Goal: Task Accomplishment & Management: Use online tool/utility

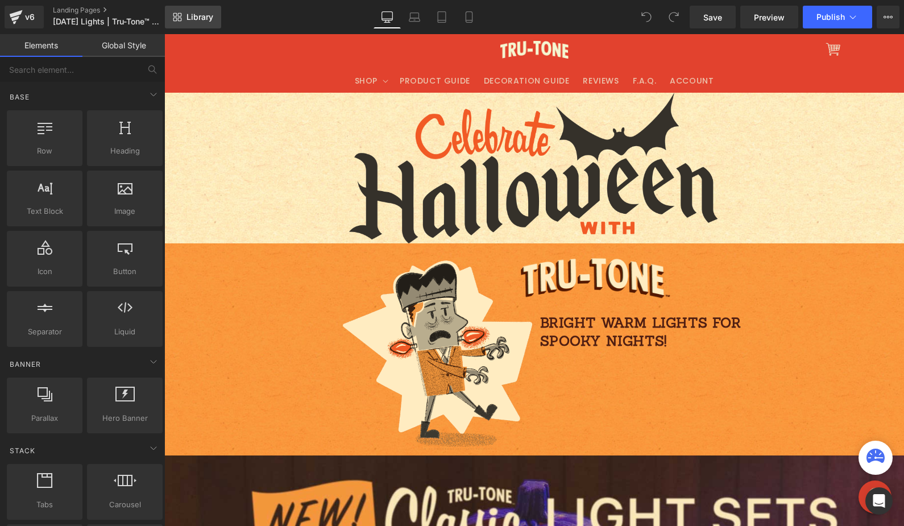
click at [178, 20] on icon at bounding box center [180, 20] width 4 height 4
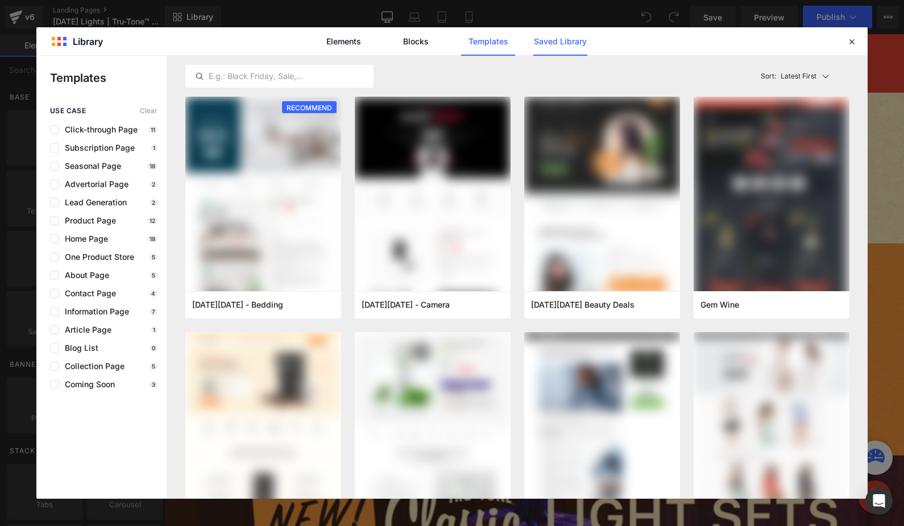
click at [550, 41] on link "Saved Library" at bounding box center [560, 41] width 54 height 28
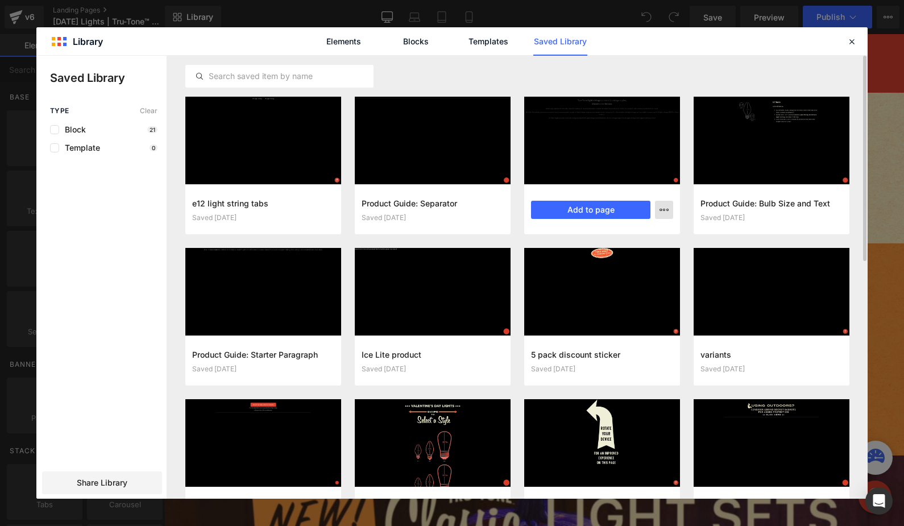
click at [666, 209] on icon "button" at bounding box center [664, 209] width 9 height 9
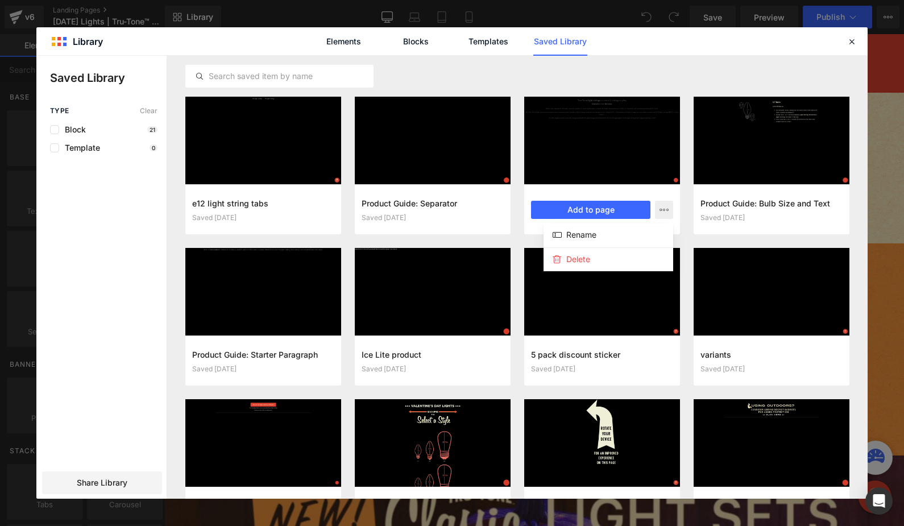
click at [691, 200] on div at bounding box center [451, 277] width 831 height 443
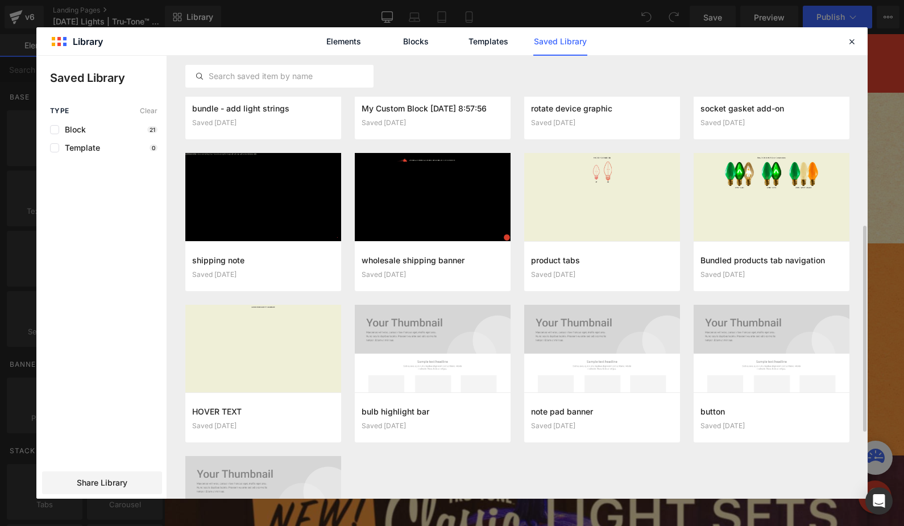
scroll to position [358, 0]
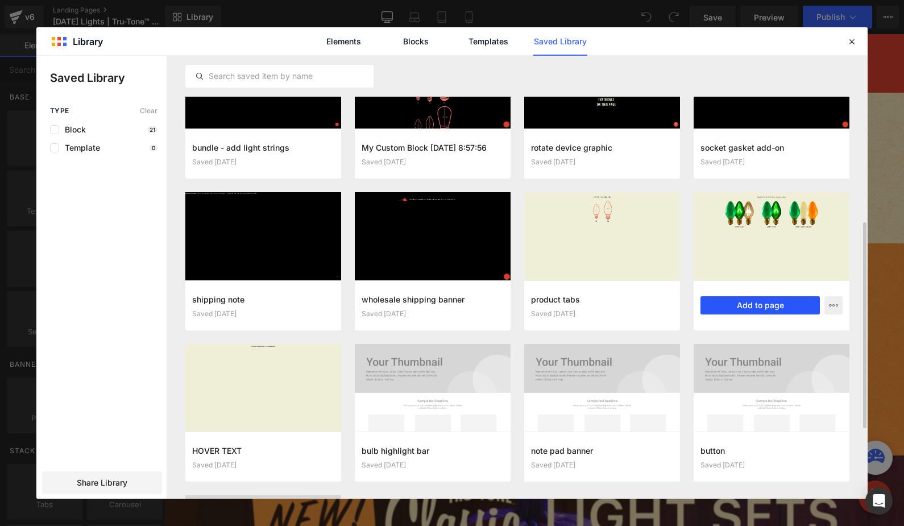
click at [773, 302] on button "Add to page" at bounding box center [759, 305] width 119 height 18
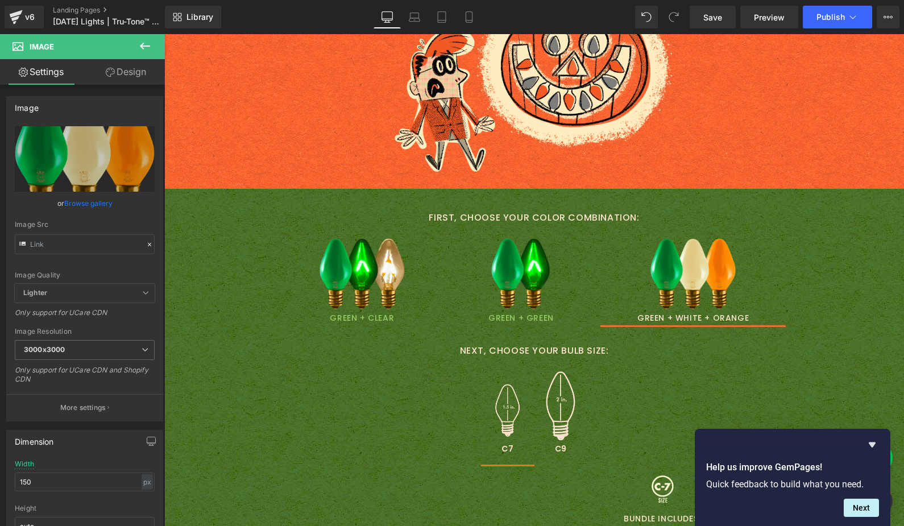
scroll to position [2006, 0]
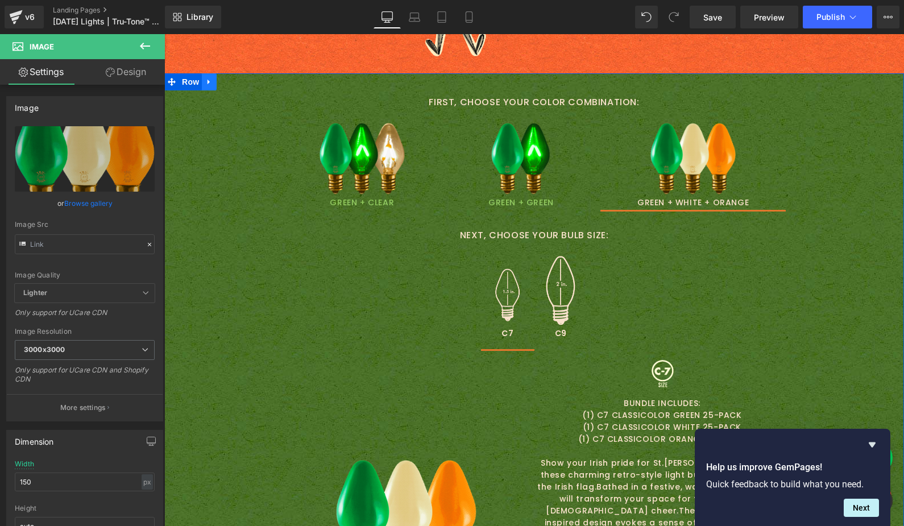
click at [206, 85] on icon at bounding box center [209, 82] width 8 height 9
click at [235, 78] on icon at bounding box center [239, 82] width 8 height 8
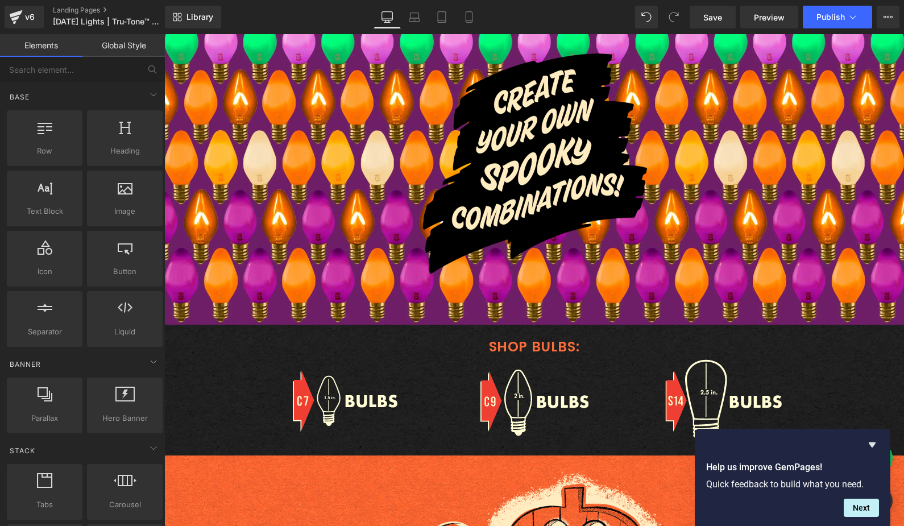
scroll to position [1094, 0]
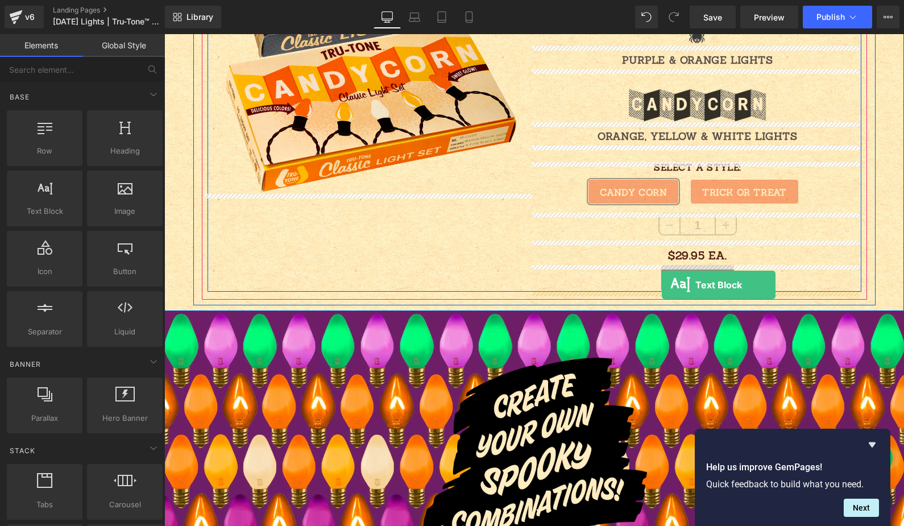
drag, startPoint x: 188, startPoint y: 243, endPoint x: 662, endPoint y: 285, distance: 475.4
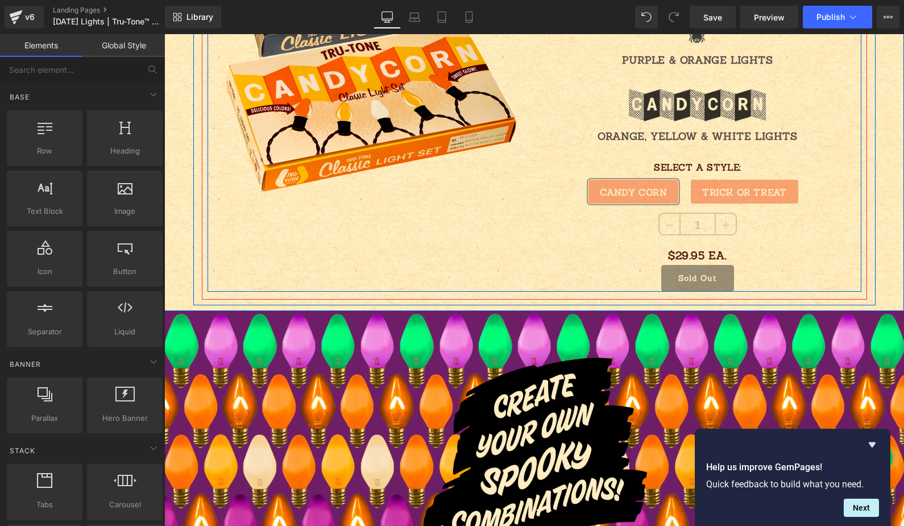
scroll to position [1122, 0]
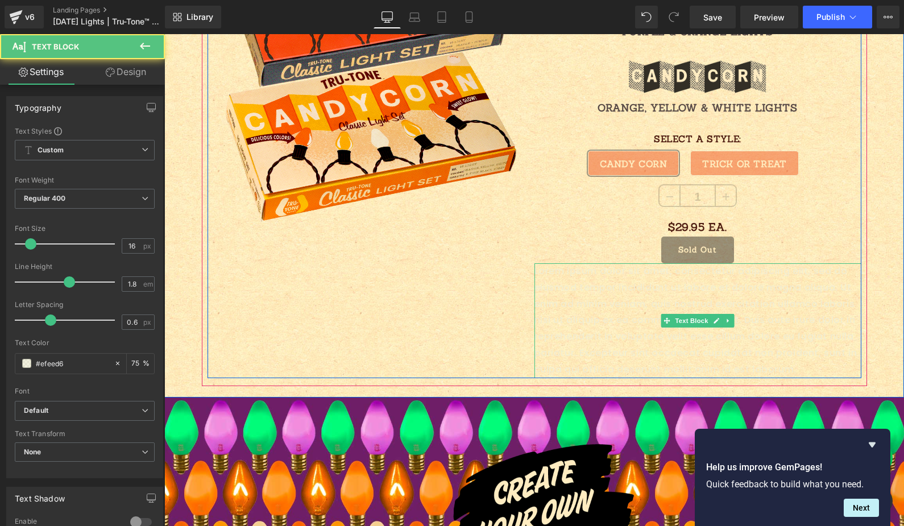
click at [623, 306] on p "Lorem ipsum dolor sit amet, consectetur adipiscing elit, sed do eiusmod tempor …" at bounding box center [697, 320] width 327 height 115
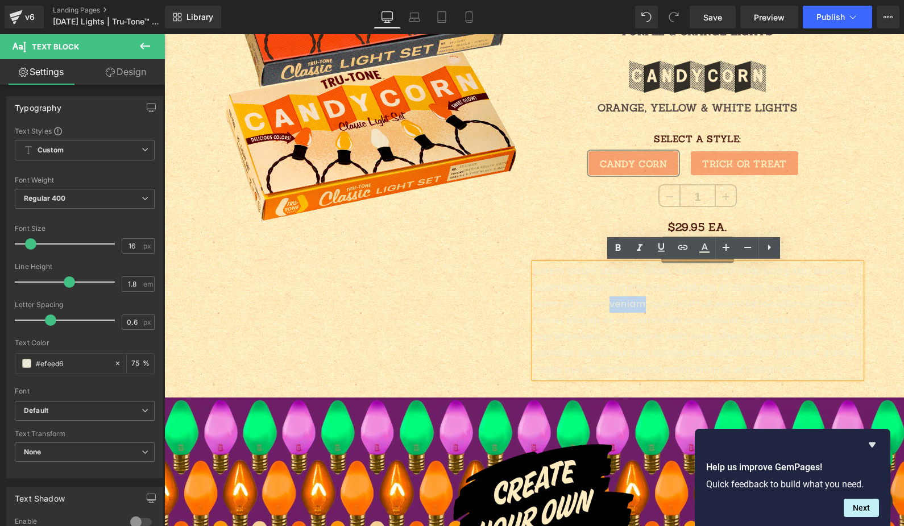
click at [623, 306] on p "Lorem ipsum dolor sit amet, consectetur adipiscing elit, sed do eiusmod tempor …" at bounding box center [697, 320] width 327 height 115
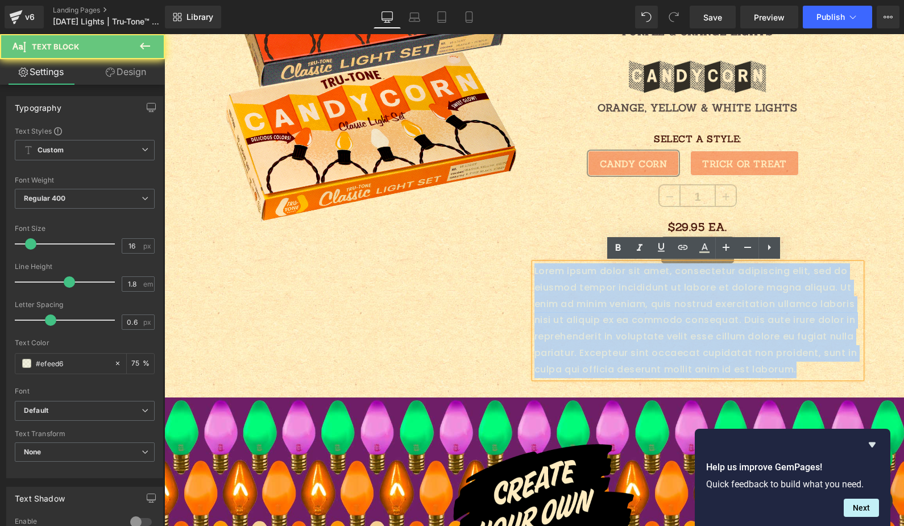
click at [624, 306] on p "Lorem ipsum dolor sit amet, consectetur adipiscing elit, sed do eiusmod tempor …" at bounding box center [697, 320] width 327 height 115
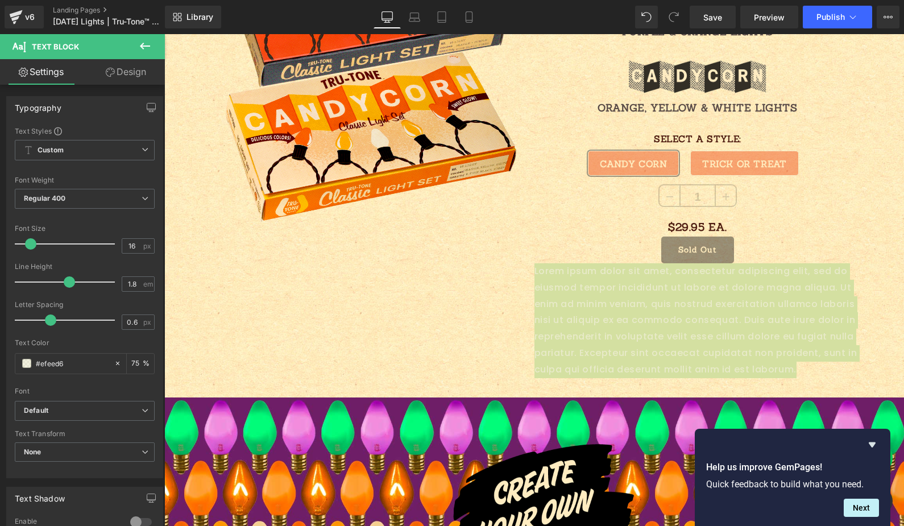
click at [0, 351] on html "Text Block You are previewing how the will restyle your page. You can not edit …" at bounding box center [452, 263] width 904 height 526
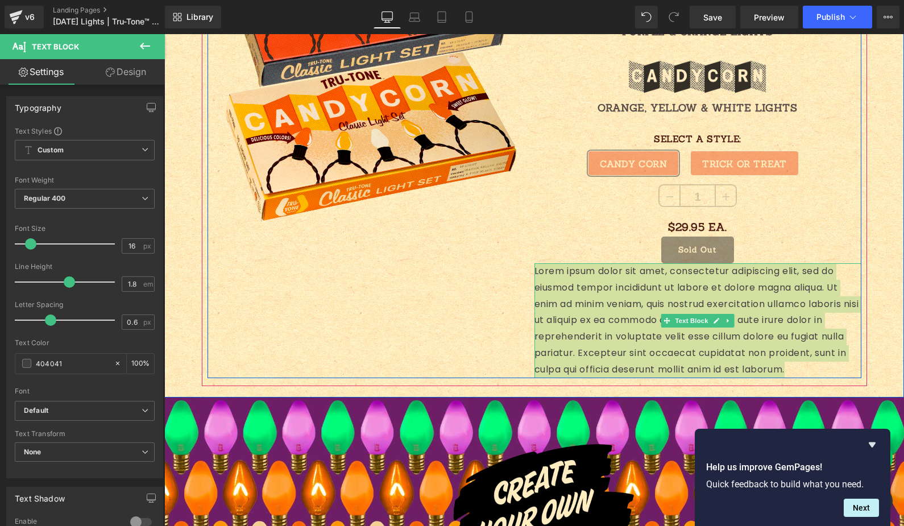
type input "404041"
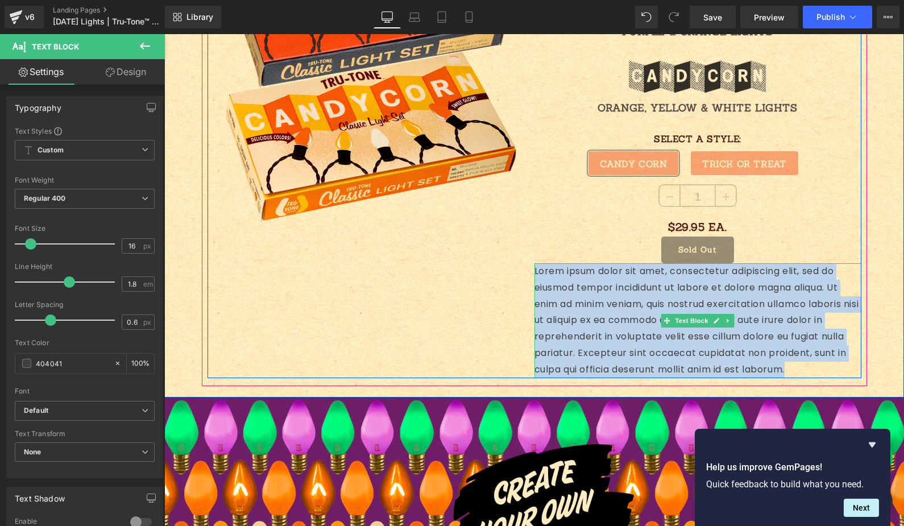
click at [666, 303] on p "Lorem ipsum dolor sit amet, consectetur adipiscing elit, sed do eiusmod tempor …" at bounding box center [697, 320] width 327 height 115
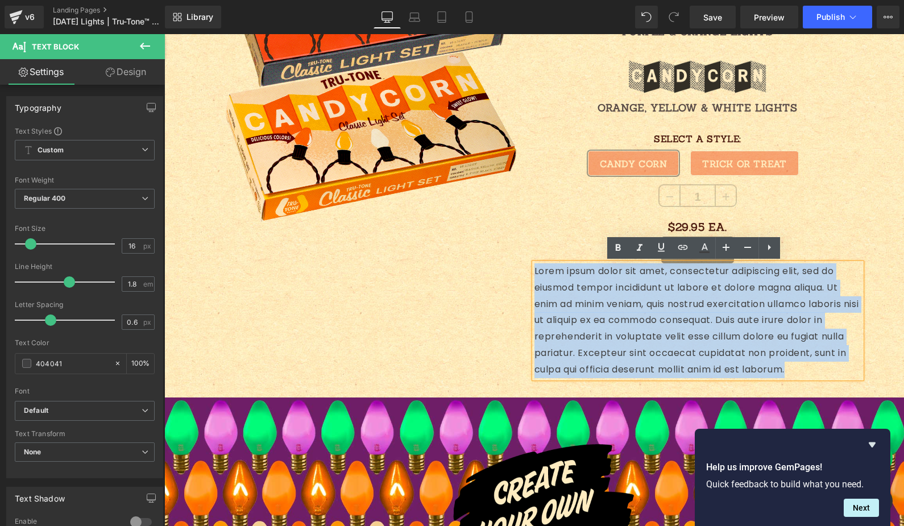
drag, startPoint x: 808, startPoint y: 367, endPoint x: 505, endPoint y: 253, distance: 323.7
click at [505, 253] on div "Sale Off (P) Image Image 10 LIGHTS EACH Text Block Vintage style complete Hallo…" at bounding box center [535, 75] width 654 height 604
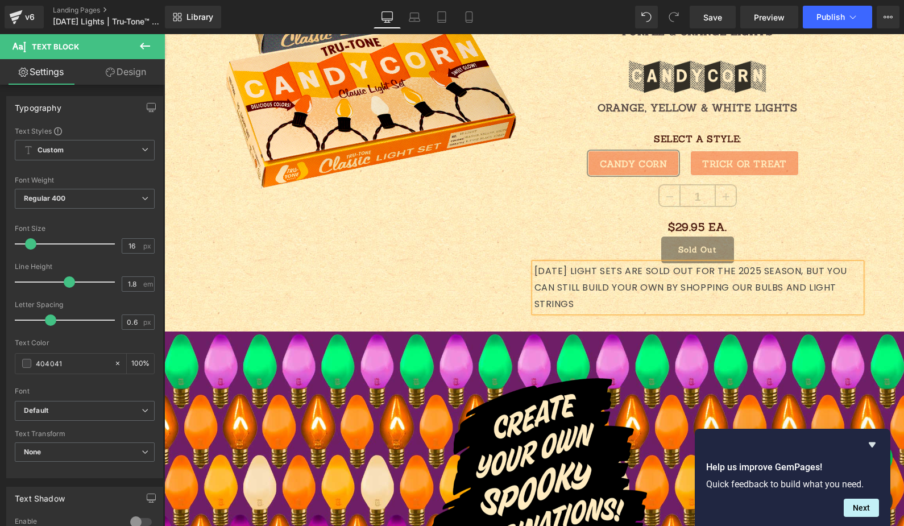
click at [682, 286] on p "HALLOWEEN LIGHT SETS ARE SOLD OUT FOR THE 2025 SEASON, BUT YOU CAN STILL BUILD …" at bounding box center [697, 287] width 327 height 49
click at [791, 287] on p "HALLOWEEN LIGHT SETS ARE SOLD OUT FOR THE 2025 SEASON, BUT YOU CAN STILL BUILD …" at bounding box center [697, 287] width 327 height 49
click at [711, 111] on link at bounding box center [717, 106] width 12 height 14
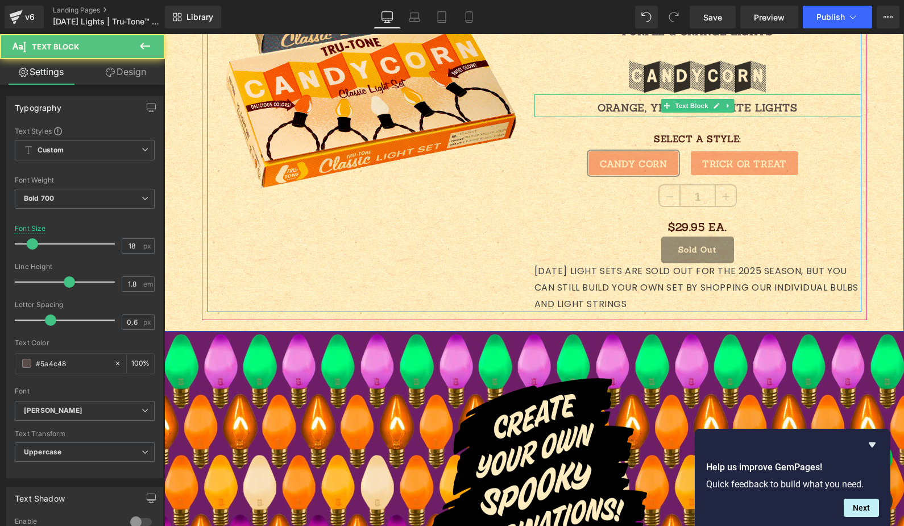
click at [624, 106] on p "ORANGE, YELLOW & WHITE LIGHTS" at bounding box center [697, 108] width 327 height 18
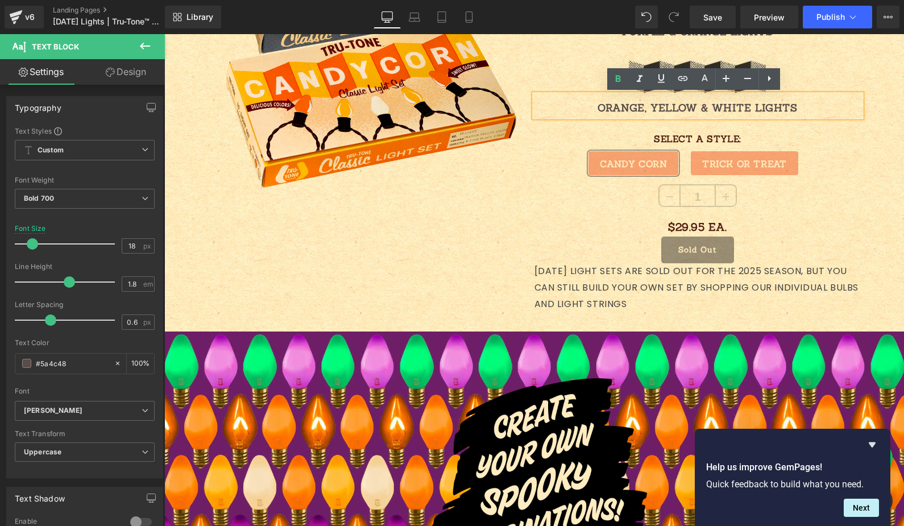
click at [673, 314] on span "Text Block" at bounding box center [692, 321] width 38 height 14
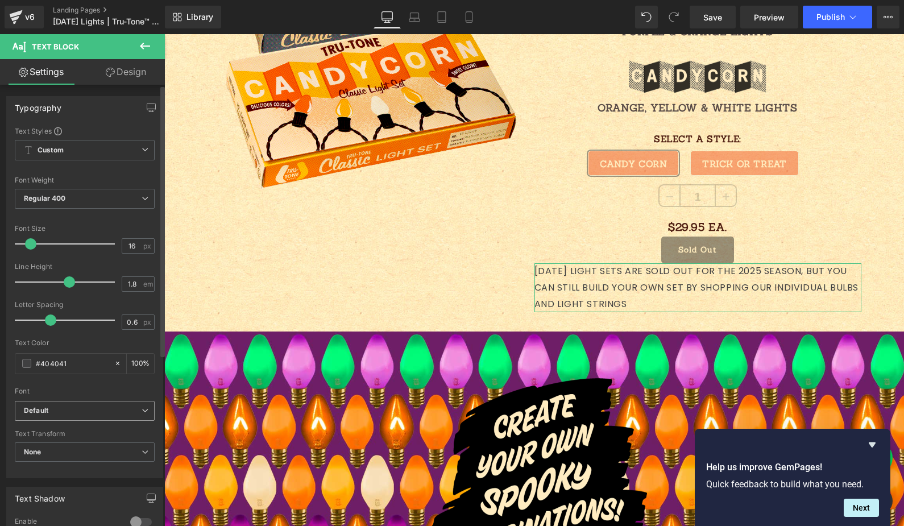
click at [68, 416] on span "Default" at bounding box center [85, 411] width 140 height 20
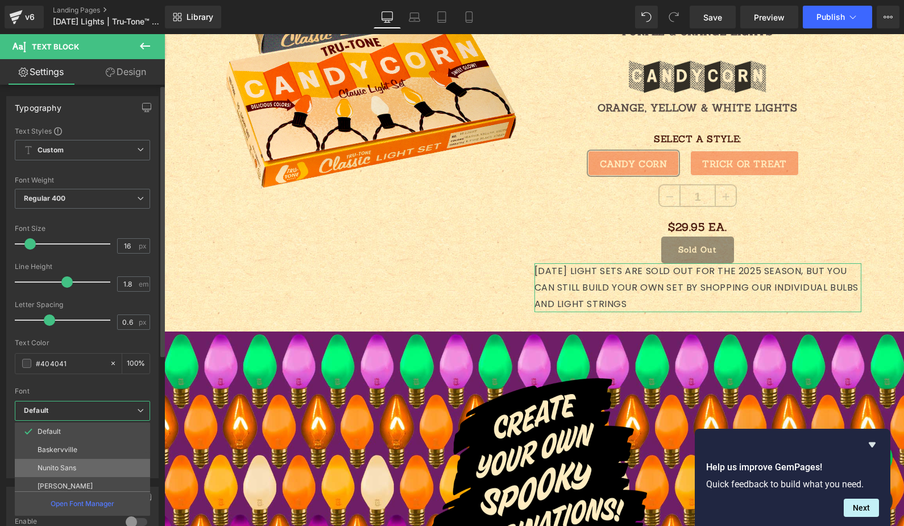
scroll to position [150, 0]
click at [65, 483] on li "Sanchez" at bounding box center [85, 481] width 140 height 18
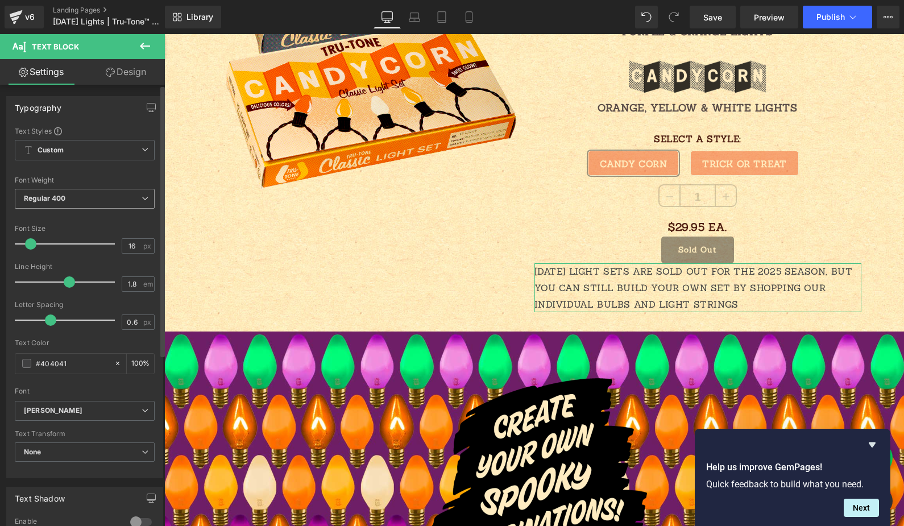
click at [85, 205] on span "Regular 400" at bounding box center [85, 199] width 140 height 20
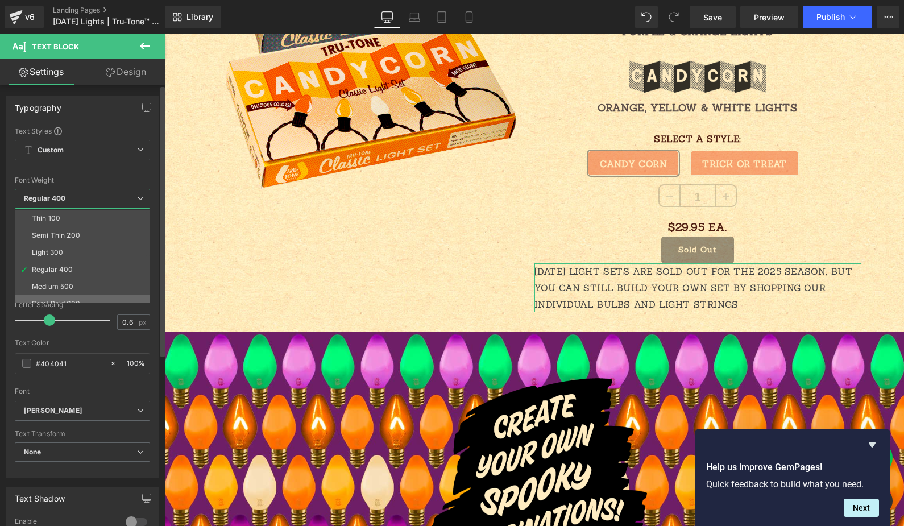
click at [76, 300] on div "Semi Bold 600" at bounding box center [56, 304] width 48 height 8
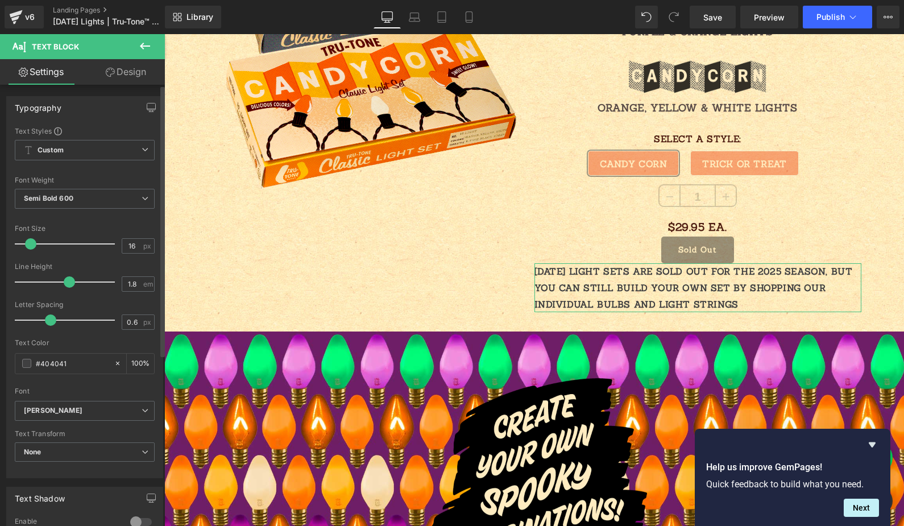
scroll to position [278, 0]
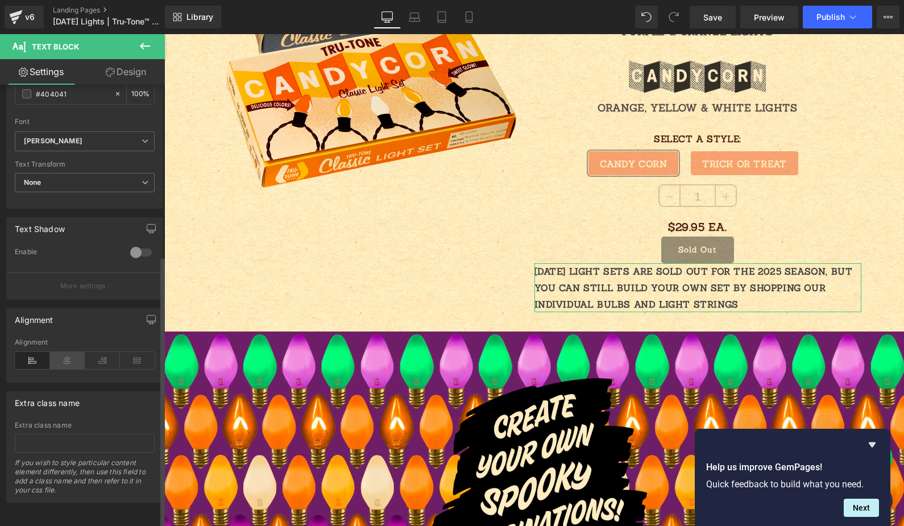
click at [64, 352] on icon at bounding box center [67, 360] width 35 height 17
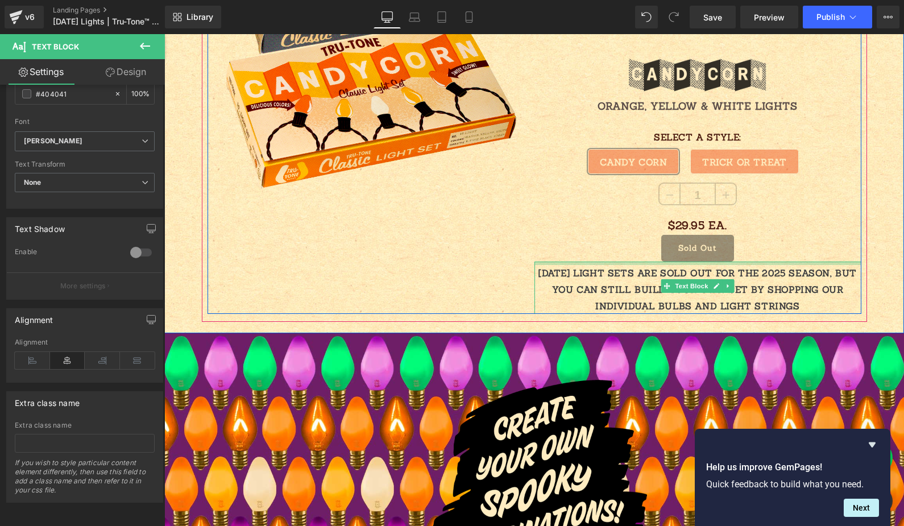
scroll to position [1126, 0]
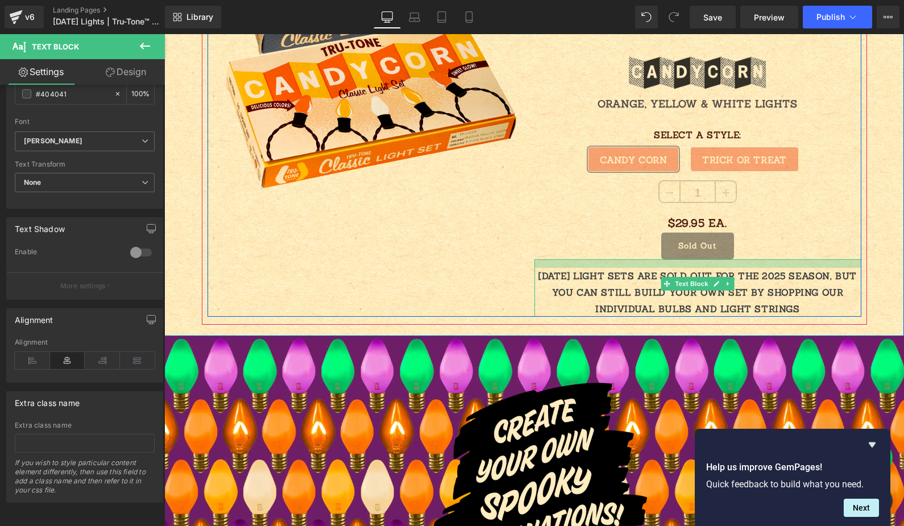
click at [637, 269] on div "HALLOWEEN LIGHT SETS ARE SOLD OUT FOR THE 2025 SEASON, BUT YOU CAN STILL BUILD …" at bounding box center [697, 287] width 327 height 57
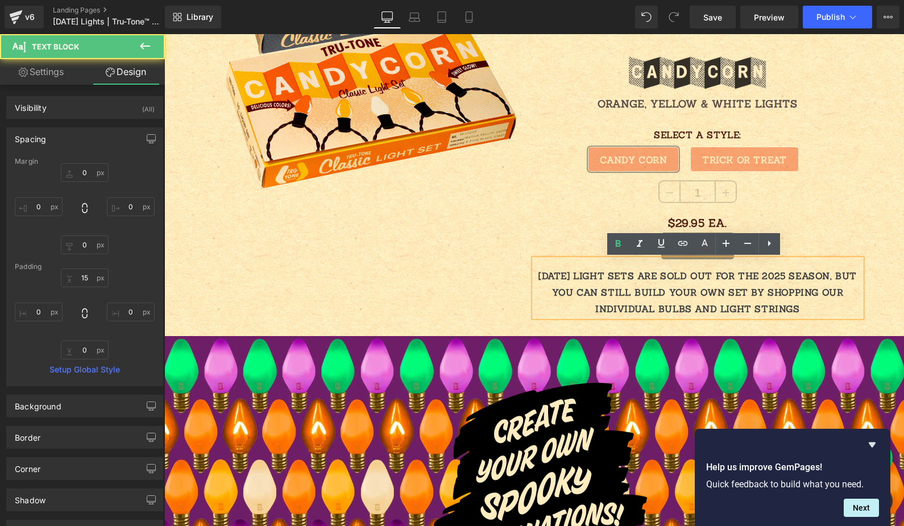
drag, startPoint x: 680, startPoint y: 273, endPoint x: 701, endPoint y: 273, distance: 21.0
click at [681, 273] on p "HALLOWEEN LIGHT SETS ARE SOLD OUT FOR THE 2025 SEASON, BUT YOU CAN STILL BUILD …" at bounding box center [697, 292] width 327 height 49
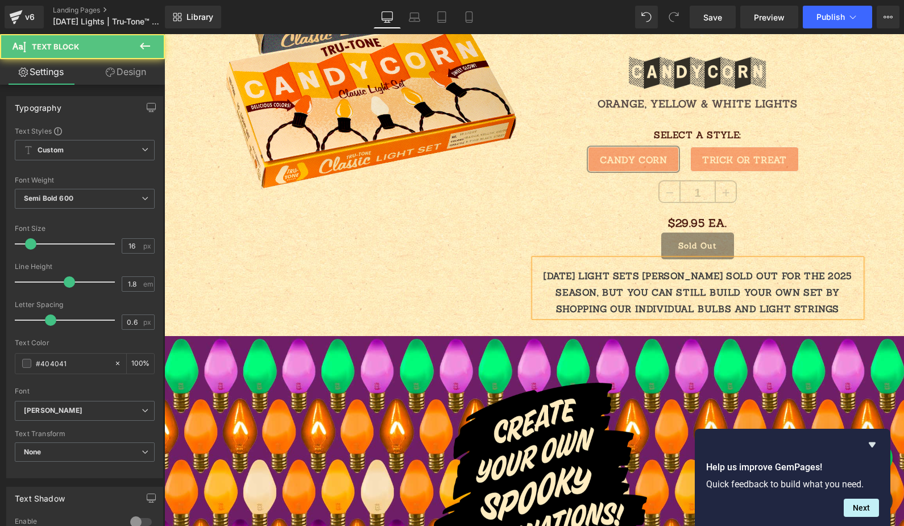
click at [696, 274] on p "HALLOWEEN LIGHT SETS ARENOW SOLD OUT FOR THE 2025 SEASON, BUT YOU CAN STILL BUI…" at bounding box center [697, 292] width 327 height 49
click at [694, 274] on p "HALLOWEEN LIGHT SETS ARENOW SOLD OUT FOR THE 2025 SEASON, BUT YOU CAN STILL BUI…" at bounding box center [697, 292] width 327 height 49
click at [628, 280] on p "HALLOWEEN LIGHT SETS ARE NOW SOLD OUT FOR THE 2025 SEASON, BUT YOU CAN STILL BU…" at bounding box center [697, 292] width 327 height 49
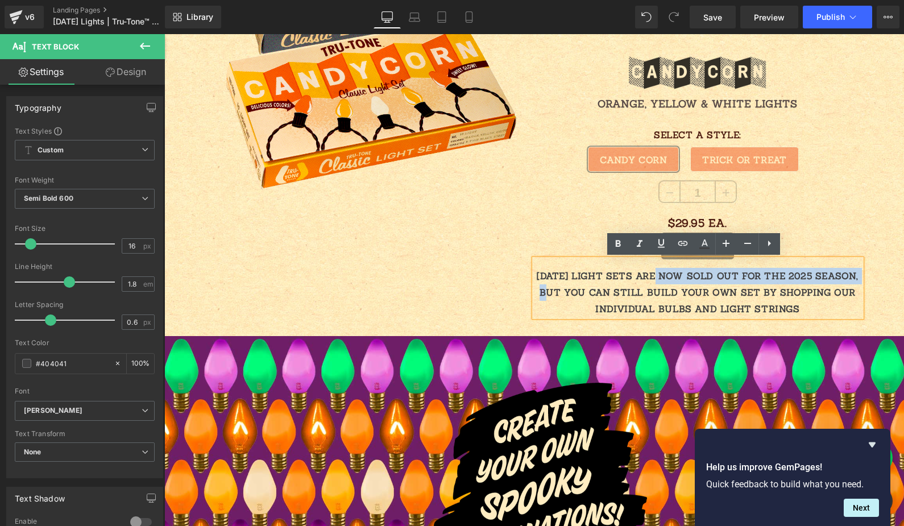
drag, startPoint x: 592, startPoint y: 293, endPoint x: 673, endPoint y: 276, distance: 82.1
click at [673, 276] on p "HALLOWEEN LIGHT SETS ARE NOW SOLD OUT FOR THE 2025 SEASON, BUT YOU CAN STILL BU…" at bounding box center [697, 292] width 327 height 49
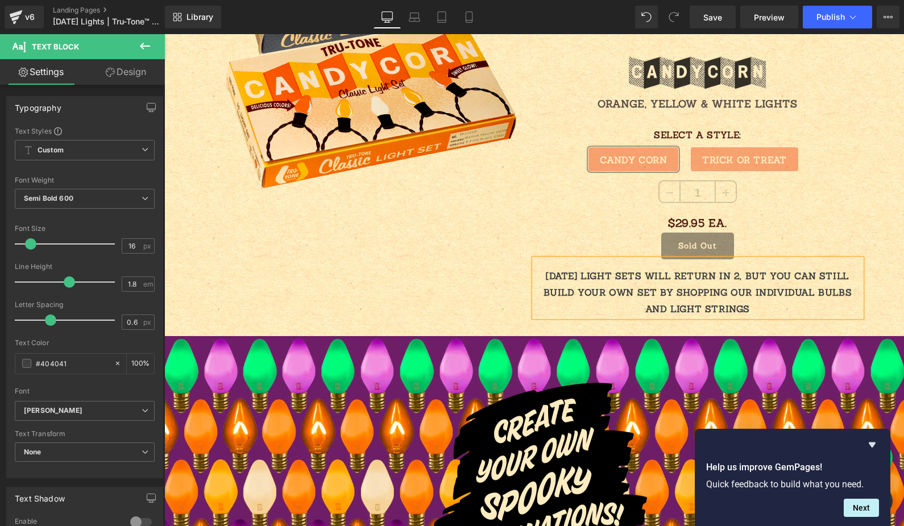
scroll to position [1129, 0]
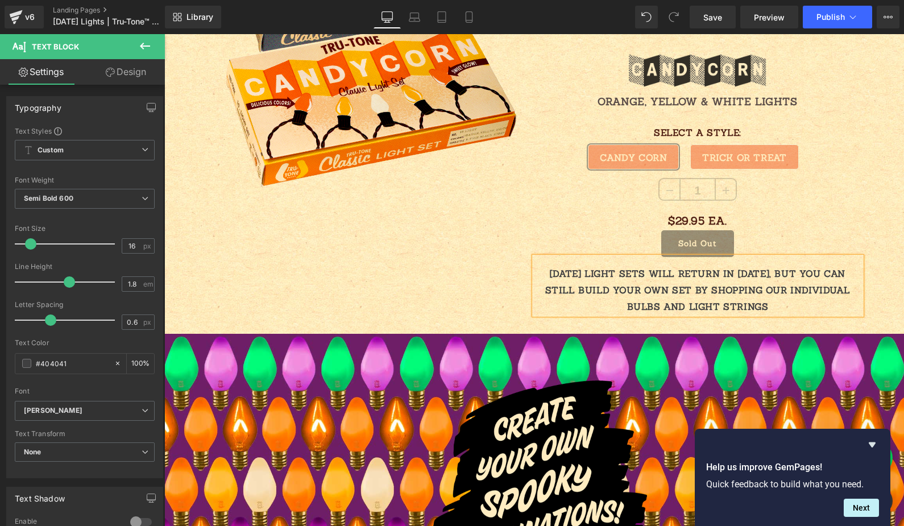
click at [694, 288] on p "HALLOWEEN LIGHT SETS WILL RETURN IN 2026, BUT YOU CAN STILL BUILD YOUR OWN SET …" at bounding box center [697, 290] width 327 height 49
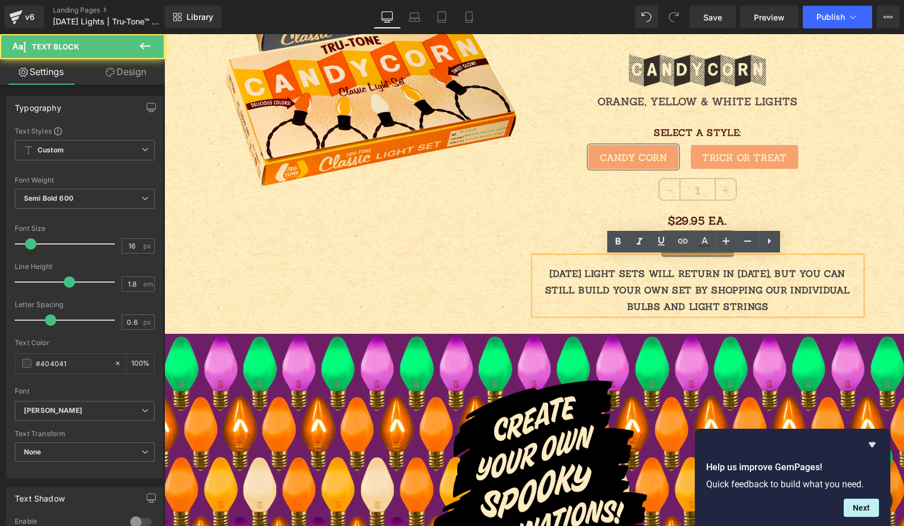
click at [689, 289] on p "HALLOWEEN LIGHT SETS WILL RETURN IN 2026, BUT YOU CAN STILL BUILD YOUR OWN SET …" at bounding box center [697, 290] width 327 height 49
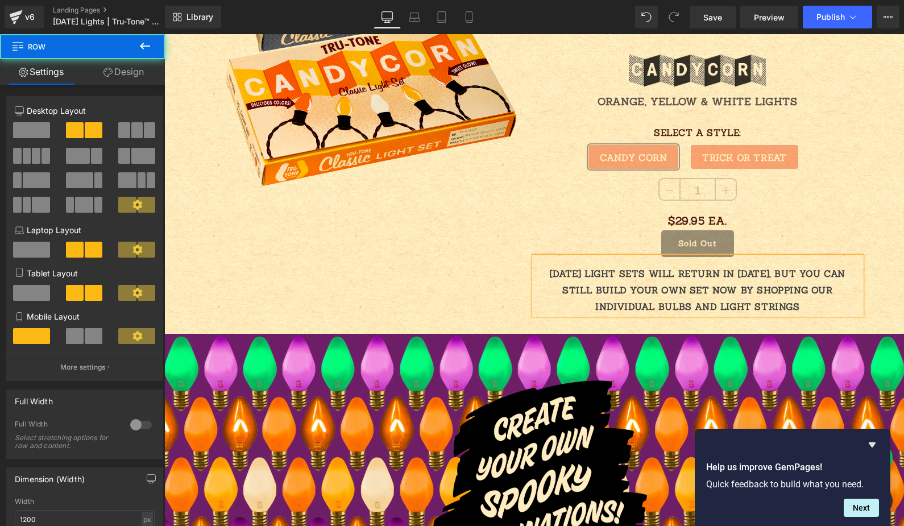
click at [457, 281] on div "Sale Off (P) Image" at bounding box center [371, 41] width 327 height 548
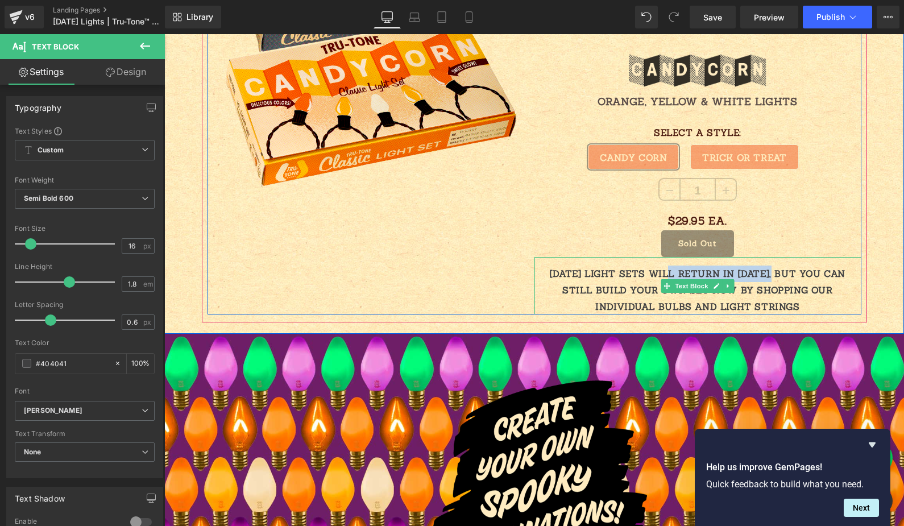
drag, startPoint x: 777, startPoint y: 275, endPoint x: 665, endPoint y: 276, distance: 111.4
click at [665, 276] on p "HALLOWEEN LIGHT SETS WILL RETURN IN 2026, BUT YOU CAN STILL BUILD YOUR OWN SET …" at bounding box center [697, 290] width 327 height 49
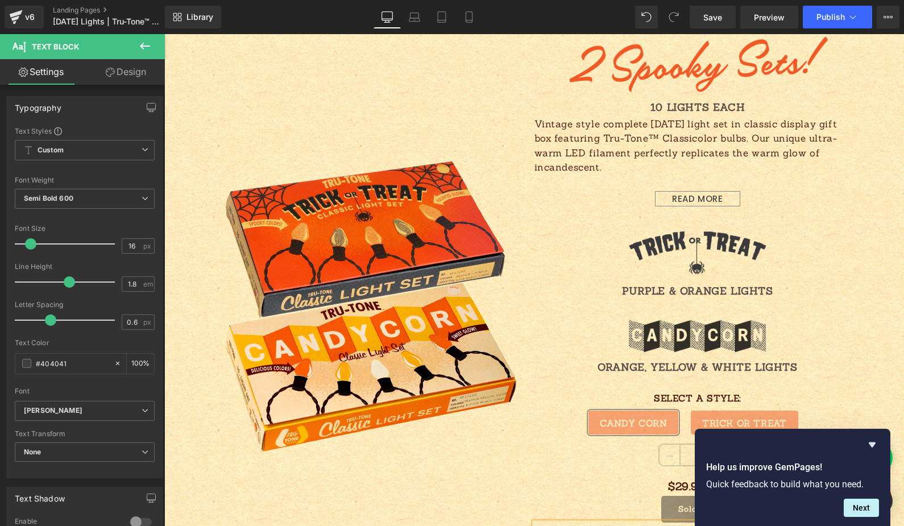
scroll to position [783, 0]
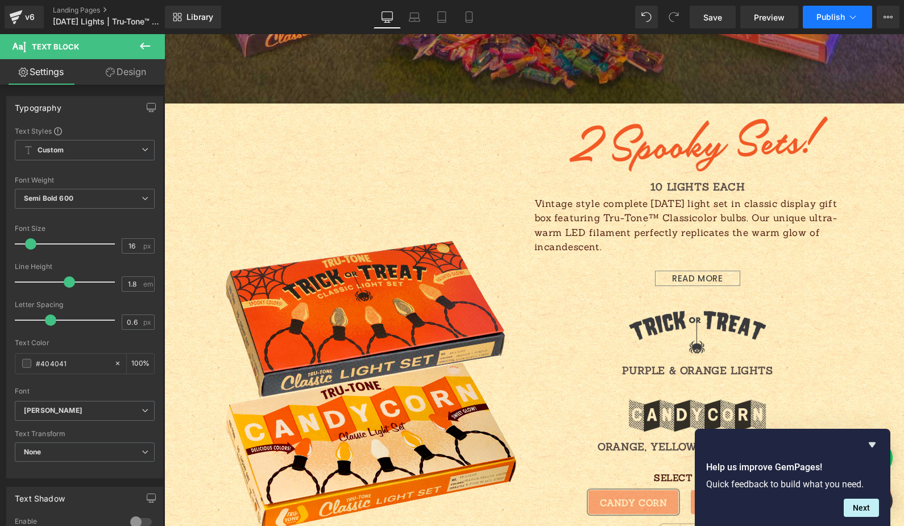
click at [828, 19] on span "Publish" at bounding box center [830, 17] width 28 height 9
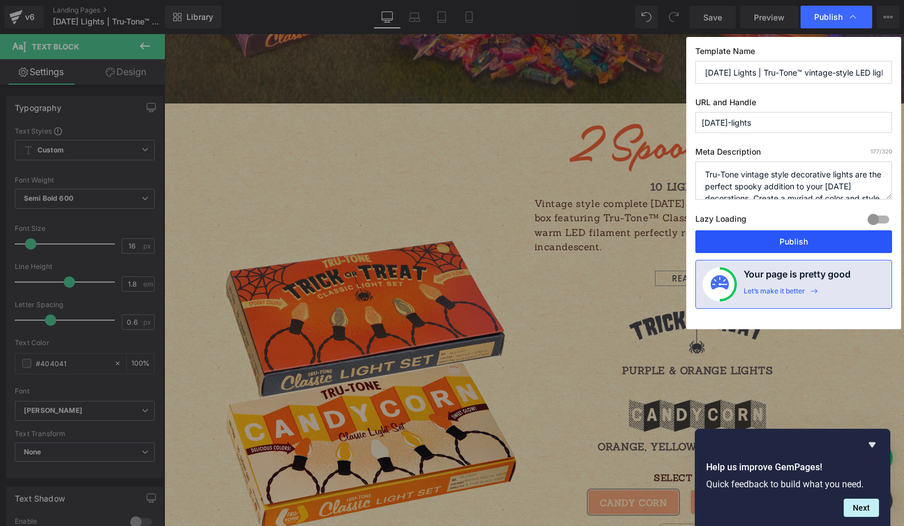
click at [801, 234] on button "Publish" at bounding box center [793, 241] width 197 height 23
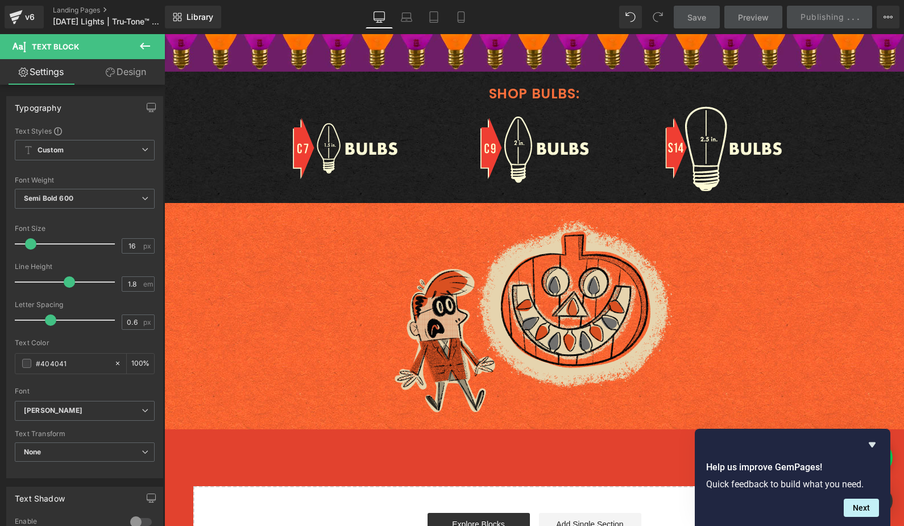
scroll to position [1724, 0]
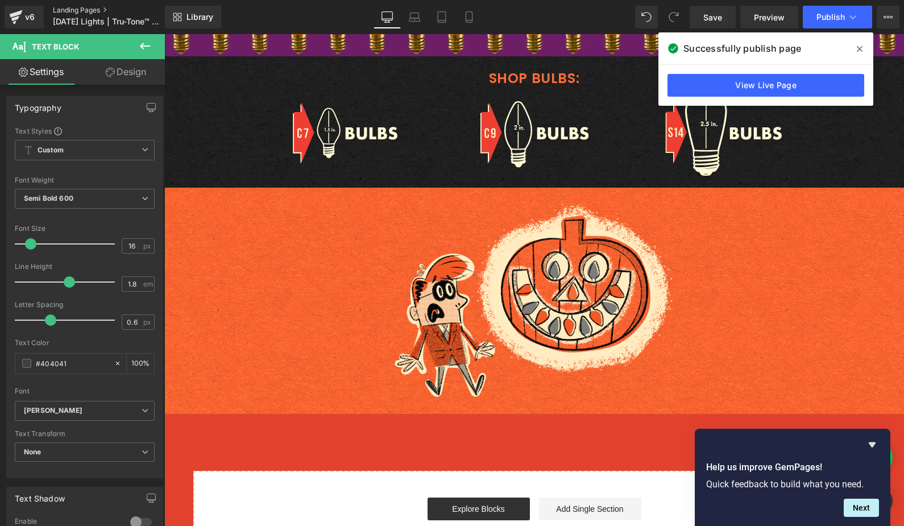
click at [67, 11] on link "Landing Pages" at bounding box center [118, 10] width 131 height 9
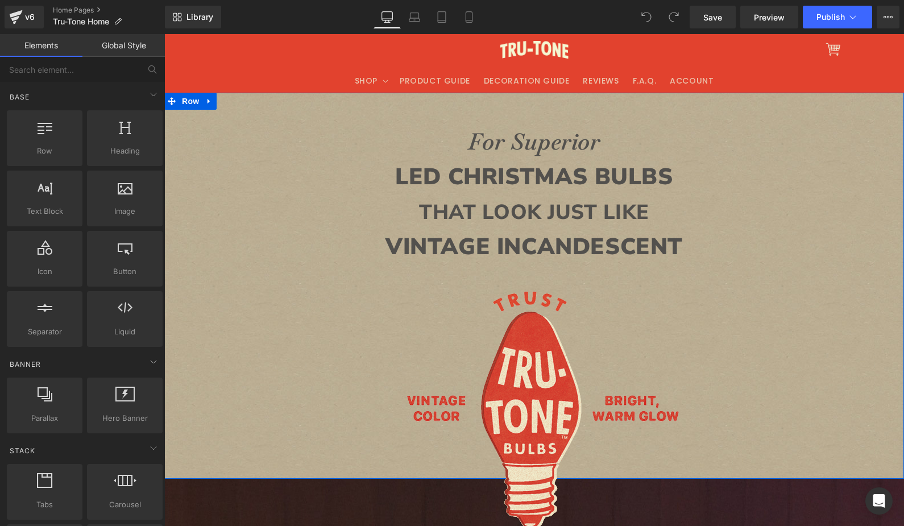
scroll to position [372, 0]
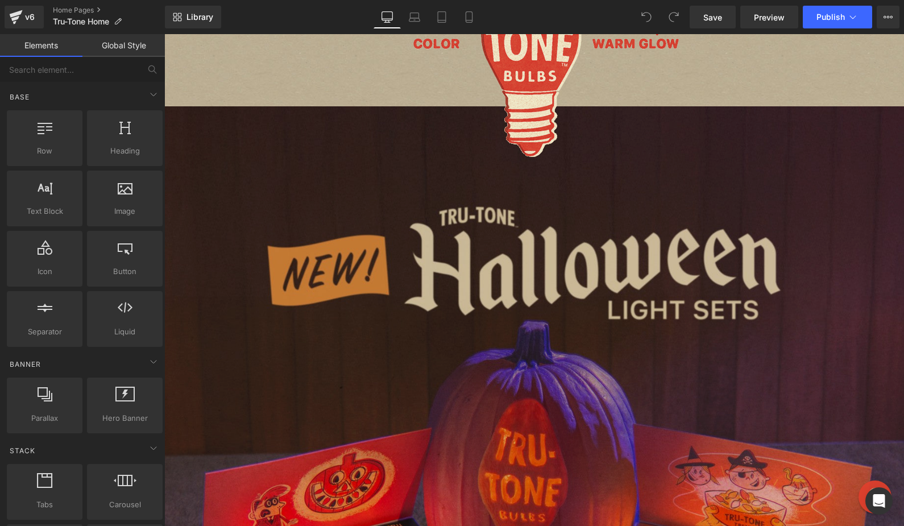
click at [288, 213] on img at bounding box center [534, 428] width 740 height 645
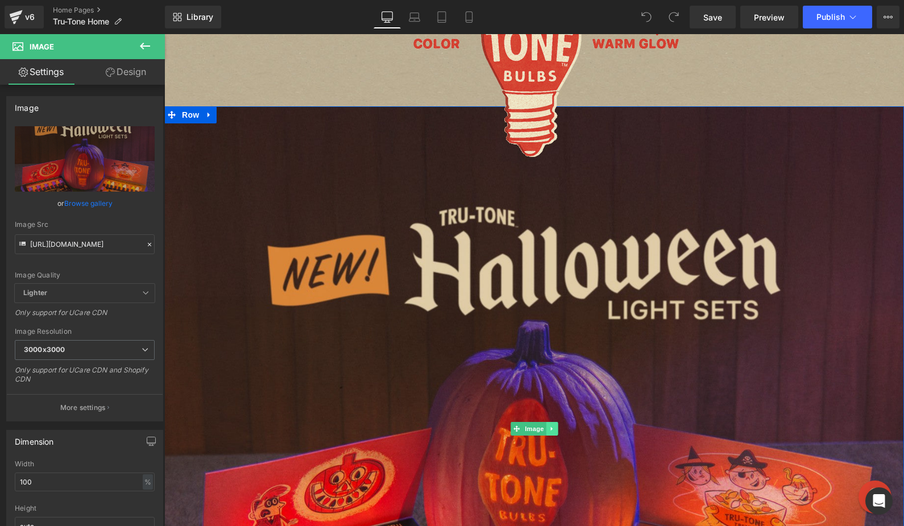
click at [550, 425] on icon at bounding box center [552, 428] width 6 height 7
click at [76, 237] on input "https://cdn.shopify.com/s/files/1/0723/1969/7189/files/Halloween-light-sets-NEW…" at bounding box center [85, 244] width 140 height 20
click at [76, 241] on input "https://cdn.shopify.com/s/files/1/0723/1969/7189/files/Halloween-light-sets-NEW…" at bounding box center [85, 244] width 140 height 20
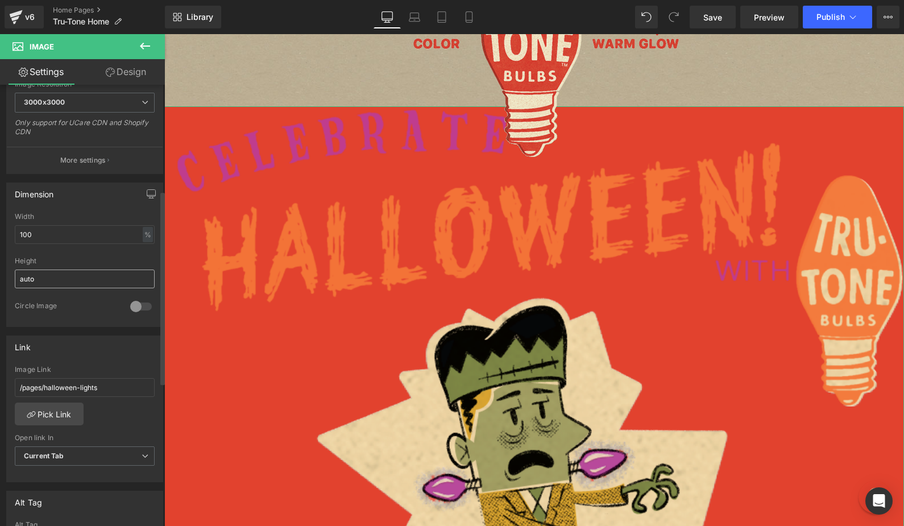
scroll to position [241, 0]
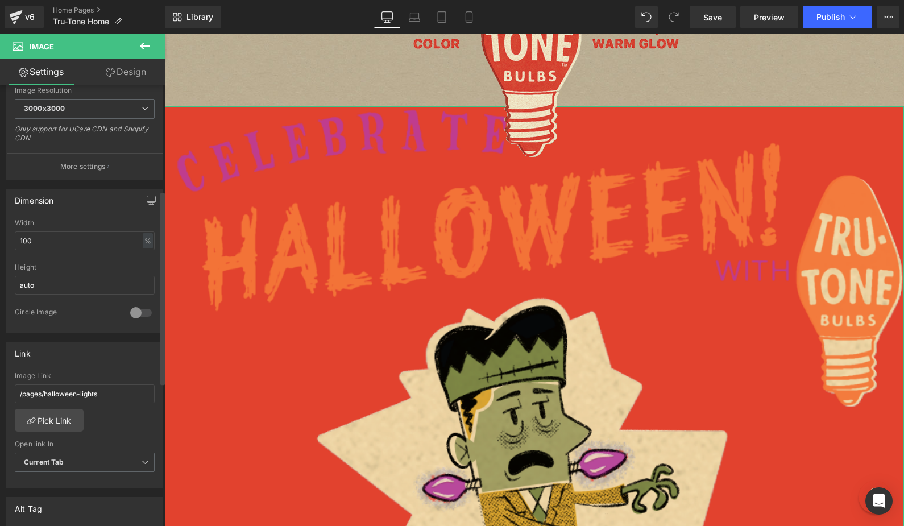
type input "https://cdn.shopify.com/s/files/1/0723/1969/7189/files/celebrate-halloween-head…"
drag, startPoint x: 3, startPoint y: 234, endPoint x: -60, endPoint y: 218, distance: 65.6
click at [0, 218] on html "You are previewing how the will restyle your page. You can not edit Elements in…" at bounding box center [452, 263] width 904 height 526
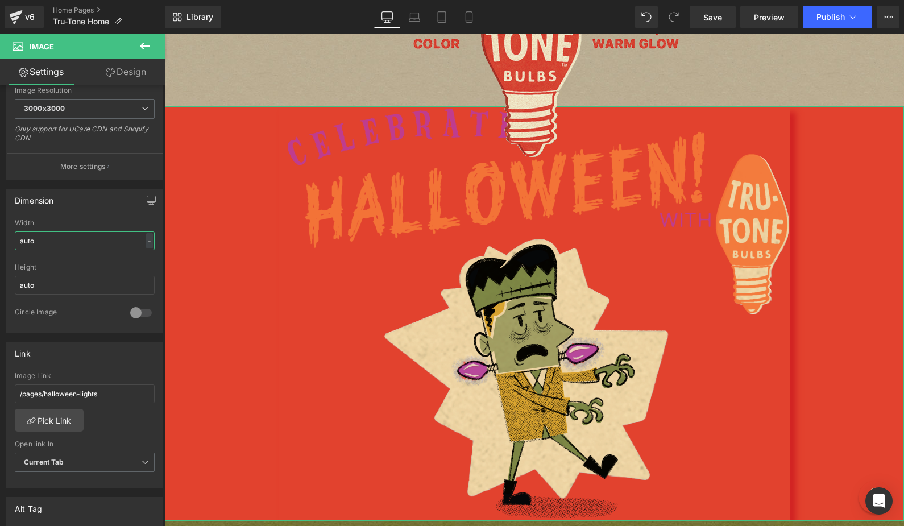
type input "auto"
click at [122, 71] on link "Design" at bounding box center [126, 72] width 82 height 26
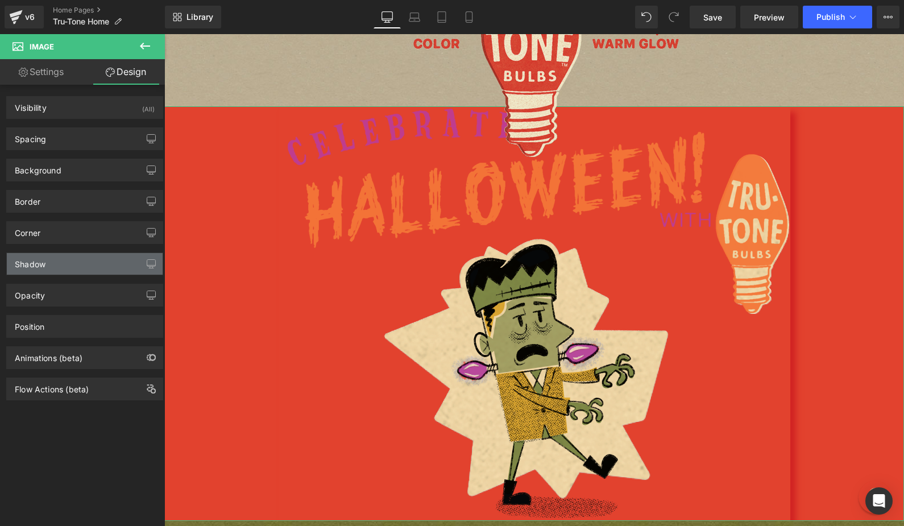
click at [43, 255] on div "Shadow" at bounding box center [30, 261] width 31 height 16
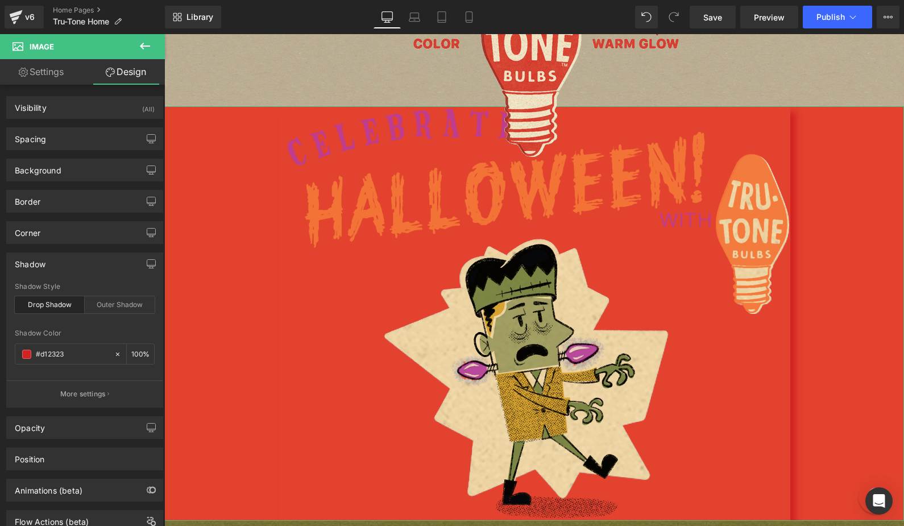
click at [36, 310] on div "Drop Shadow" at bounding box center [50, 304] width 70 height 17
click at [37, 66] on link "Settings" at bounding box center [41, 72] width 82 height 26
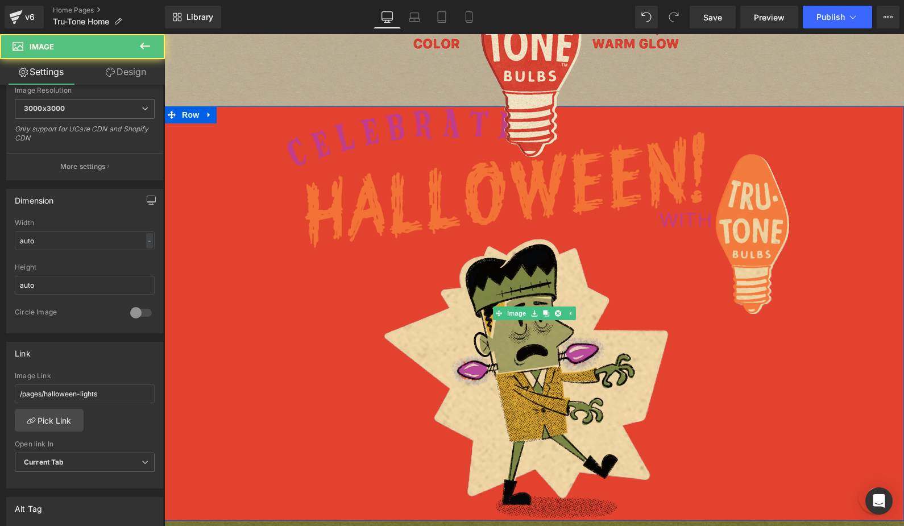
click at [175, 204] on link at bounding box center [534, 313] width 740 height 414
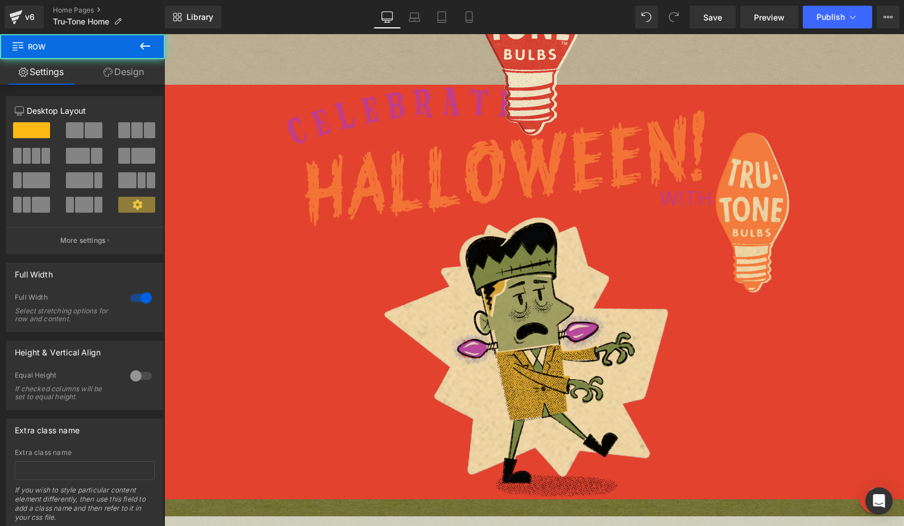
scroll to position [399, 0]
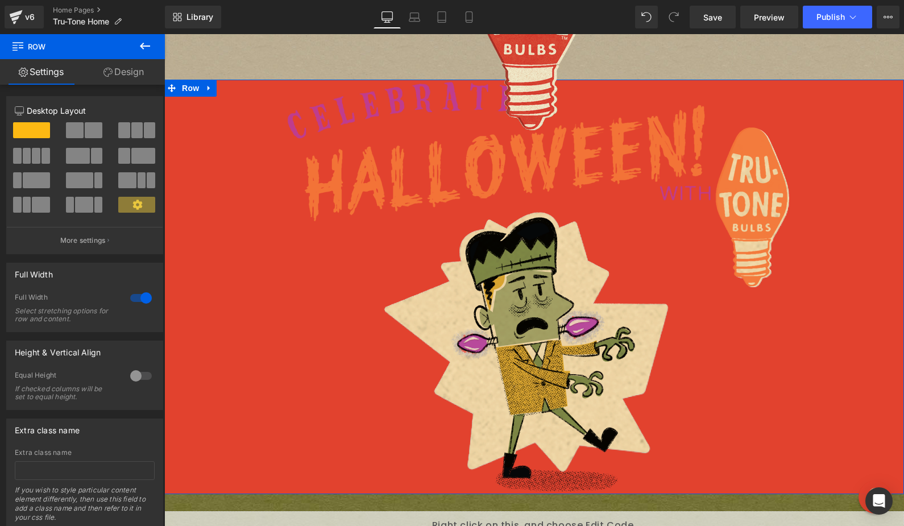
click at [119, 69] on link "Design" at bounding box center [123, 72] width 82 height 26
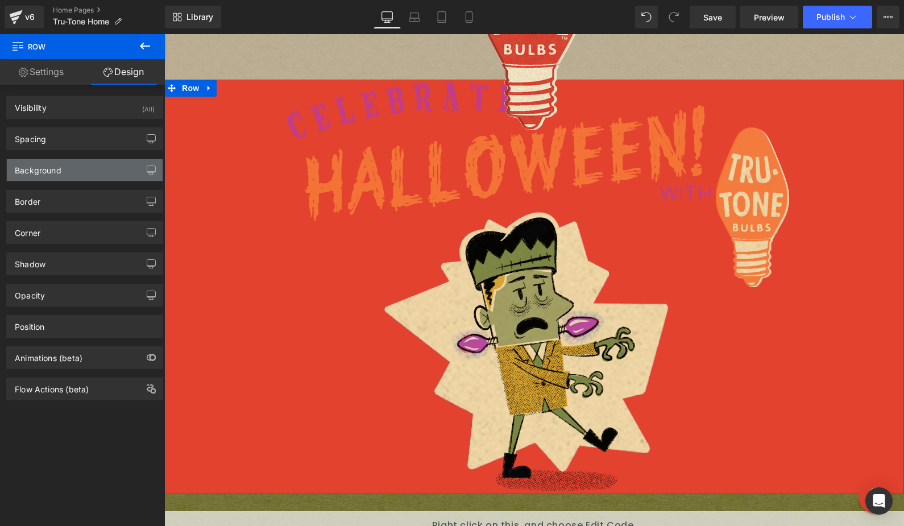
click at [63, 168] on div "Background" at bounding box center [85, 170] width 156 height 22
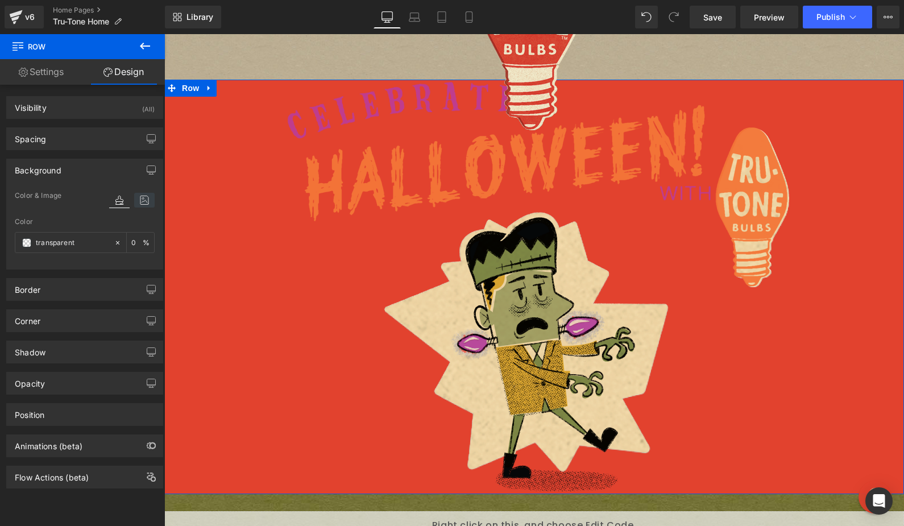
click at [141, 200] on icon at bounding box center [144, 200] width 20 height 15
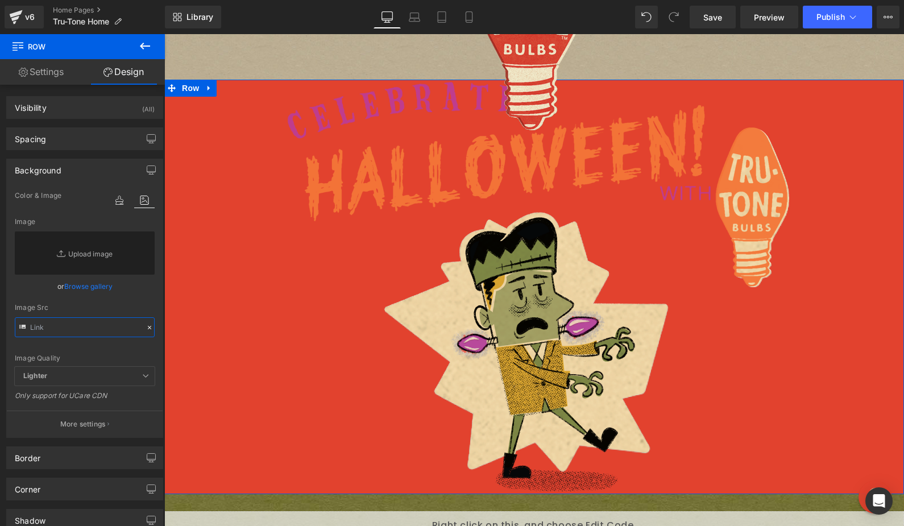
click at [53, 327] on input "text" at bounding box center [85, 327] width 140 height 20
paste input "https://cdn.shopify.com/s/files/1/0723/1969/7189/files/halloweenkraftwhite.jpg?…"
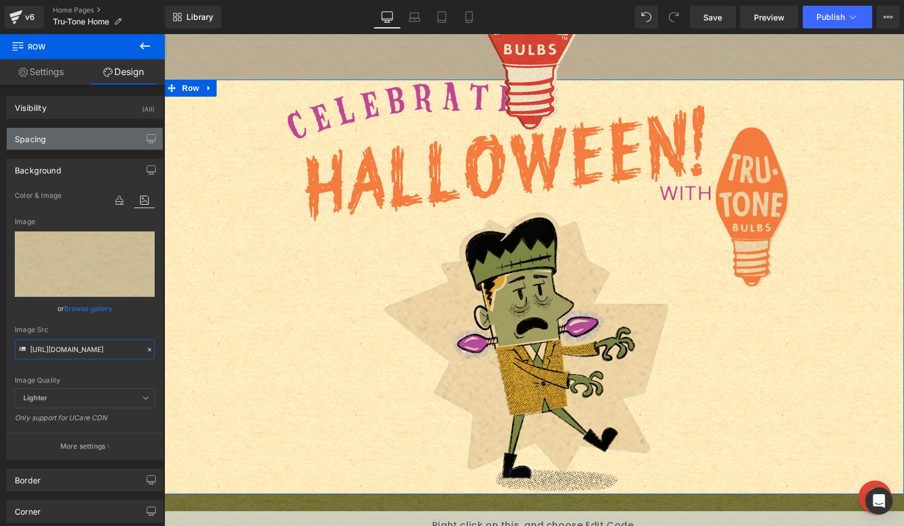
type input "https://cdn.shopify.com/s/files/1/0723/1969/7189/files/halloweenkraftwhite.jpg?…"
click at [46, 140] on div "Spacing" at bounding box center [30, 136] width 31 height 16
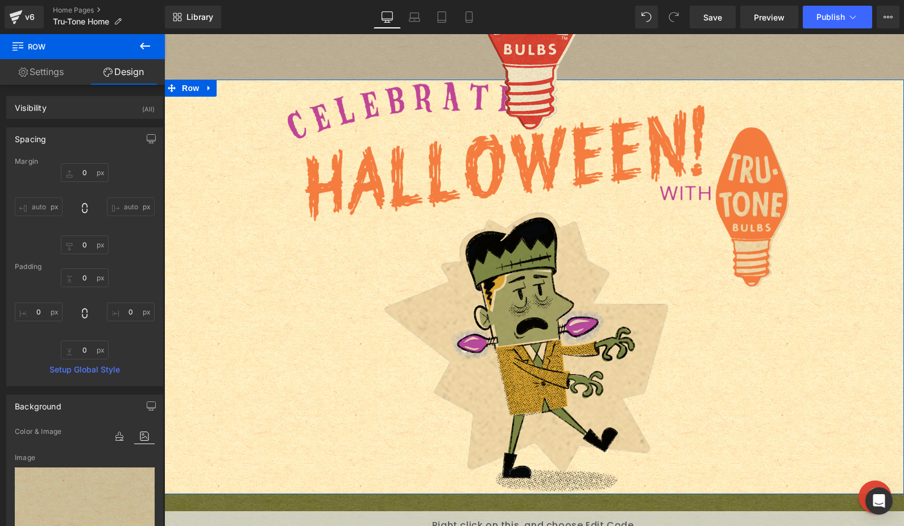
scroll to position [0, 0]
click at [82, 170] on input "0" at bounding box center [85, 172] width 48 height 19
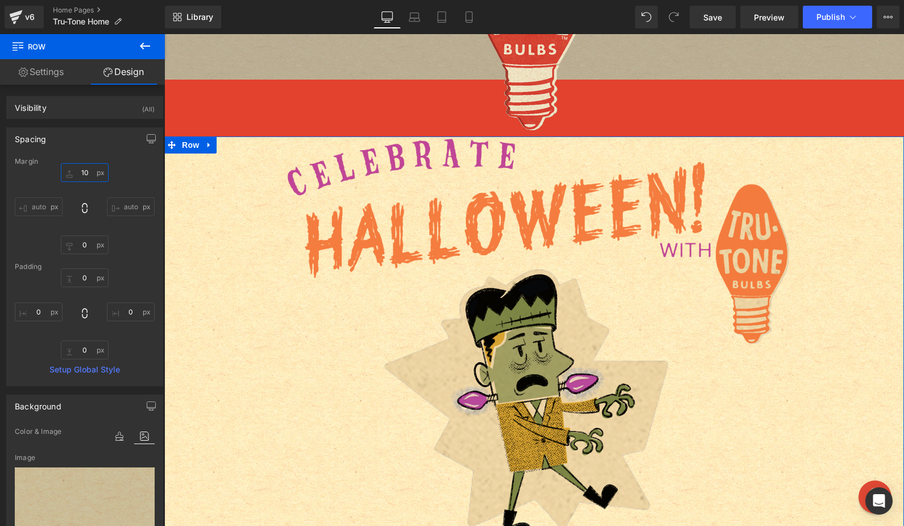
type input "1"
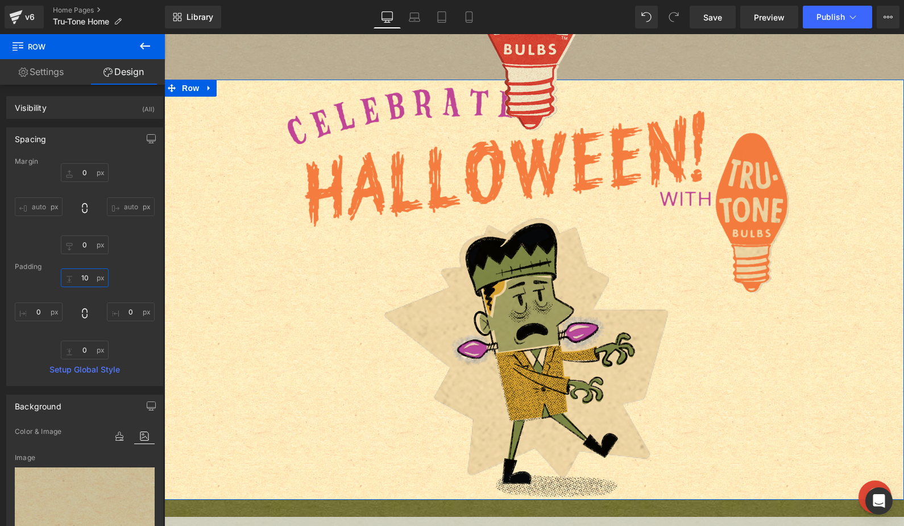
type input "100"
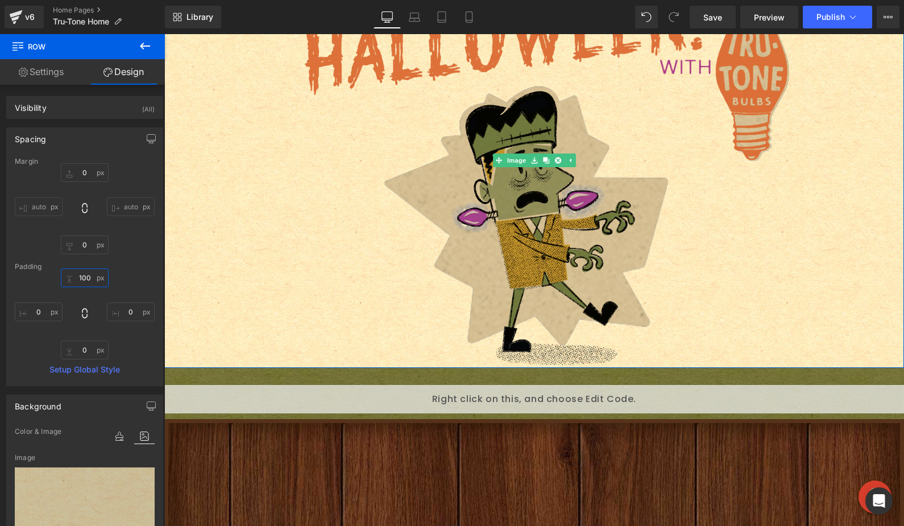
scroll to position [583, 0]
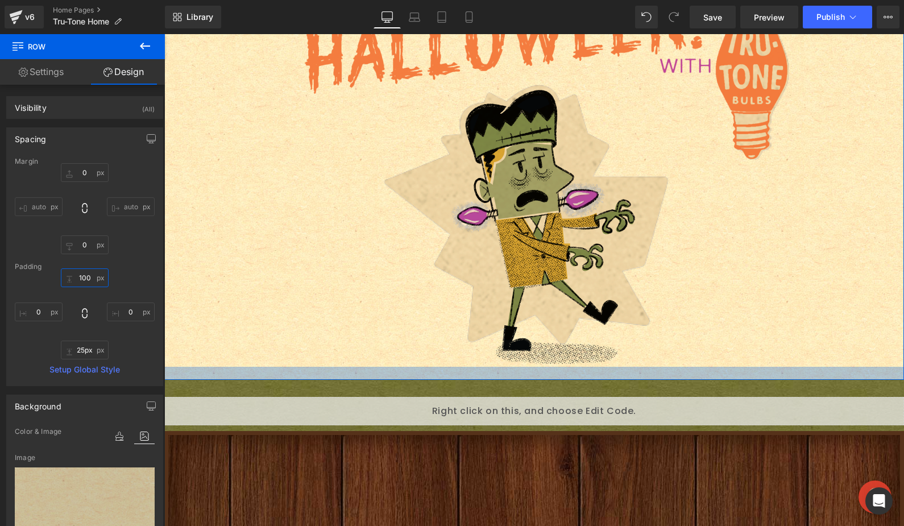
type input "24px"
drag, startPoint x: 456, startPoint y: 365, endPoint x: 457, endPoint y: 371, distance: 5.7
click at [455, 379] on div at bounding box center [534, 374] width 740 height 14
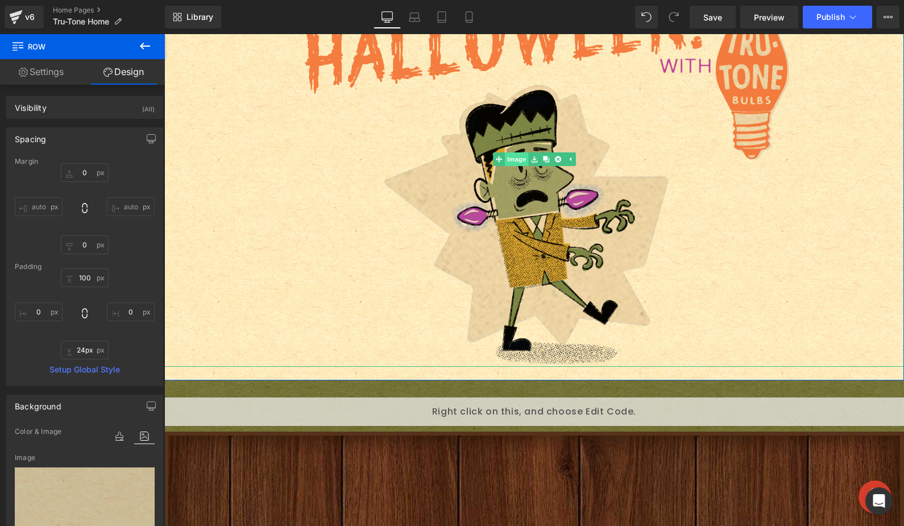
click at [518, 161] on span "Image" at bounding box center [517, 159] width 24 height 14
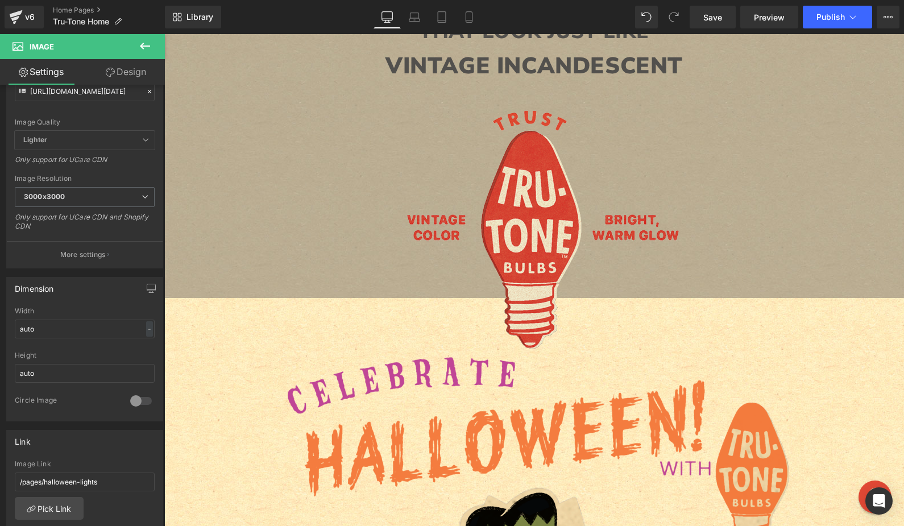
scroll to position [268, 0]
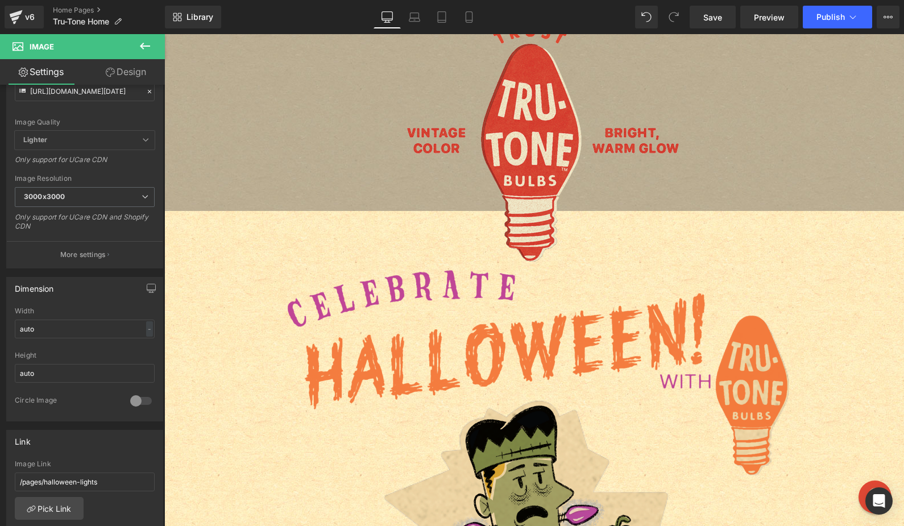
click at [147, 48] on icon at bounding box center [145, 46] width 14 height 14
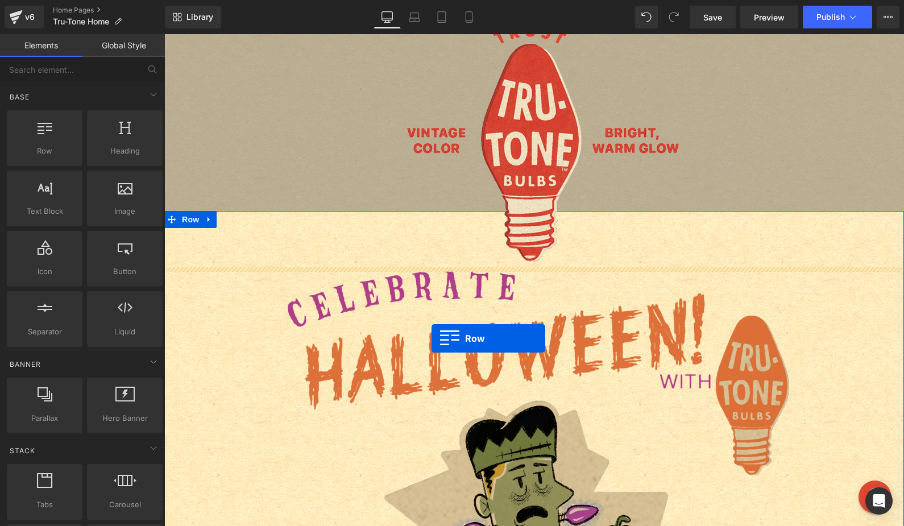
drag, startPoint x: 211, startPoint y: 183, endPoint x: 432, endPoint y: 338, distance: 269.7
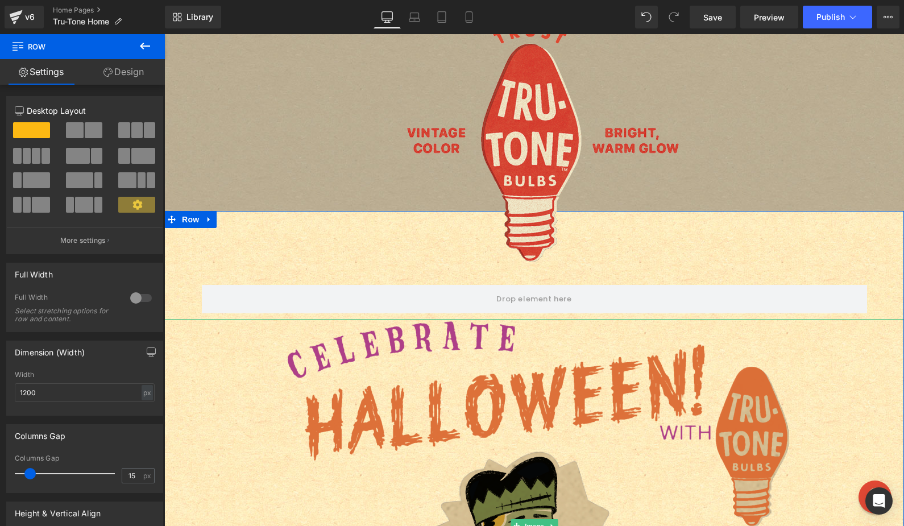
click at [446, 403] on img at bounding box center [535, 526] width 512 height 414
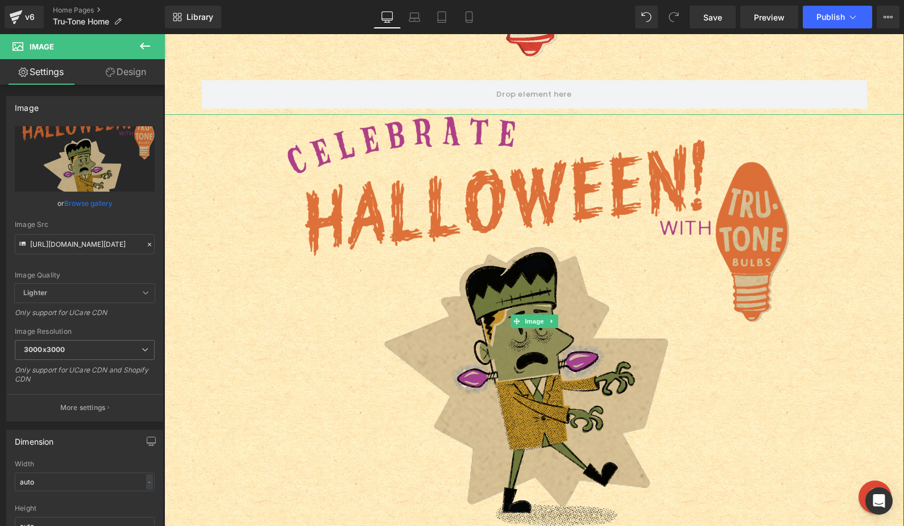
scroll to position [473, 0]
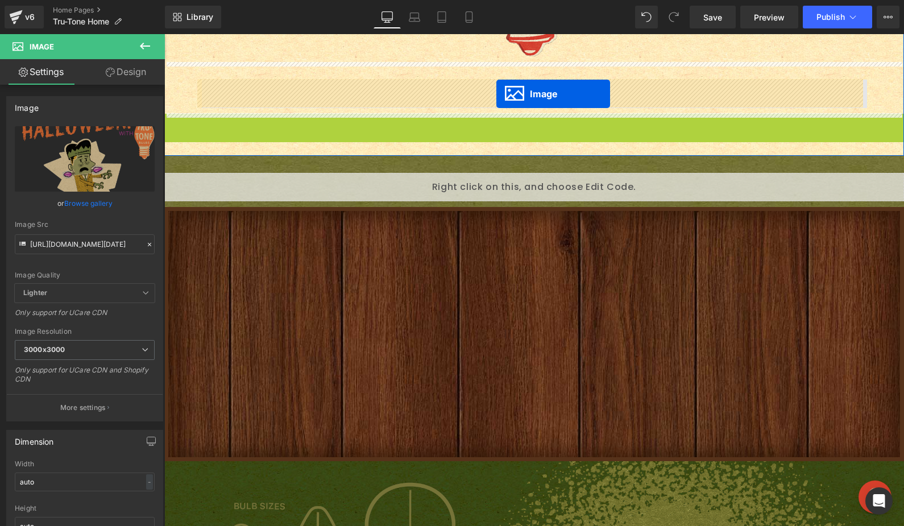
drag, startPoint x: 512, startPoint y: 321, endPoint x: 496, endPoint y: 94, distance: 227.4
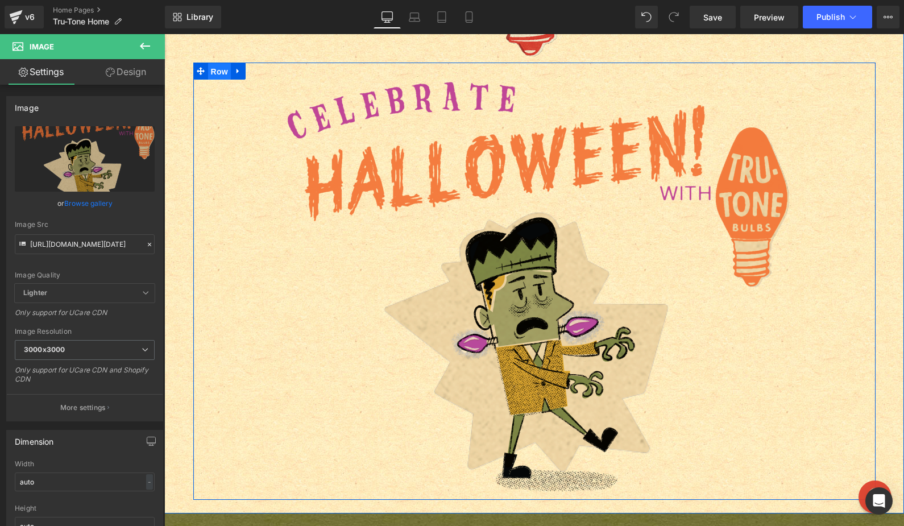
click at [212, 73] on span "Row" at bounding box center [219, 71] width 23 height 17
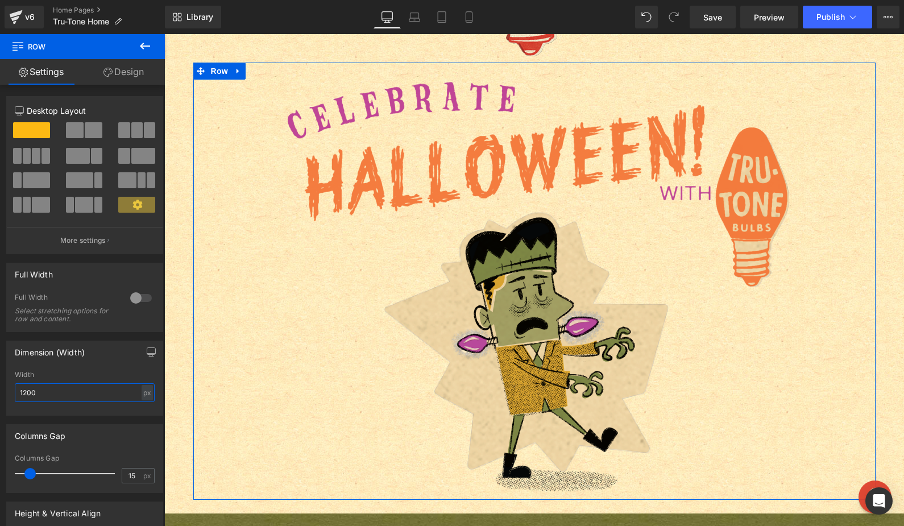
drag, startPoint x: 52, startPoint y: 395, endPoint x: -43, endPoint y: 384, distance: 95.6
click at [0, 384] on html "Row You are previewing how the will restyle your page. You can not edit Element…" at bounding box center [452, 263] width 904 height 526
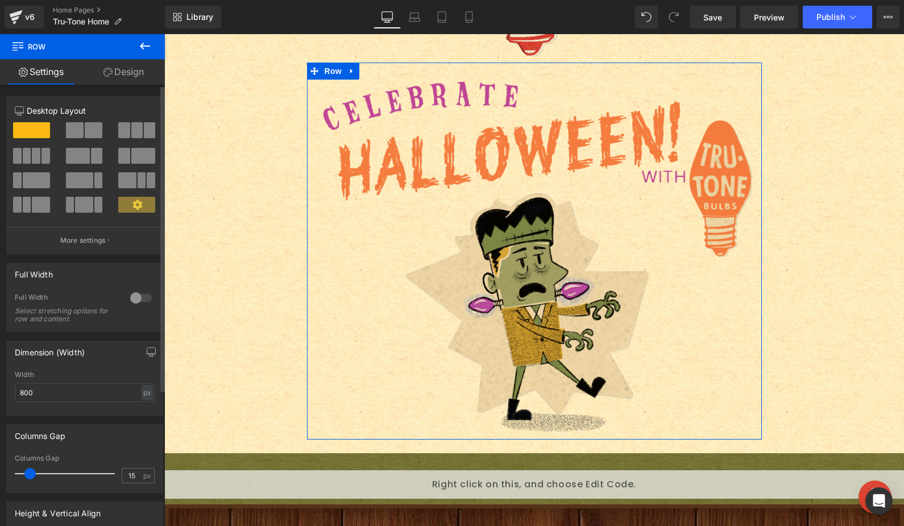
click at [80, 132] on span at bounding box center [75, 130] width 18 height 16
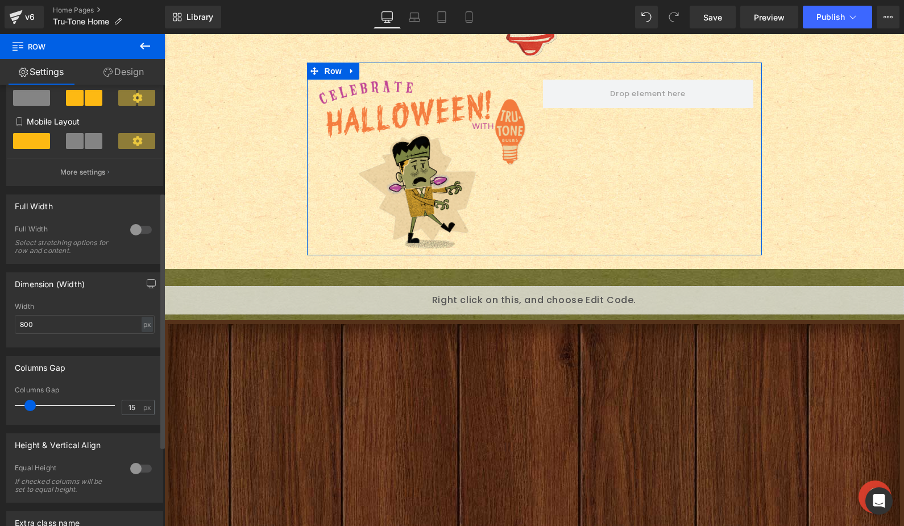
scroll to position [197, 0]
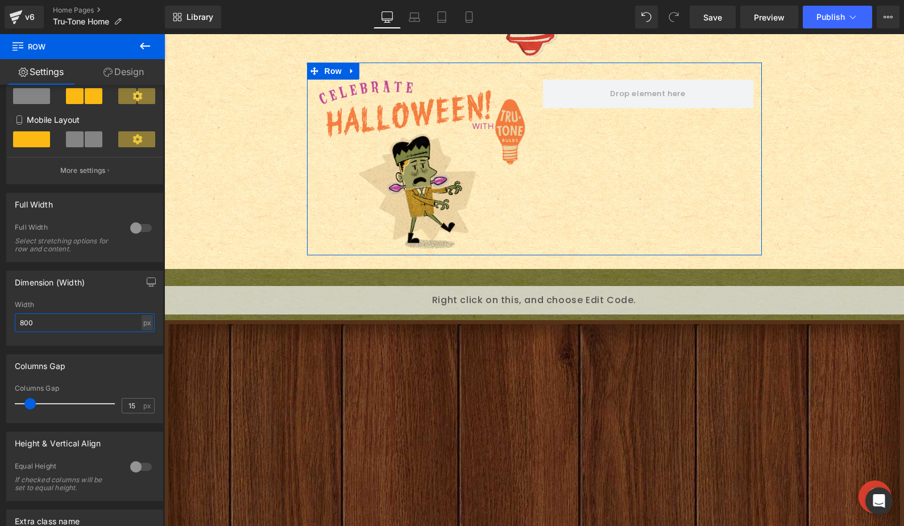
drag, startPoint x: 33, startPoint y: 317, endPoint x: -23, endPoint y: 306, distance: 56.7
click at [0, 306] on html "Row You are previewing how the will restyle your page. You can not edit Element…" at bounding box center [452, 263] width 904 height 526
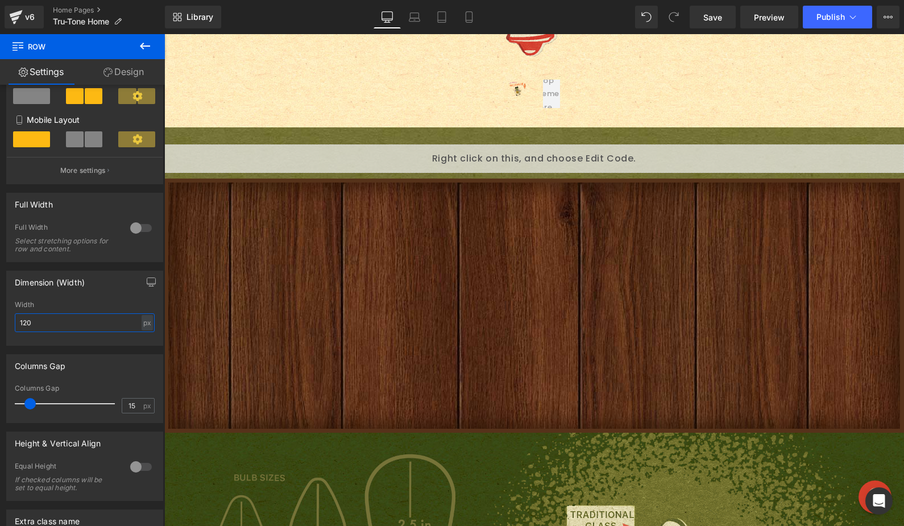
type input "1200"
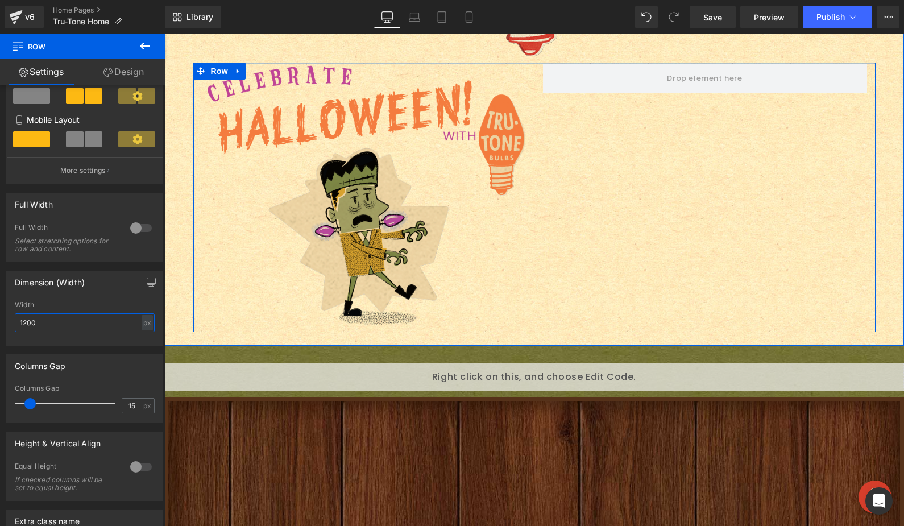
drag, startPoint x: 314, startPoint y: 64, endPoint x: 321, endPoint y: 48, distance: 17.6
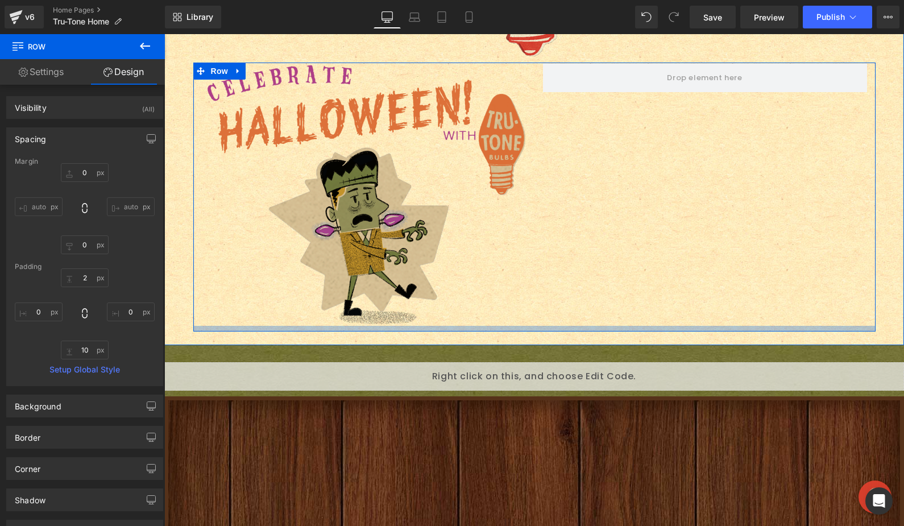
type input "0px"
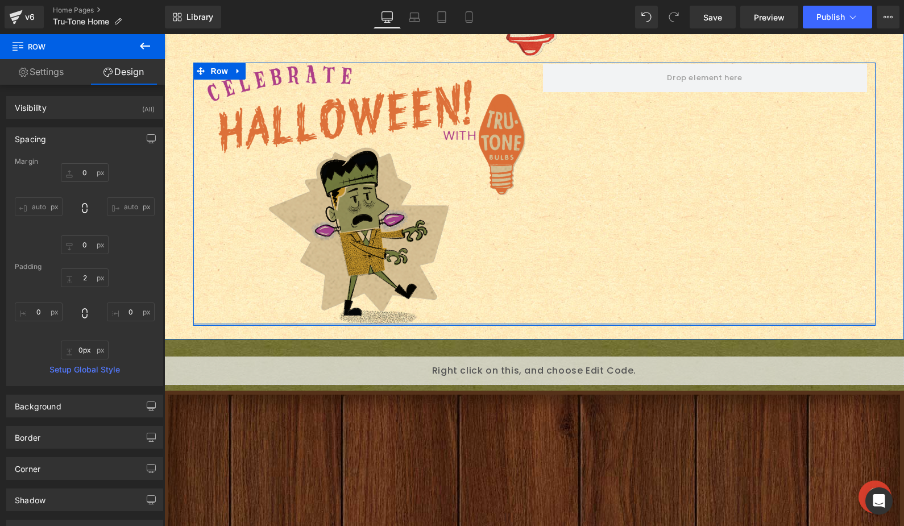
drag, startPoint x: 409, startPoint y: 327, endPoint x: 409, endPoint y: 320, distance: 6.8
click at [409, 320] on div "Image Row" at bounding box center [534, 195] width 682 height 264
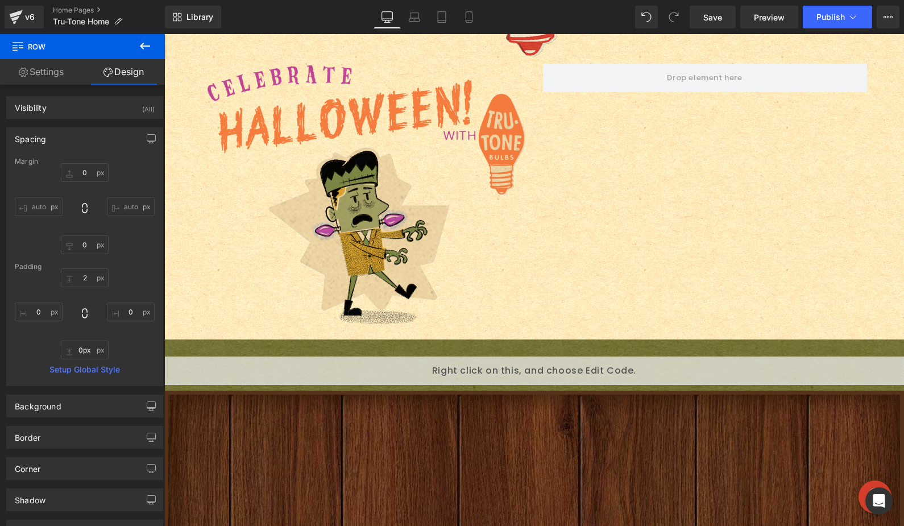
click at [147, 43] on icon at bounding box center [145, 46] width 14 height 14
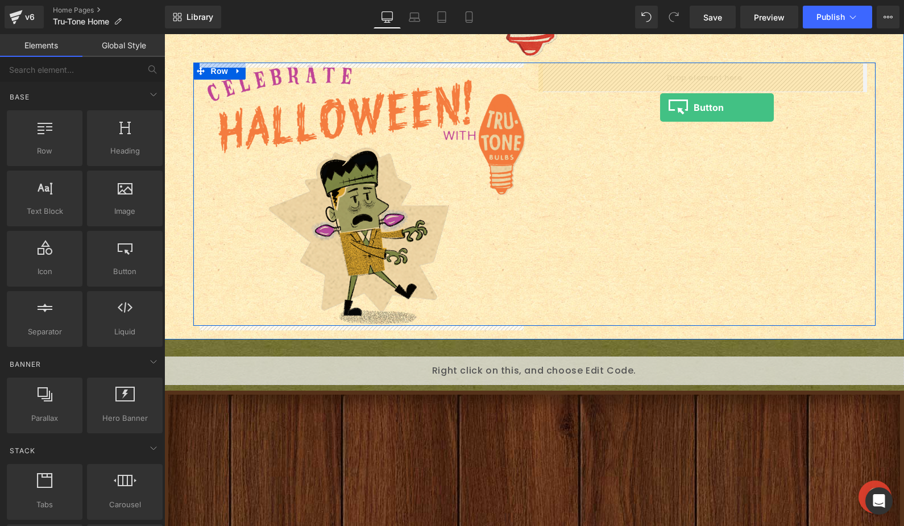
drag, startPoint x: 274, startPoint y: 304, endPoint x: 660, endPoint y: 107, distance: 433.3
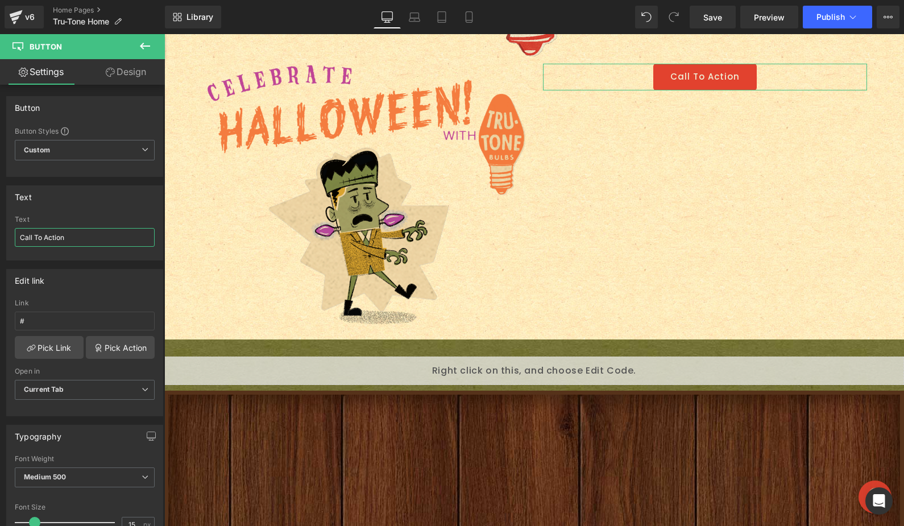
drag, startPoint x: 70, startPoint y: 234, endPoint x: -77, endPoint y: 221, distance: 147.9
click at [0, 221] on html "Button You are previewing how the will restyle your page. You can not edit Elem…" at bounding box center [452, 263] width 904 height 526
type input "SHOP [DATE] LIGHTS"
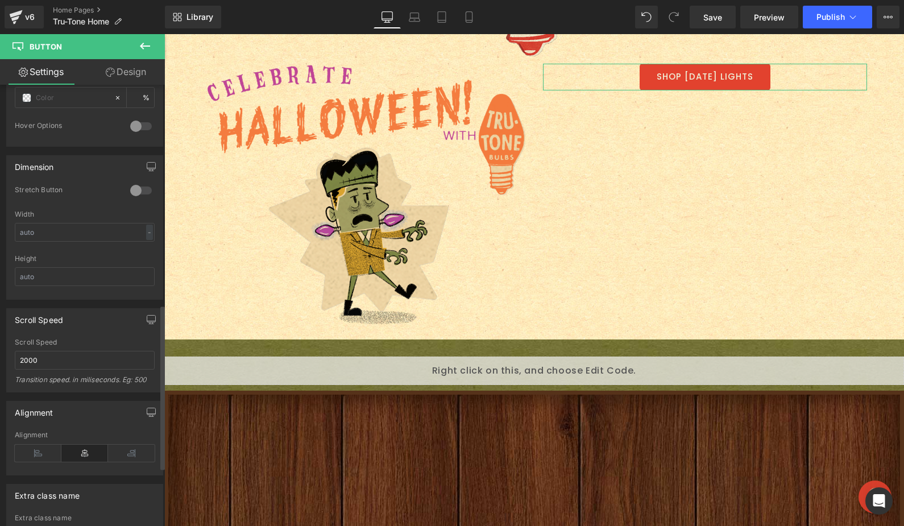
scroll to position [647, 0]
click at [127, 74] on link "Design" at bounding box center [126, 72] width 82 height 26
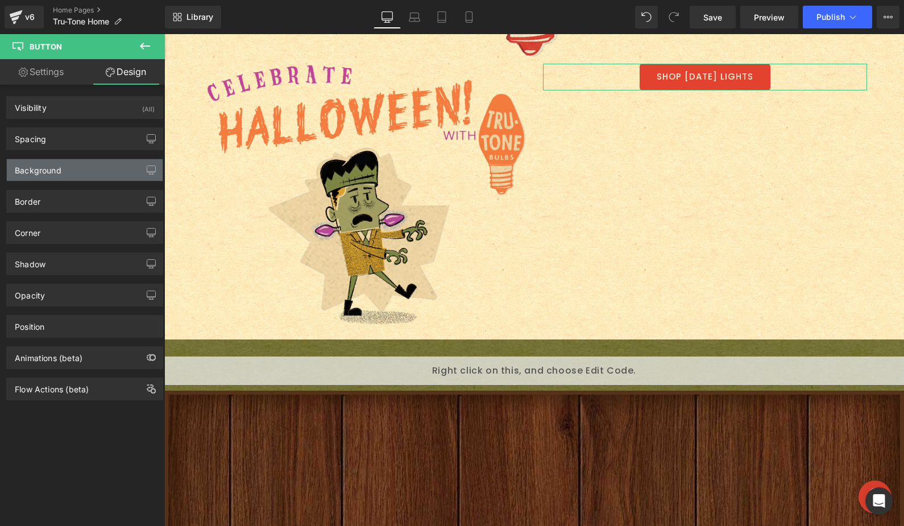
click at [97, 172] on div "Background" at bounding box center [85, 170] width 156 height 22
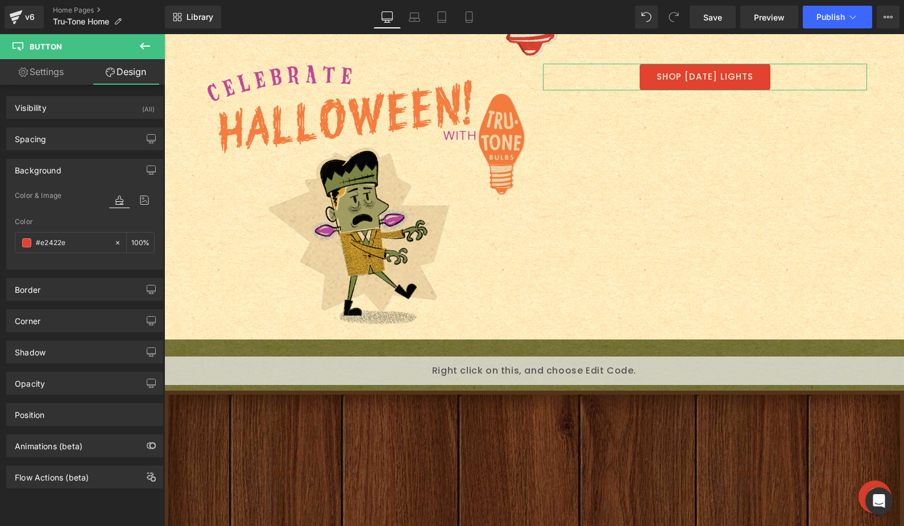
drag, startPoint x: 75, startPoint y: 242, endPoint x: -32, endPoint y: 233, distance: 107.9
click at [0, 233] on html "Button You are previewing how the will restyle your page. You can not edit Elem…" at bounding box center [452, 263] width 904 height 526
paste input "F27B3E"
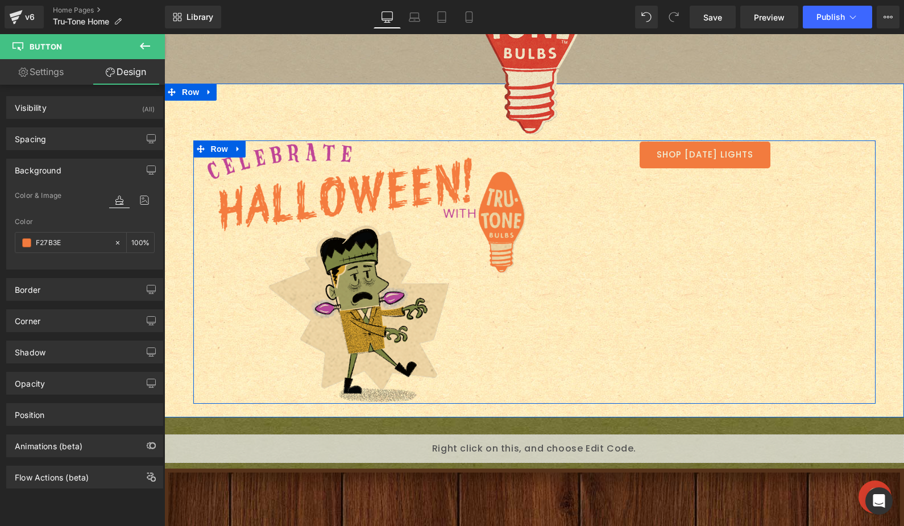
scroll to position [395, 0]
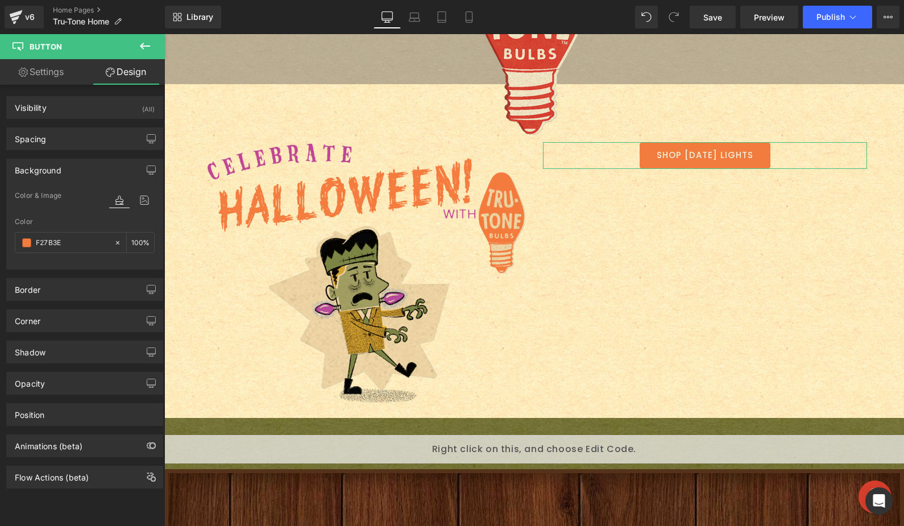
type input "#f27b3e"
click at [30, 78] on link "Settings" at bounding box center [41, 72] width 82 height 26
type input "#f27b3e"
type input "100"
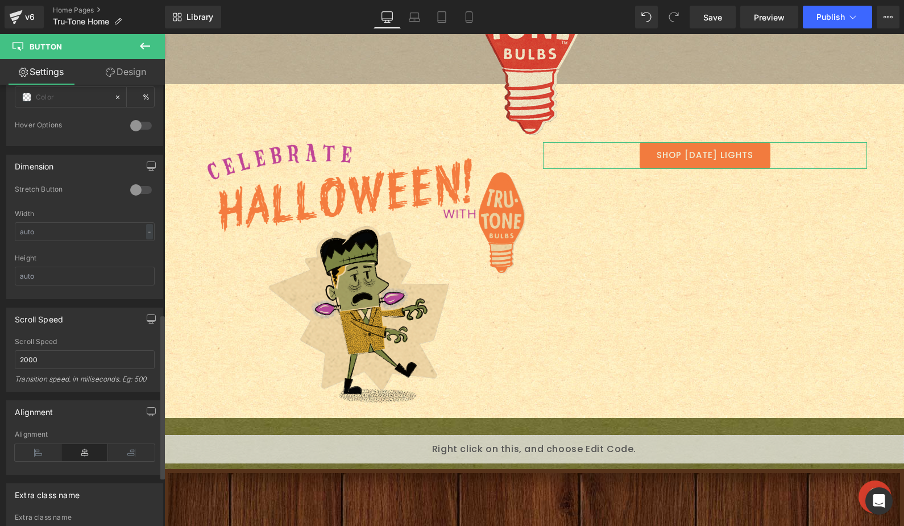
scroll to position [256, 0]
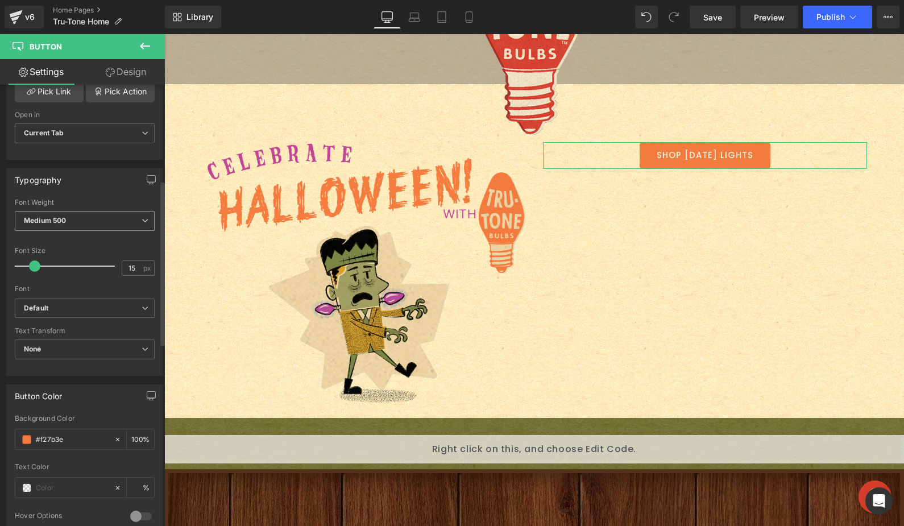
click at [88, 218] on span "Medium 500" at bounding box center [85, 221] width 140 height 20
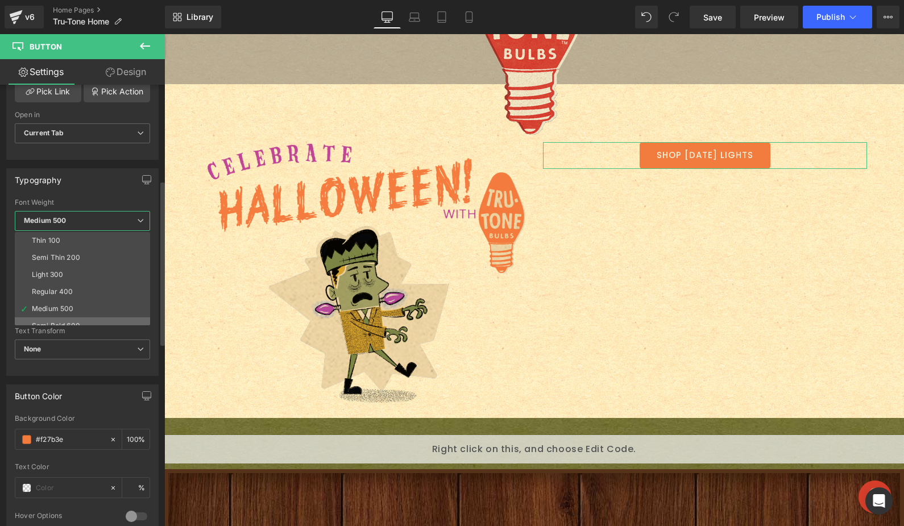
click at [68, 322] on div "Semi Bold 600" at bounding box center [56, 326] width 48 height 8
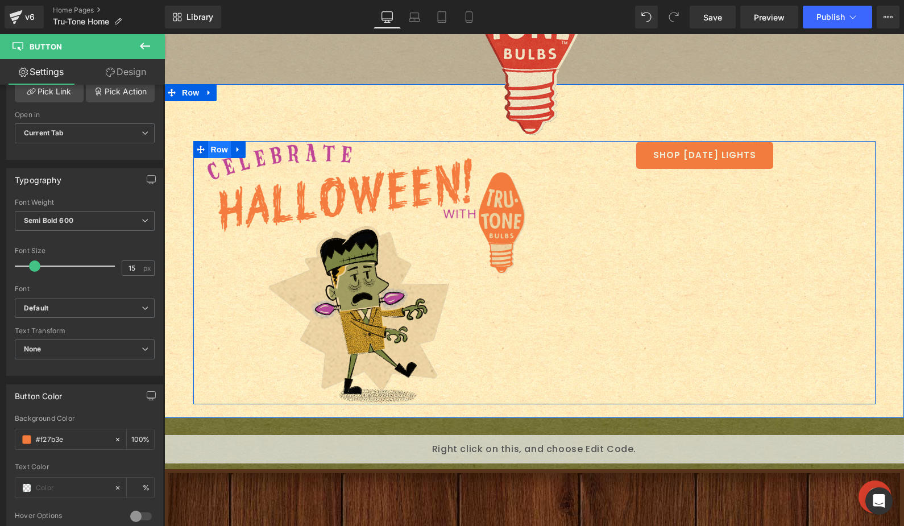
click at [212, 142] on span "Row" at bounding box center [219, 149] width 23 height 17
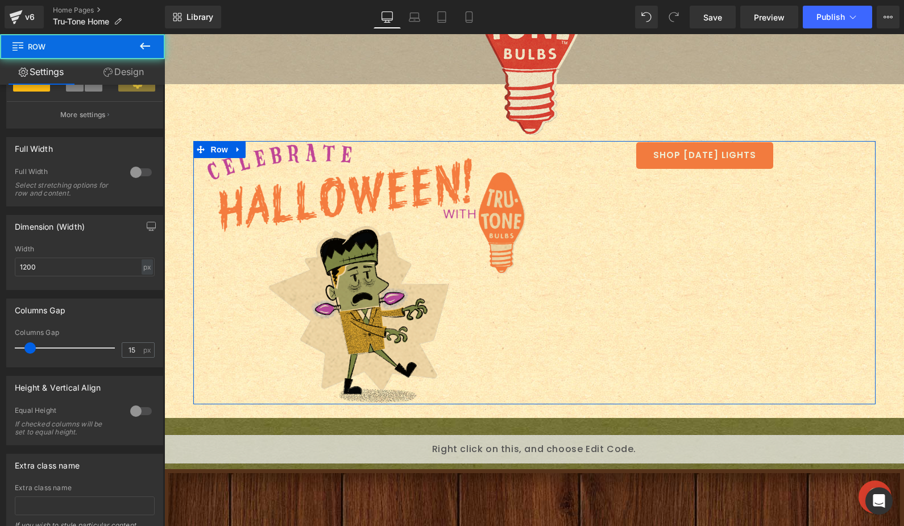
scroll to position [324, 0]
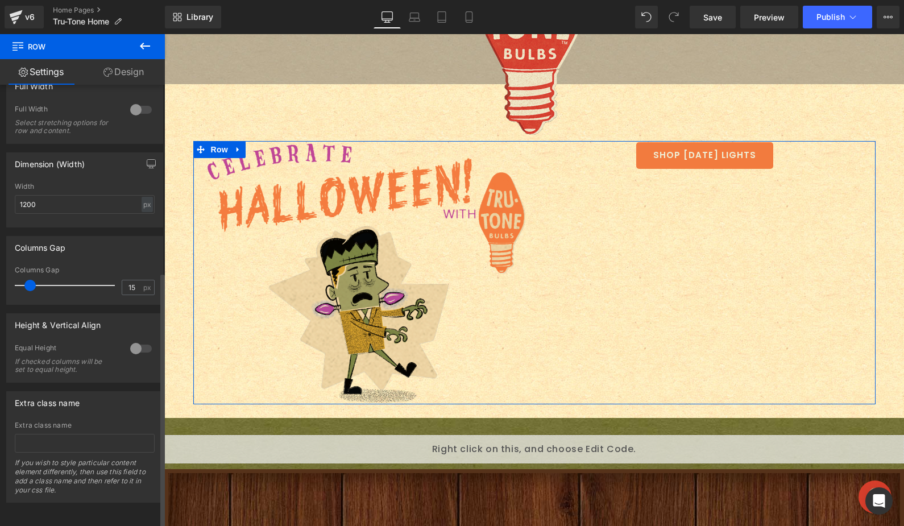
click at [140, 340] on div at bounding box center [140, 348] width 27 height 18
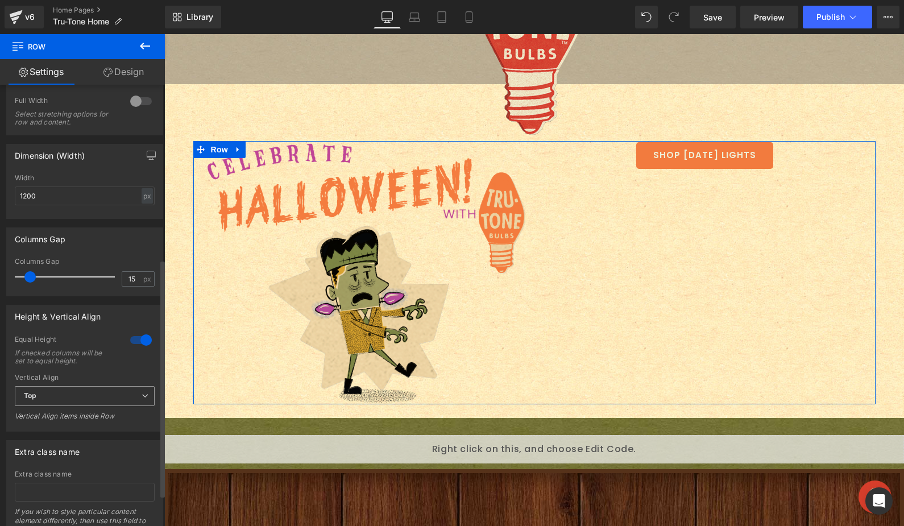
click at [84, 403] on span "Top" at bounding box center [85, 396] width 140 height 20
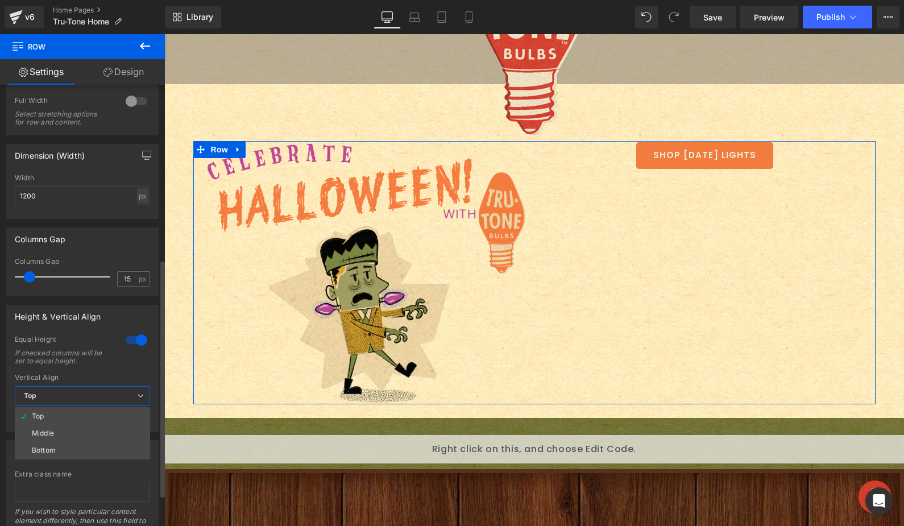
click at [82, 434] on li "Middle" at bounding box center [82, 433] width 135 height 17
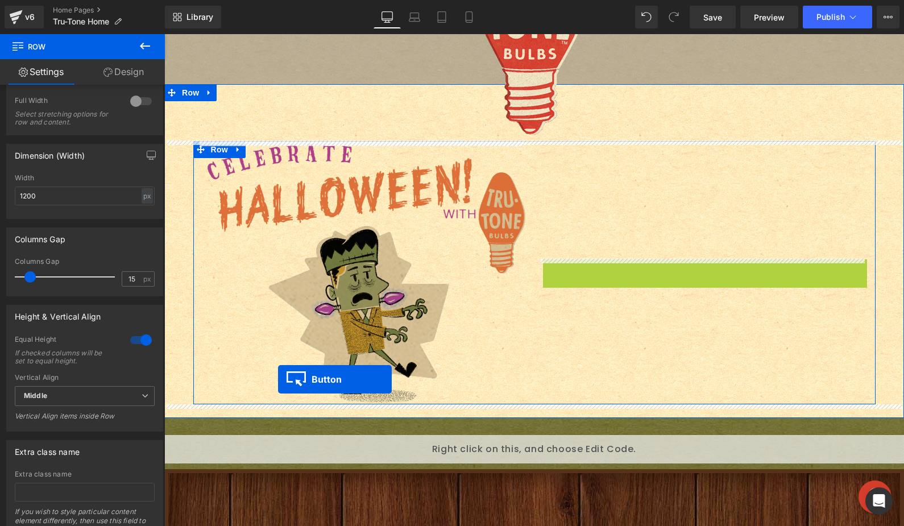
drag, startPoint x: 681, startPoint y: 272, endPoint x: 278, endPoint y: 379, distance: 417.2
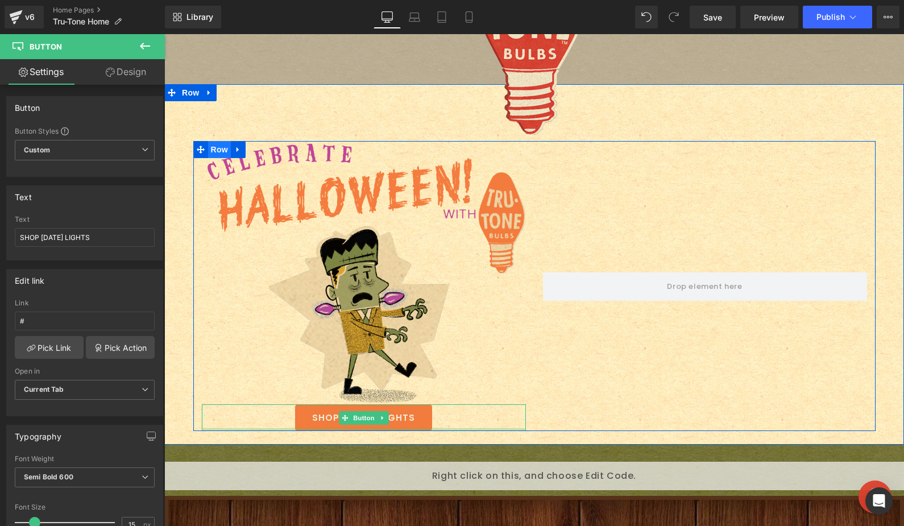
click at [218, 148] on span "Row" at bounding box center [219, 149] width 23 height 17
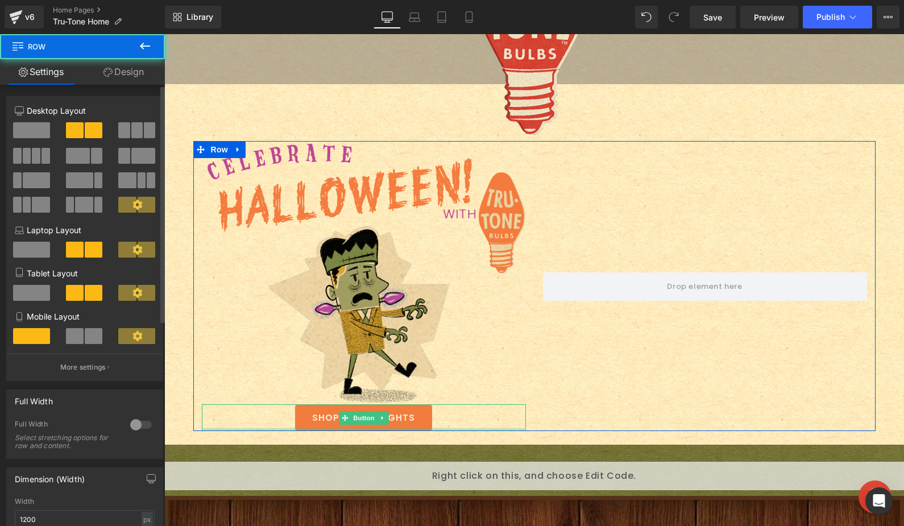
click at [30, 125] on span at bounding box center [31, 130] width 37 height 16
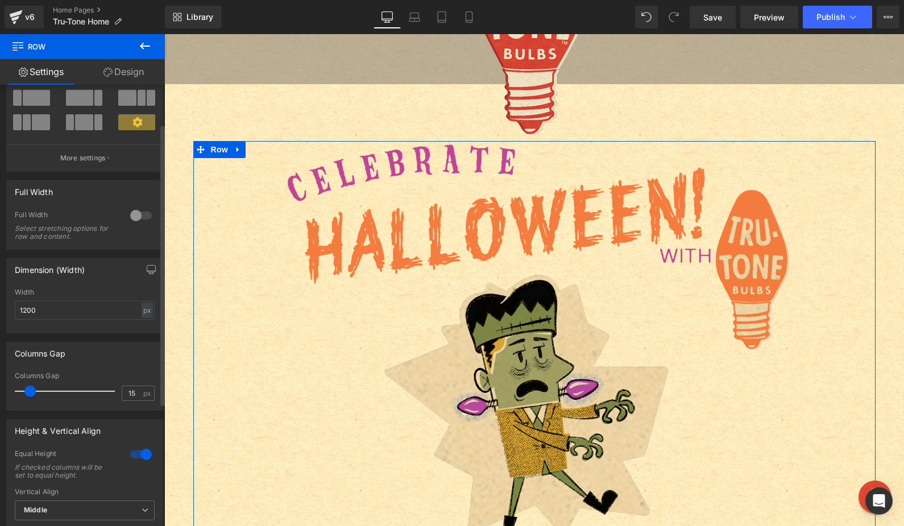
scroll to position [83, 0]
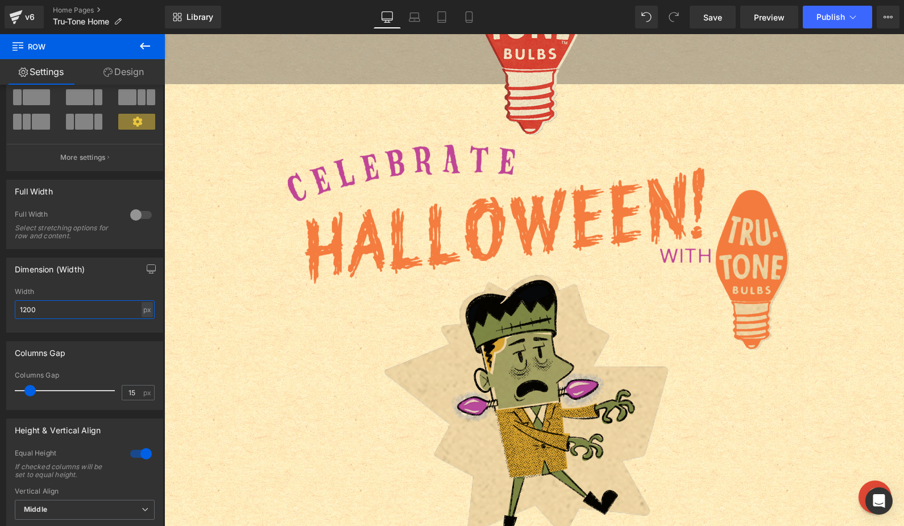
drag, startPoint x: 11, startPoint y: 308, endPoint x: -81, endPoint y: 284, distance: 95.2
click at [0, 284] on html "Row You are previewing how the will restyle your page. You can not edit Element…" at bounding box center [452, 263] width 904 height 526
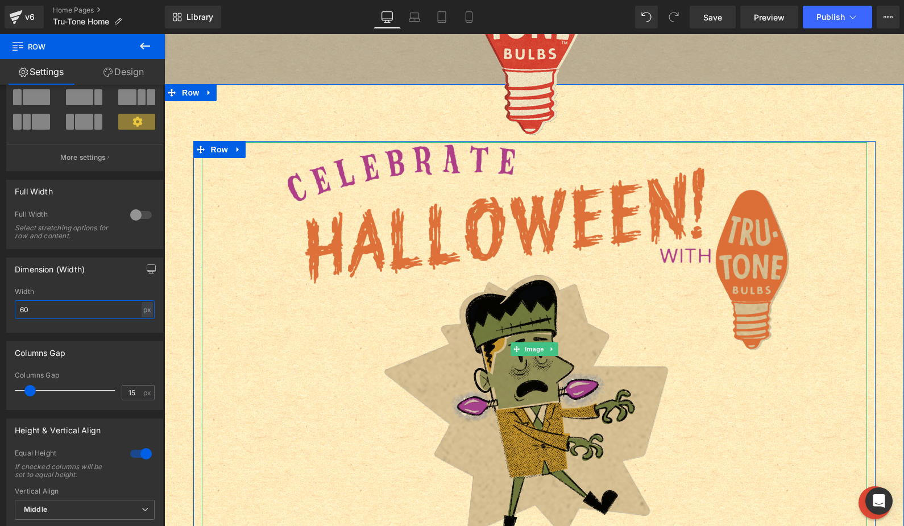
type input "600"
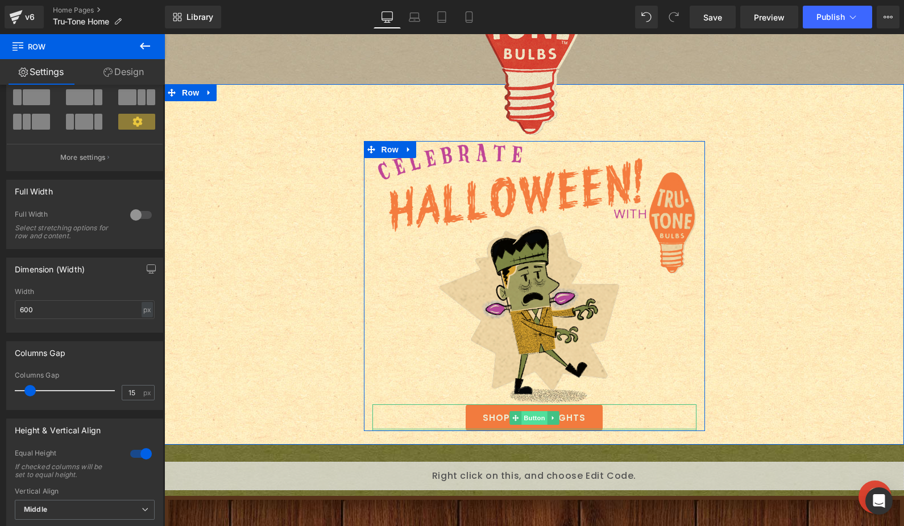
click at [527, 417] on span "Button" at bounding box center [534, 418] width 26 height 14
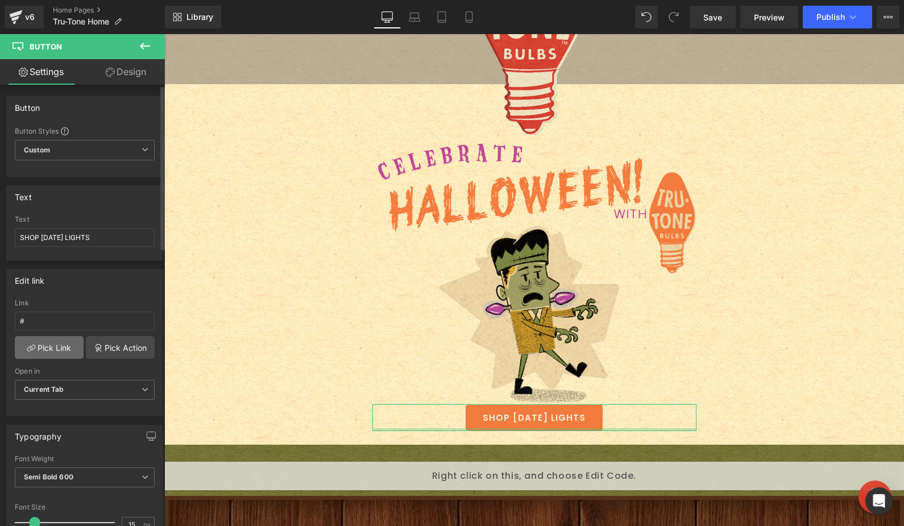
click at [35, 348] on link "Pick Link" at bounding box center [49, 347] width 69 height 23
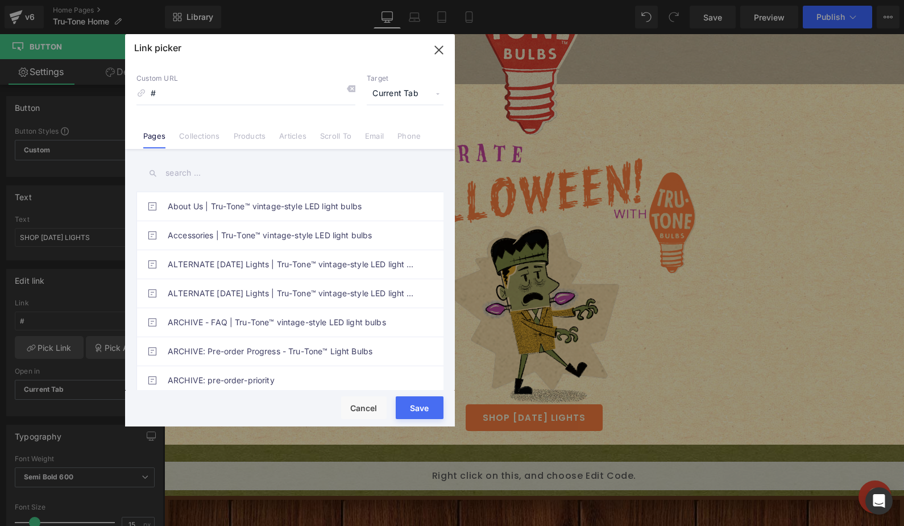
click at [177, 177] on input "text" at bounding box center [289, 173] width 307 height 26
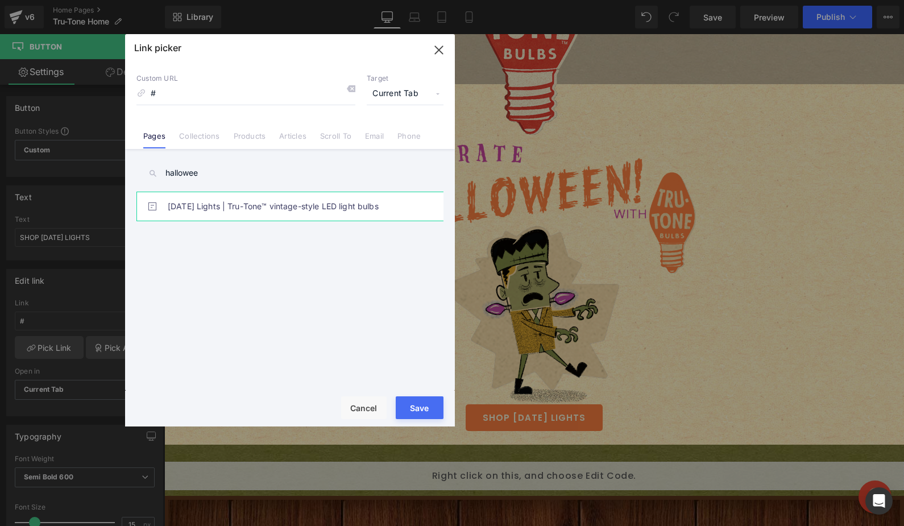
type input "hallowee"
click at [205, 214] on link "Halloween Lights | Tru-Tone™ vintage-style LED light bulbs" at bounding box center [293, 206] width 250 height 28
type input "/pages/halloween-lights"
click at [411, 409] on button "Save" at bounding box center [420, 407] width 48 height 23
type input "/pages/halloween-lights"
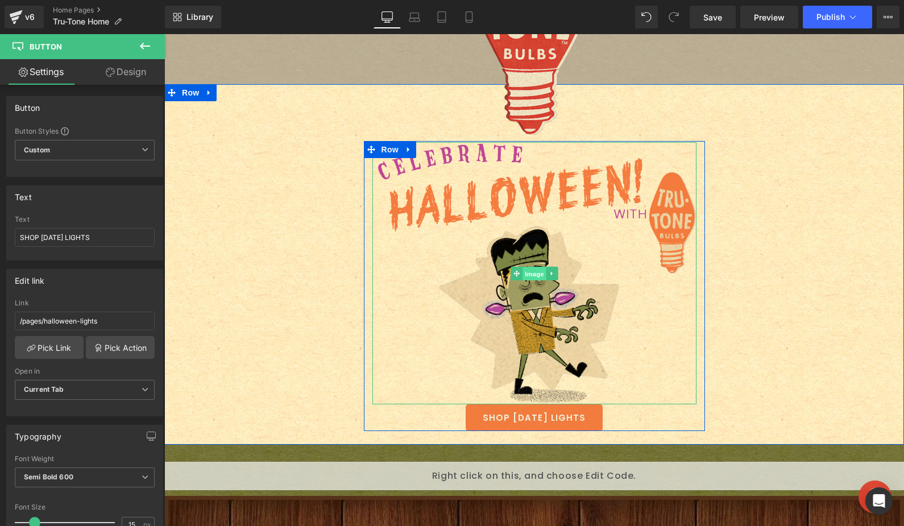
click at [526, 273] on span "Image" at bounding box center [535, 274] width 24 height 14
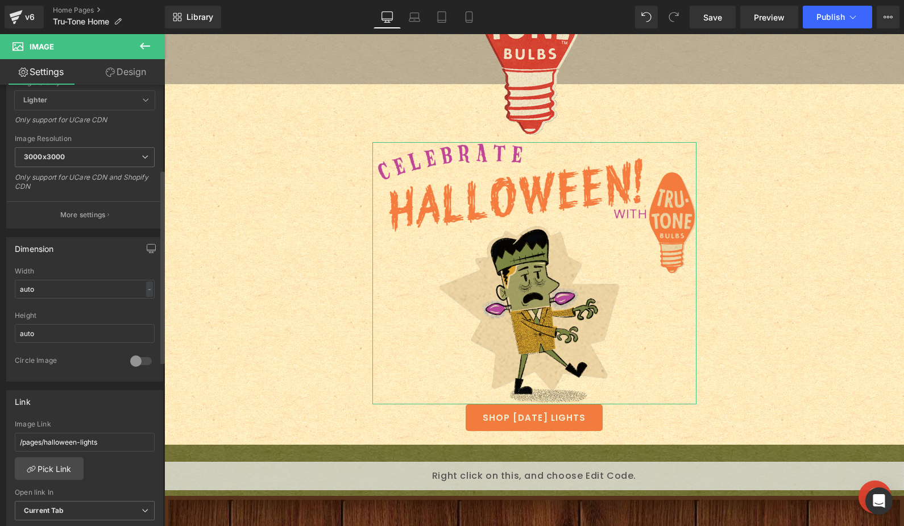
scroll to position [213, 0]
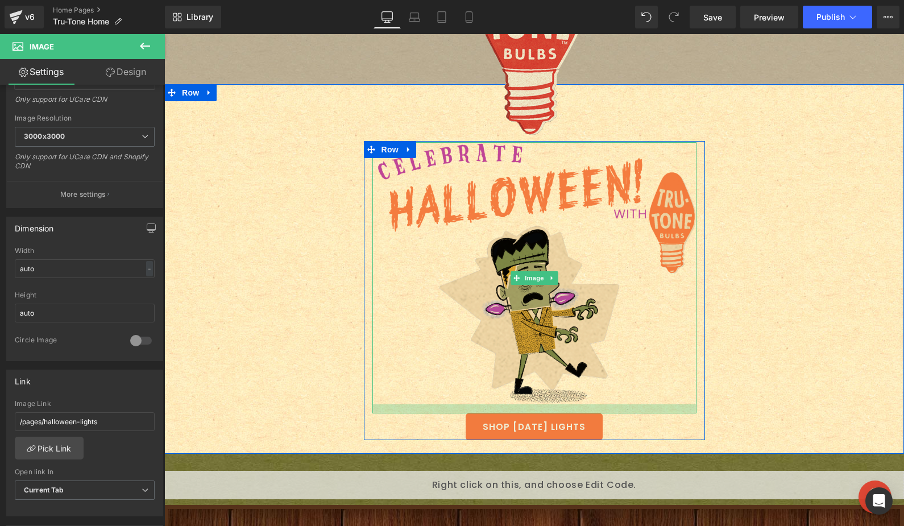
drag, startPoint x: 528, startPoint y: 401, endPoint x: 528, endPoint y: 410, distance: 9.1
click at [528, 410] on div at bounding box center [534, 408] width 324 height 9
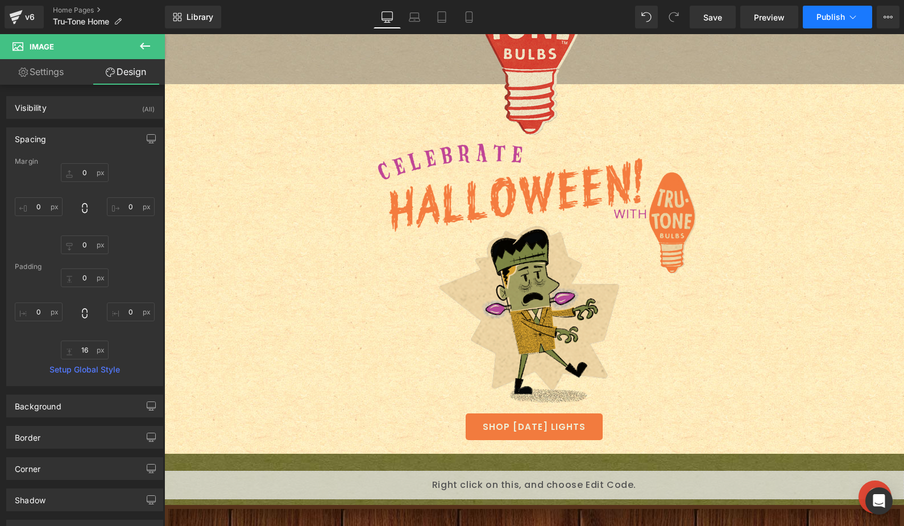
click at [828, 17] on span "Publish" at bounding box center [830, 17] width 28 height 9
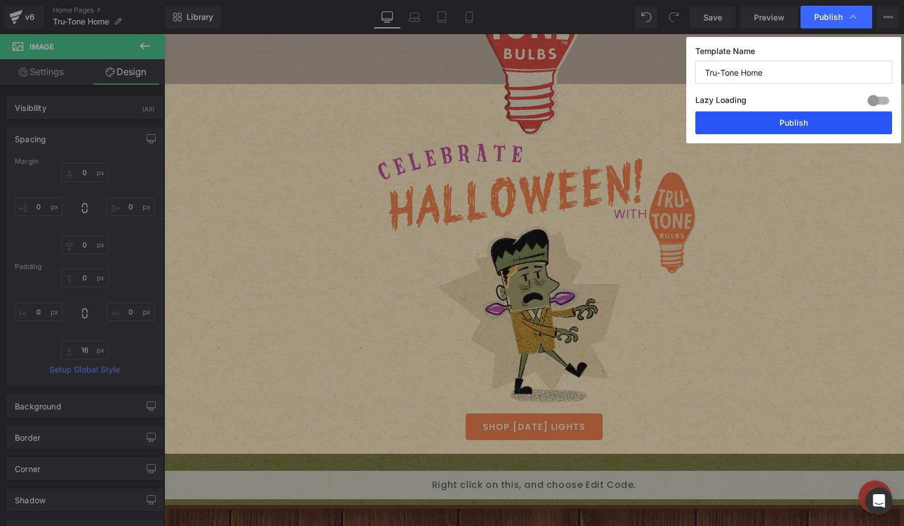
click at [784, 125] on button "Publish" at bounding box center [793, 122] width 197 height 23
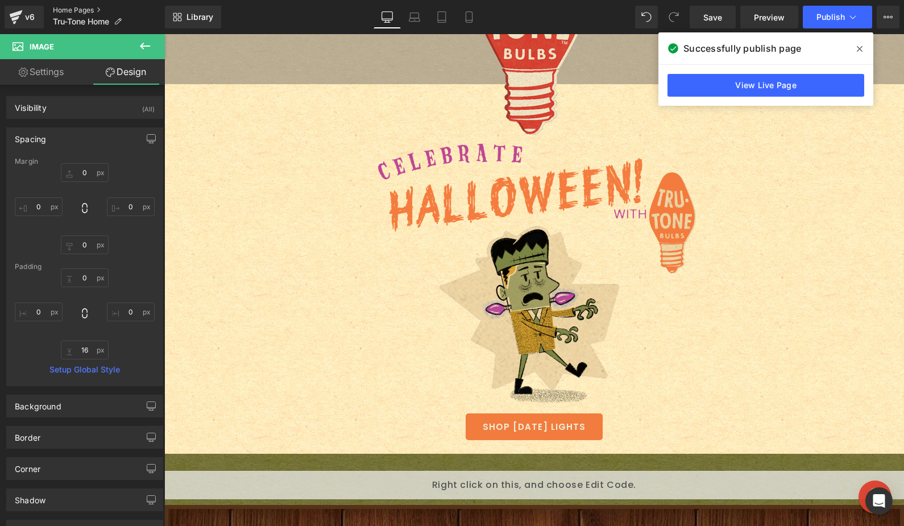
click at [65, 9] on link "Home Pages" at bounding box center [109, 10] width 112 height 9
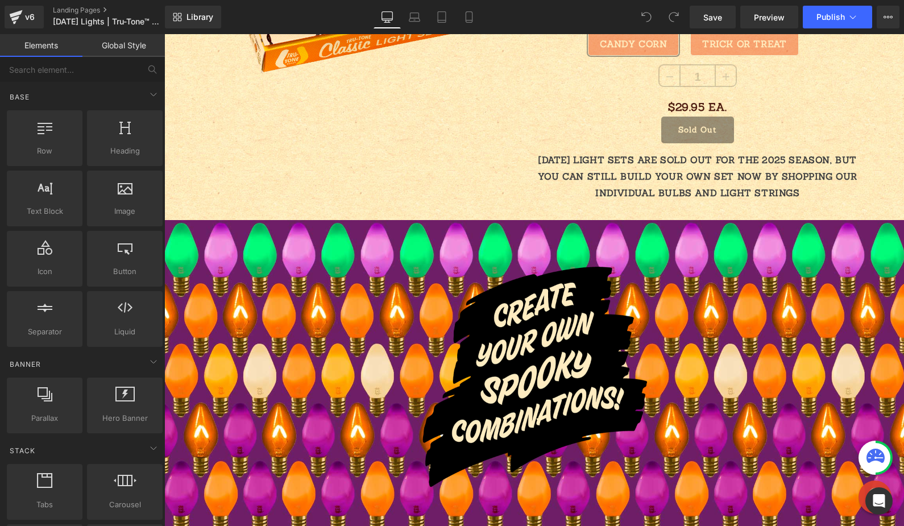
scroll to position [1227, 0]
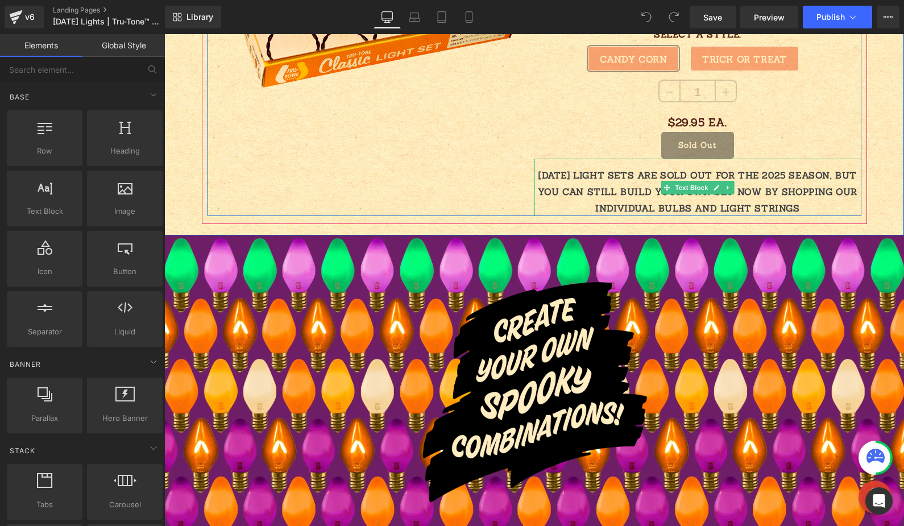
click at [623, 207] on p "HALLOWEEN LIGHT SETS ARE SOLD OUT FOR THE 2025 SEASON, BUT YOU CAN STILL BUILD …" at bounding box center [697, 191] width 327 height 49
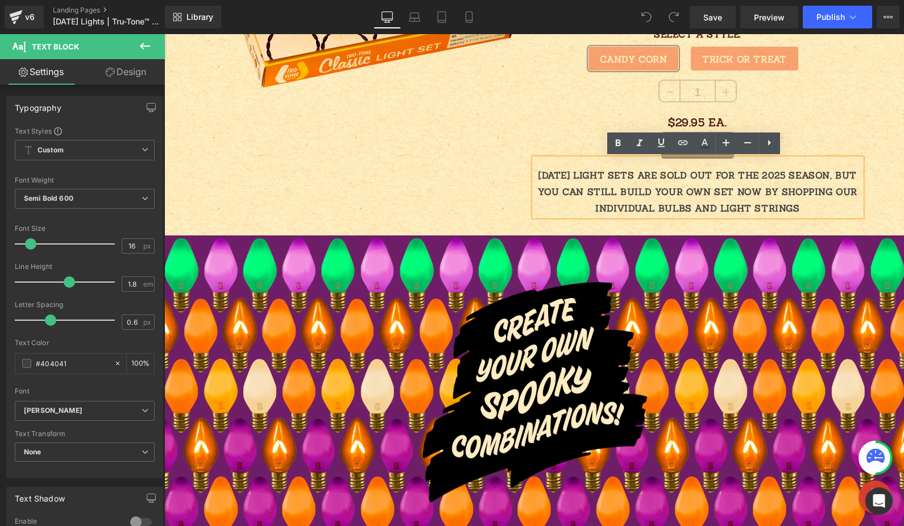
drag, startPoint x: 604, startPoint y: 209, endPoint x: 806, endPoint y: 214, distance: 201.9
click at [806, 214] on p "HALLOWEEN LIGHT SETS ARE SOLD OUT FOR THE 2025 SEASON, BUT YOU CAN STILL BUILD …" at bounding box center [697, 191] width 327 height 49
click at [683, 146] on icon at bounding box center [683, 143] width 14 height 14
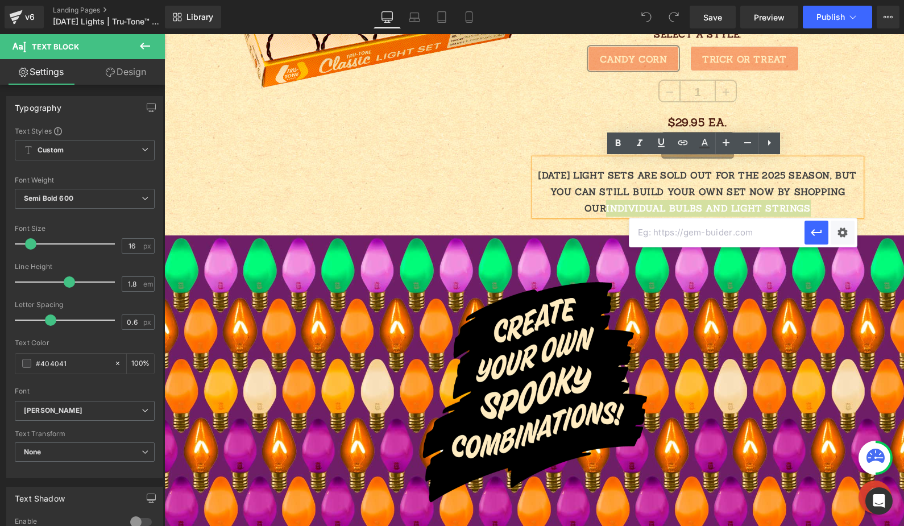
click at [665, 240] on input "text" at bounding box center [716, 232] width 175 height 28
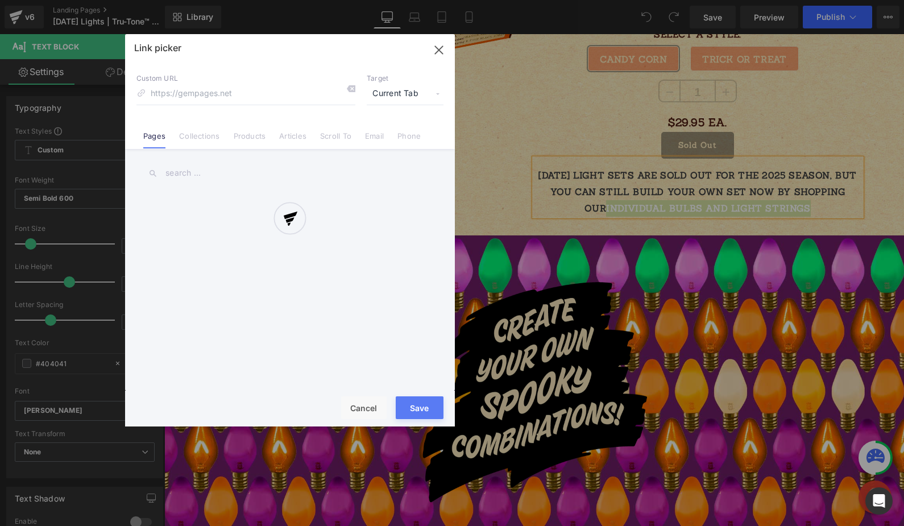
click at [843, 0] on div "Text Color Highlight Color #333333 Edit or remove link: Edit - Unlink - Cancel …" at bounding box center [452, 0] width 904 height 0
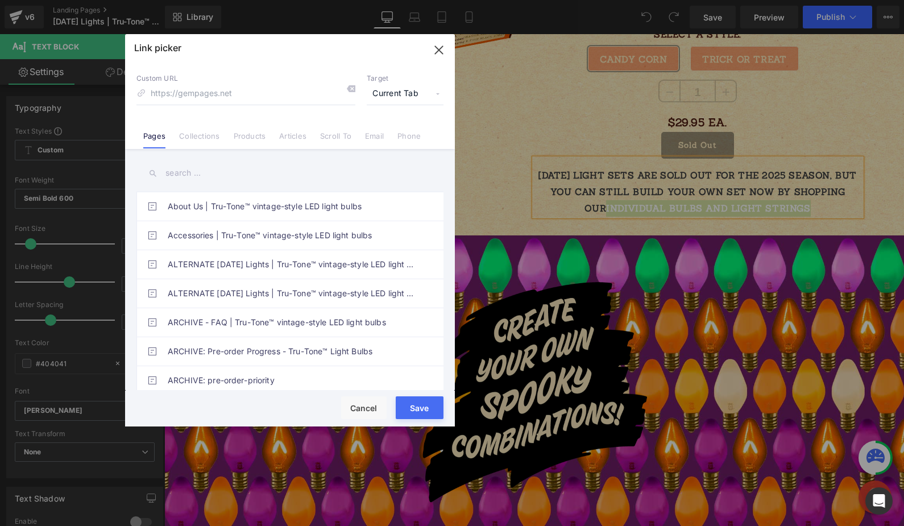
click at [212, 166] on input "text" at bounding box center [289, 173] width 307 height 26
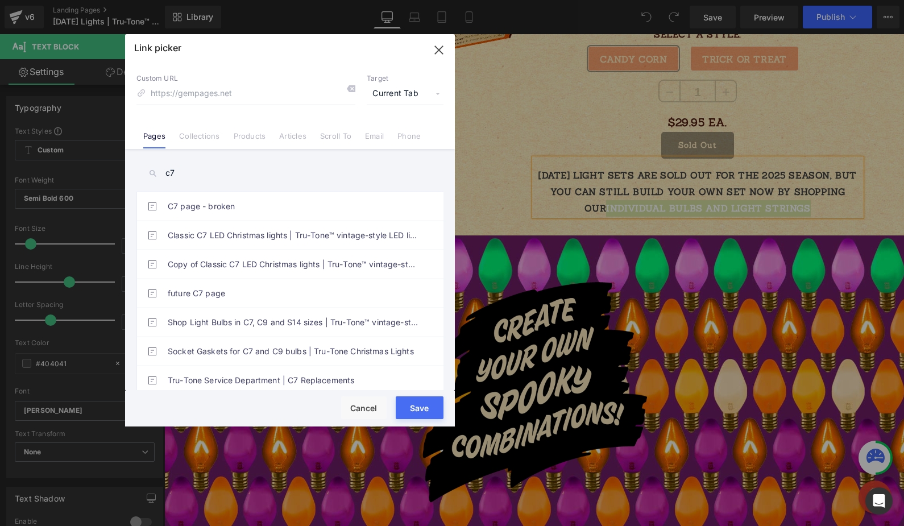
type input "c7"
click at [421, 407] on button "Save" at bounding box center [420, 407] width 48 height 23
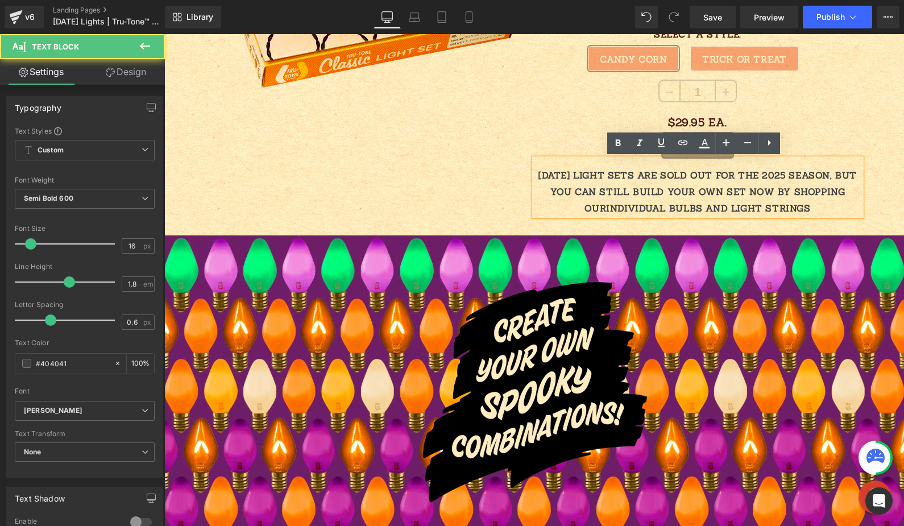
click at [623, 208] on p "HALLOWEEN LIGHT SETS ARE SOLD OUT FOR THE 2025 SEASON, BUT YOU CAN STILL BUILD …" at bounding box center [697, 191] width 327 height 49
drag, startPoint x: 605, startPoint y: 208, endPoint x: 808, endPoint y: 211, distance: 203.0
click at [808, 211] on p "HALLOWEEN LIGHT SETS ARE SOLD OUT FOR THE 2025 SEASON, BUT YOU CAN STILL BUILD …" at bounding box center [697, 191] width 327 height 49
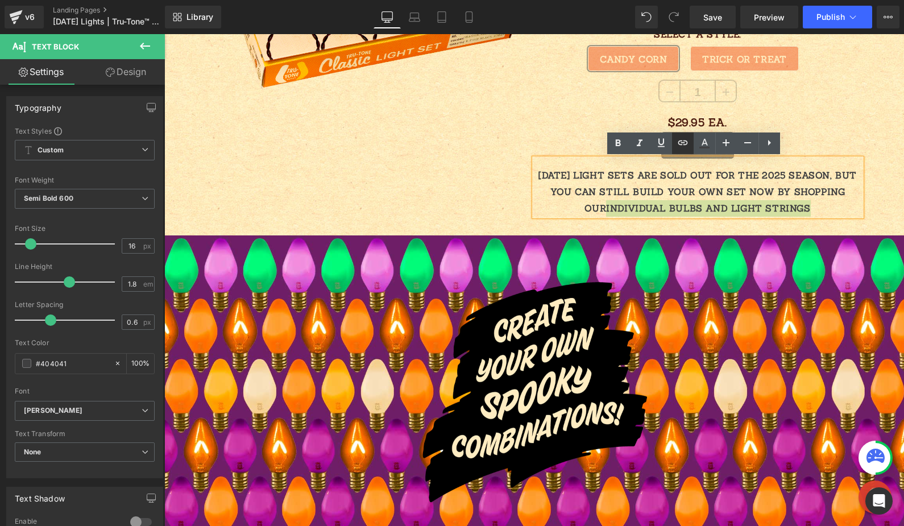
click at [683, 144] on icon at bounding box center [683, 143] width 14 height 14
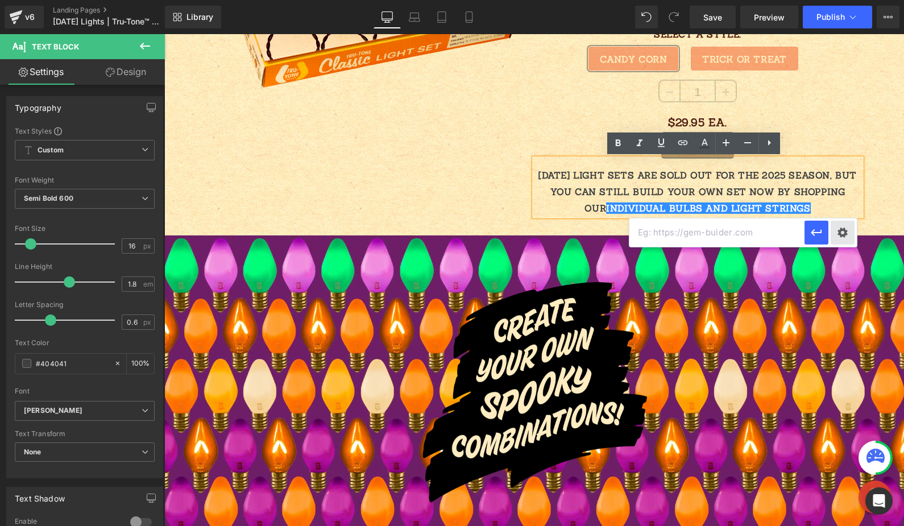
click at [839, 0] on div "Text Color Highlight Color #333333 Edit or remove link: Edit - Unlink - Cancel" at bounding box center [452, 0] width 904 height 0
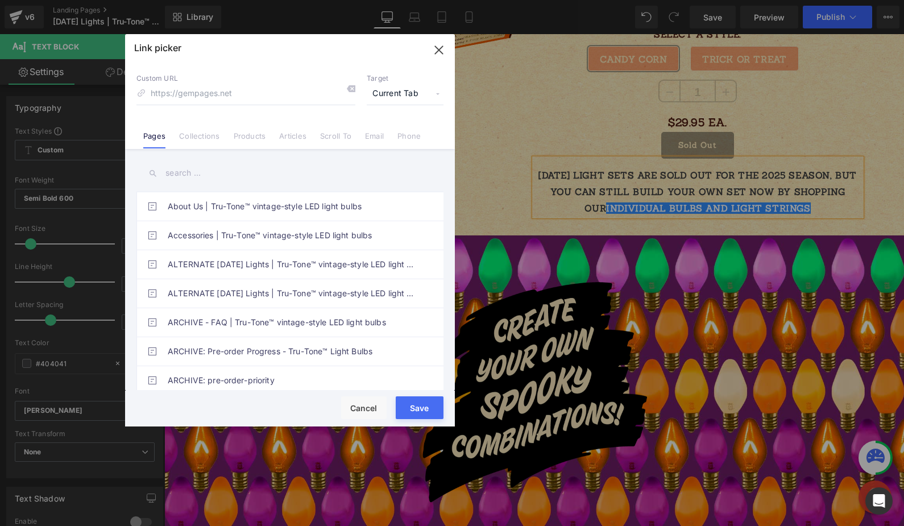
click at [240, 176] on input "text" at bounding box center [289, 173] width 307 height 26
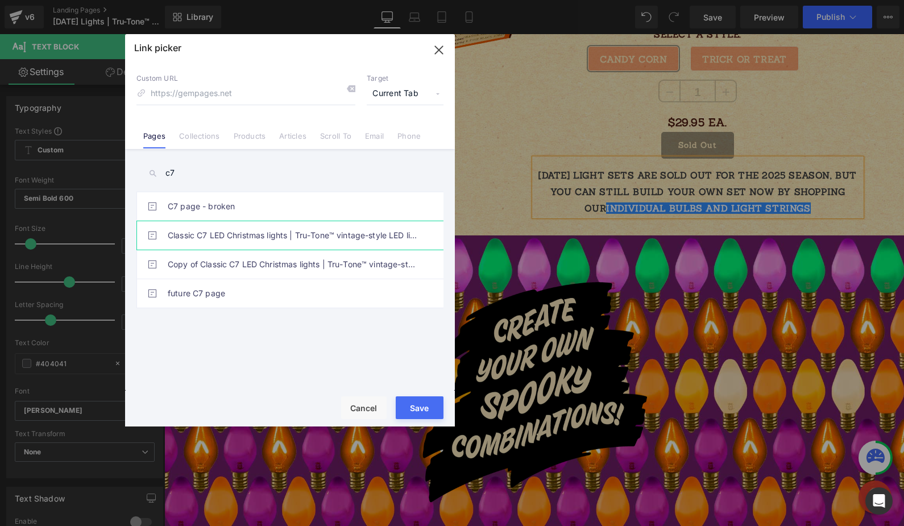
type input "c7"
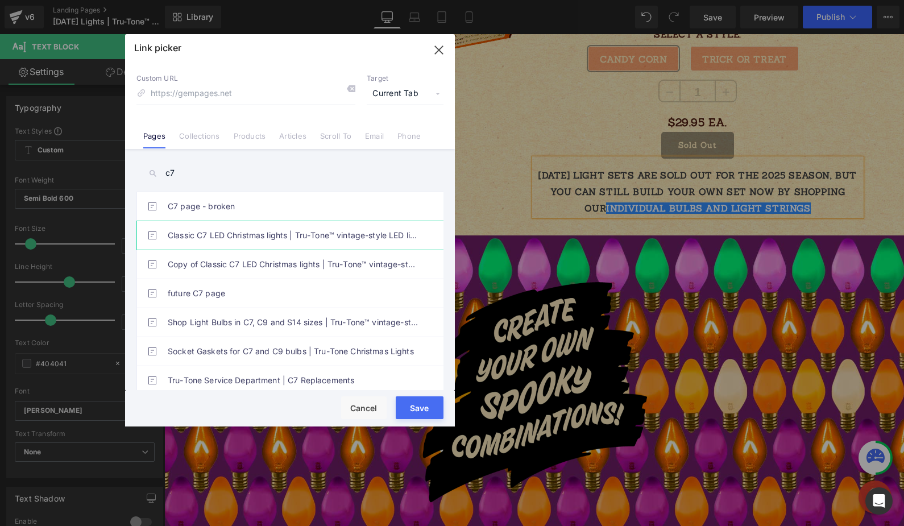
click at [254, 237] on link "Classic C7 LED Christmas lights | Tru-Tone™ vintage-style LED light bulbs" at bounding box center [293, 235] width 250 height 28
type input "/pages/shop-c7-bulbs"
drag, startPoint x: 427, startPoint y: 411, endPoint x: 265, endPoint y: 375, distance: 166.0
click at [427, 411] on button "Save" at bounding box center [420, 407] width 48 height 23
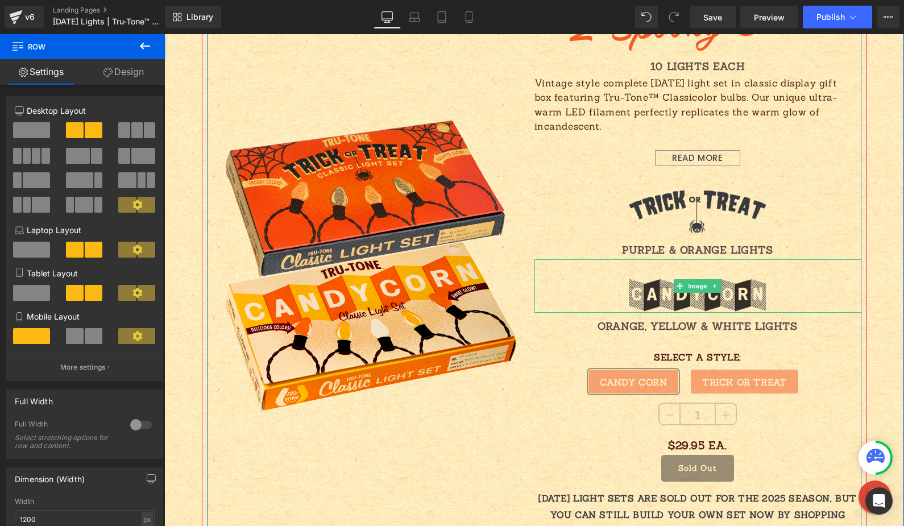
scroll to position [800, 0]
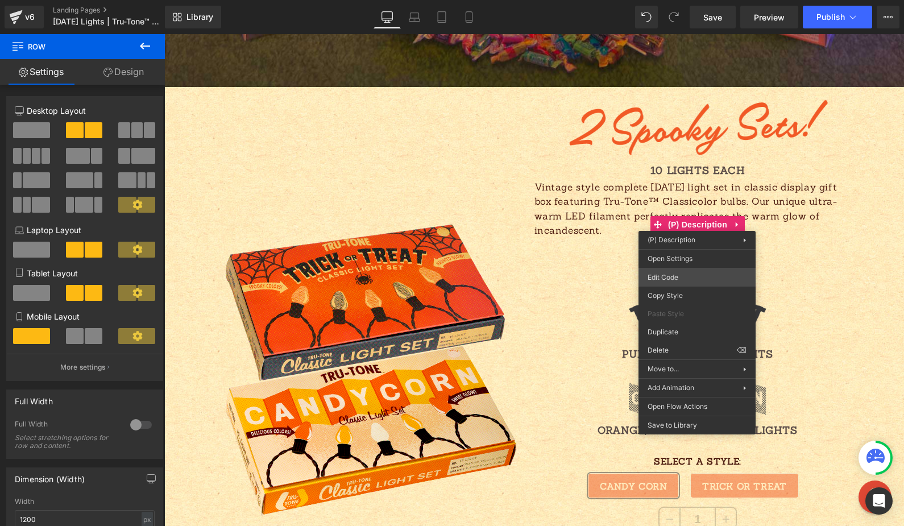
click at [680, 0] on div "You are previewing how the will restyle your page. You can not edit Elements in…" at bounding box center [452, 0] width 904 height 0
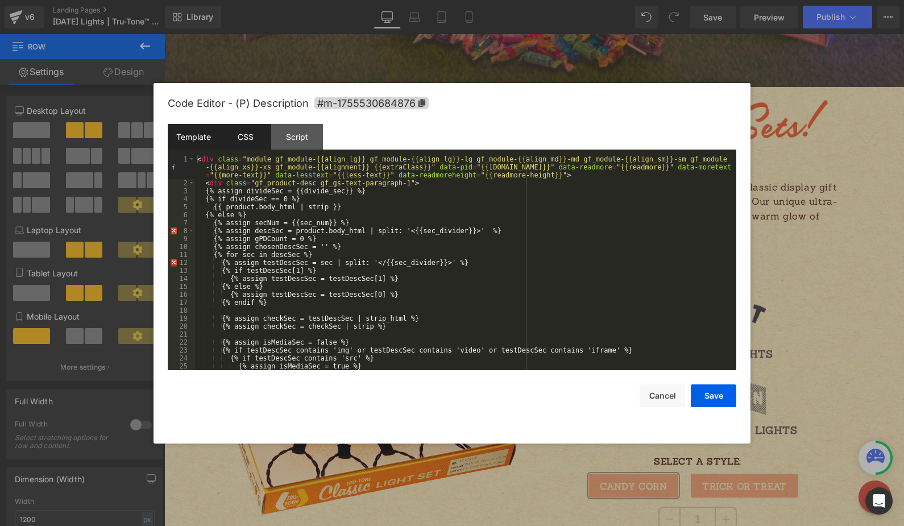
click at [246, 140] on div "CSS" at bounding box center [245, 137] width 52 height 26
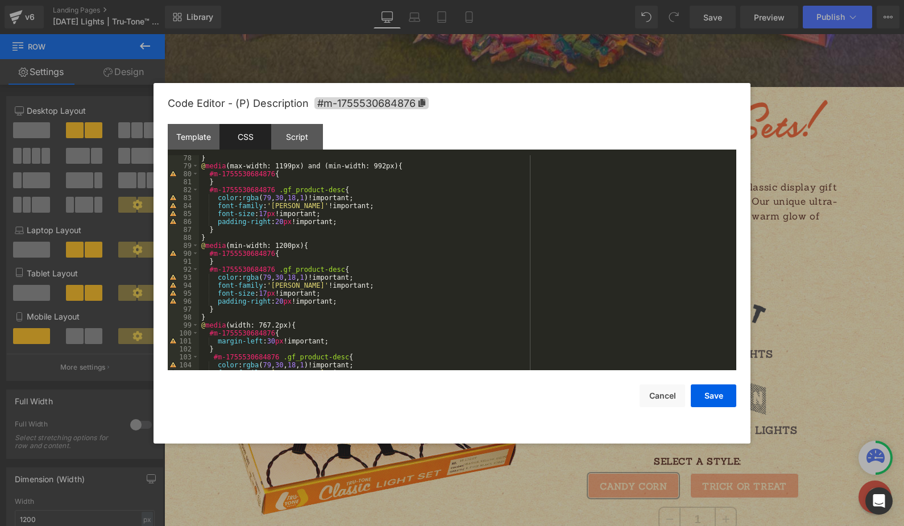
scroll to position [669, 0]
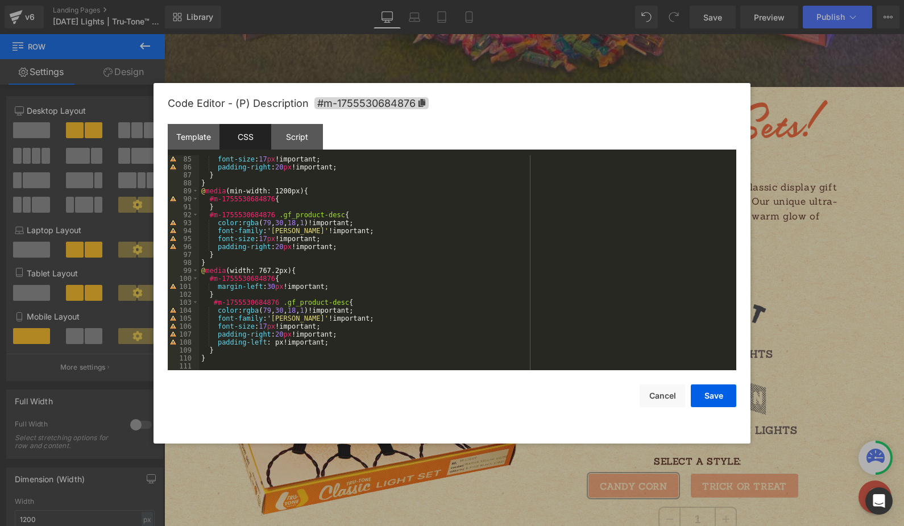
click at [826, 221] on div at bounding box center [452, 263] width 904 height 526
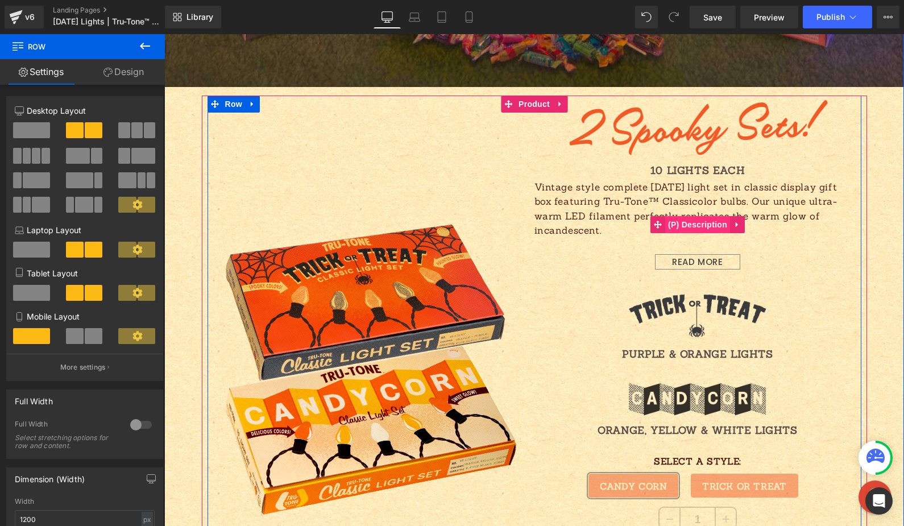
click at [685, 228] on span "(P) Description" at bounding box center [697, 224] width 65 height 17
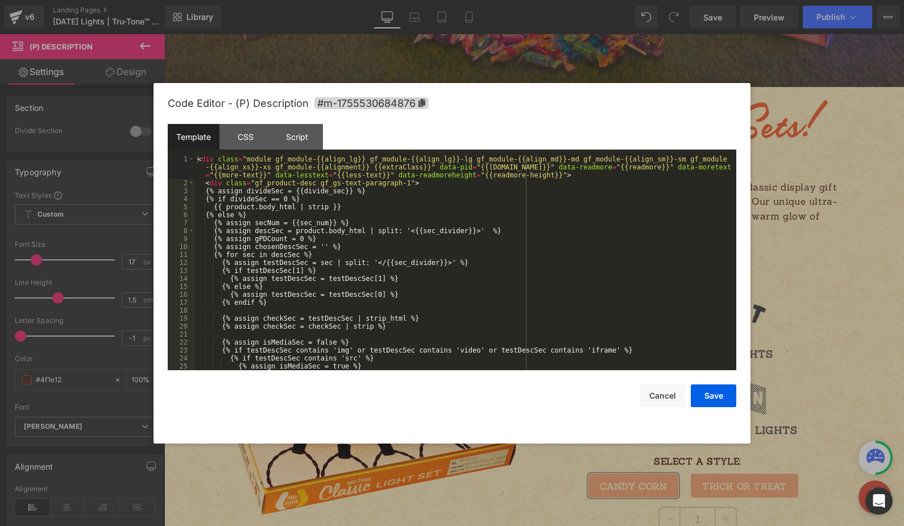
click at [690, 0] on div "(P) Description You are previewing how the will restyle your page. You can not …" at bounding box center [452, 0] width 904 height 0
click at [253, 128] on div "CSS" at bounding box center [245, 137] width 52 height 26
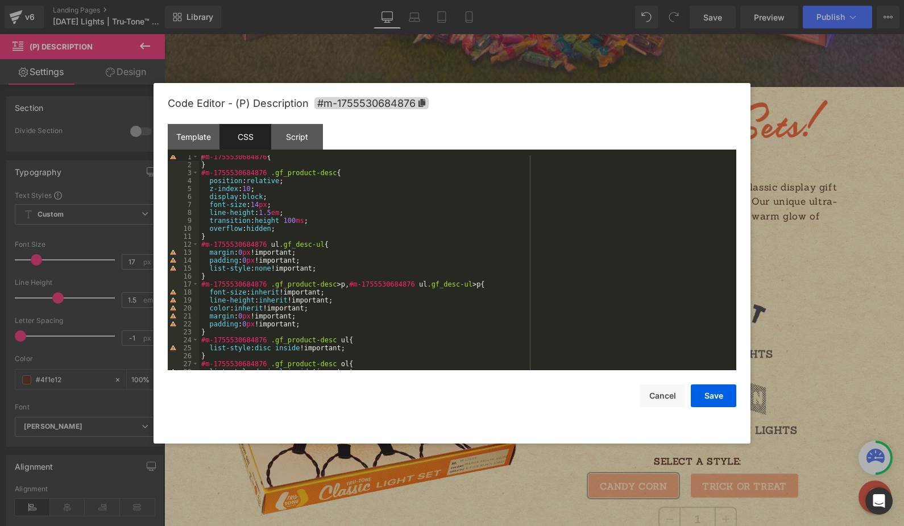
scroll to position [0, 0]
drag, startPoint x: 660, startPoint y: 399, endPoint x: 663, endPoint y: 384, distance: 14.5
click at [660, 398] on button "Cancel" at bounding box center [662, 395] width 45 height 23
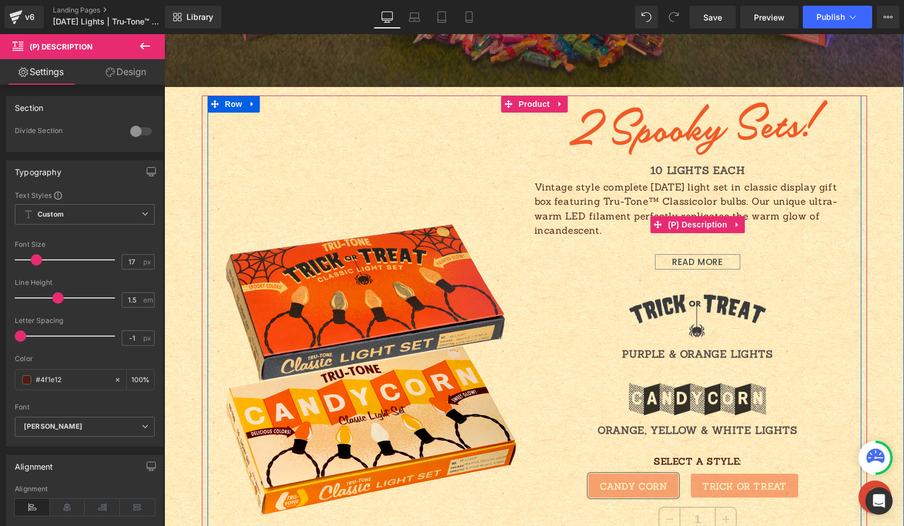
click at [671, 260] on div "READ MORE" at bounding box center [697, 261] width 85 height 15
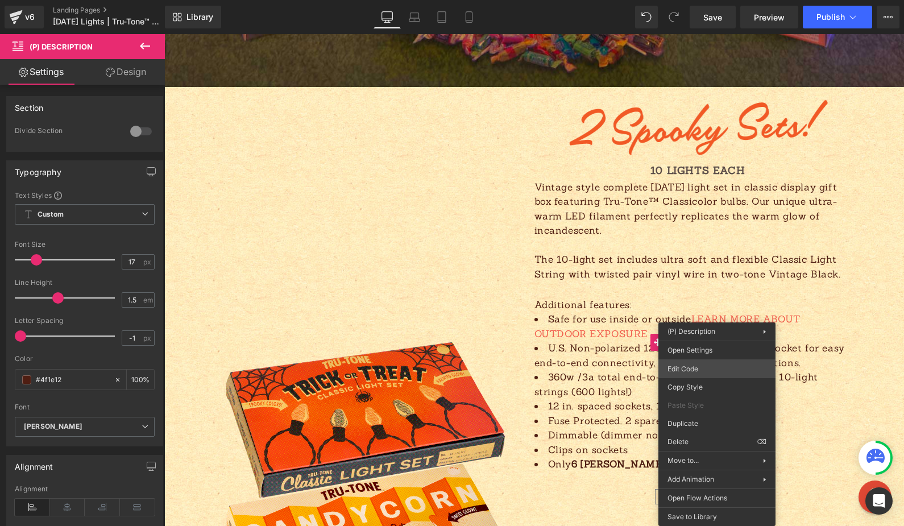
click at [707, 0] on div "(P) Description You are previewing how the will restyle your page. You can not …" at bounding box center [452, 0] width 904 height 0
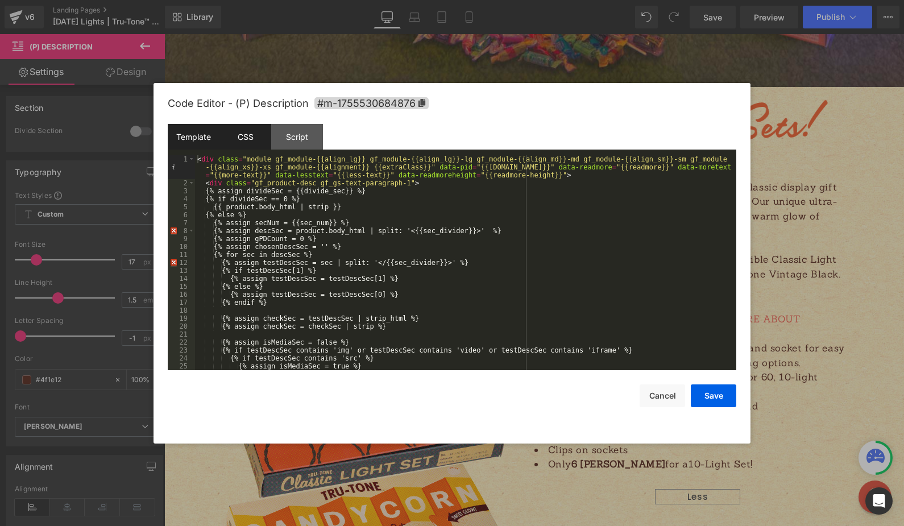
click at [257, 142] on div "CSS" at bounding box center [245, 137] width 52 height 26
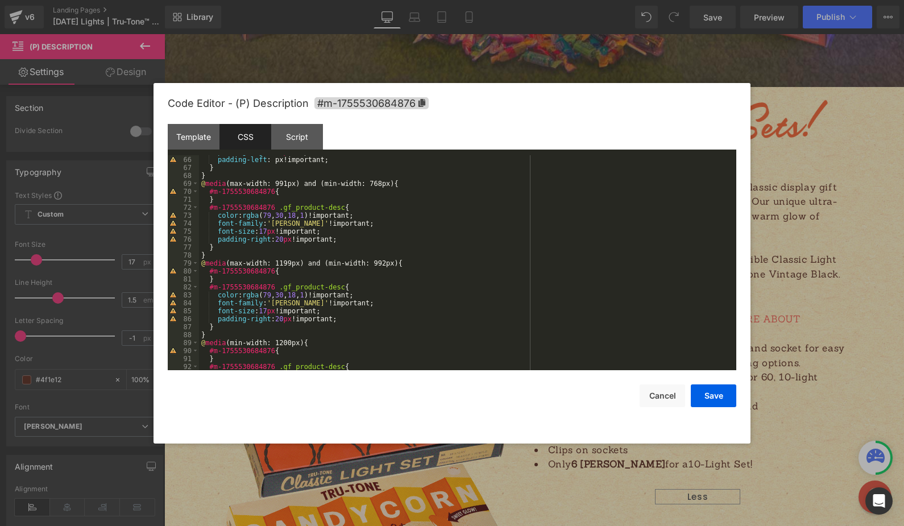
scroll to position [498, 0]
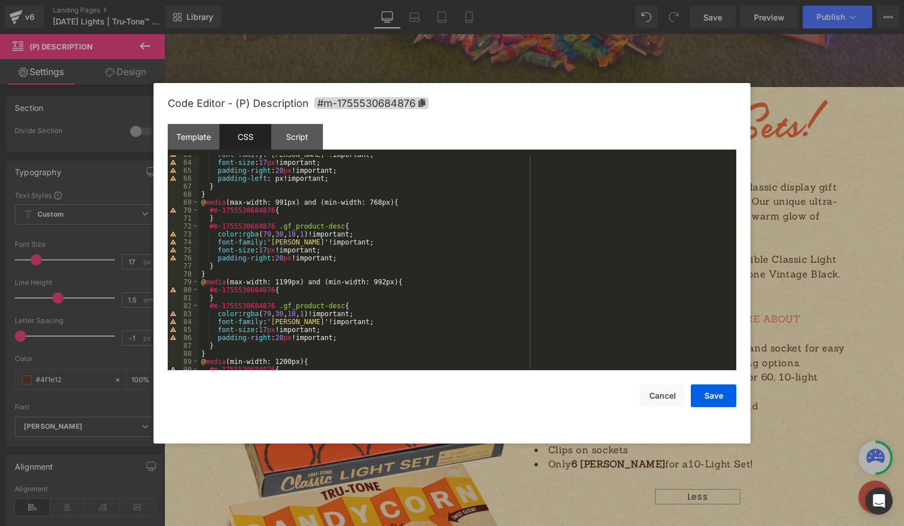
click at [798, 206] on div at bounding box center [452, 263] width 904 height 526
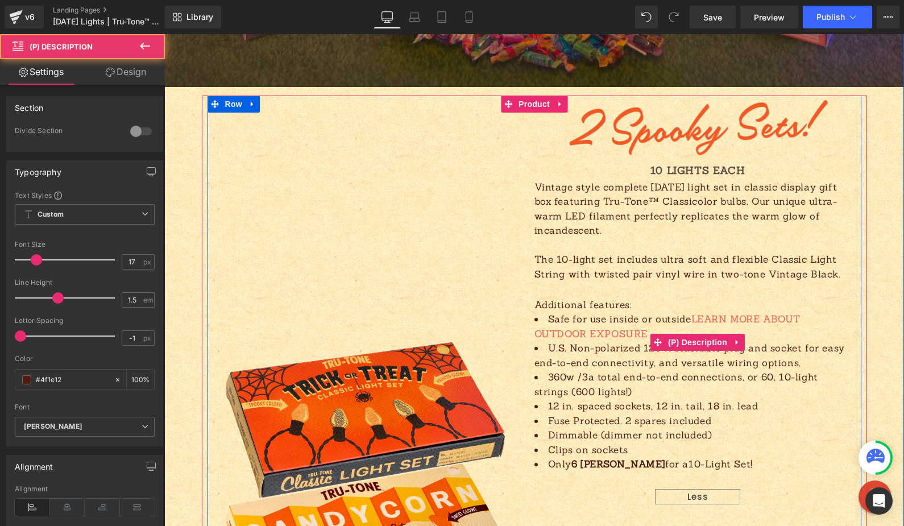
click at [723, 316] on link "LEARN MORE ABOUT OUTDOOR EXPOSURE" at bounding box center [667, 326] width 267 height 27
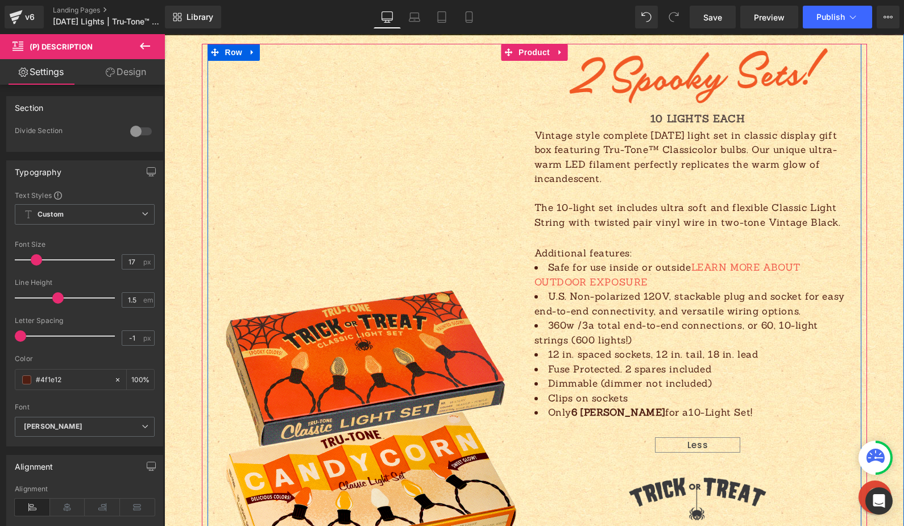
scroll to position [760, 0]
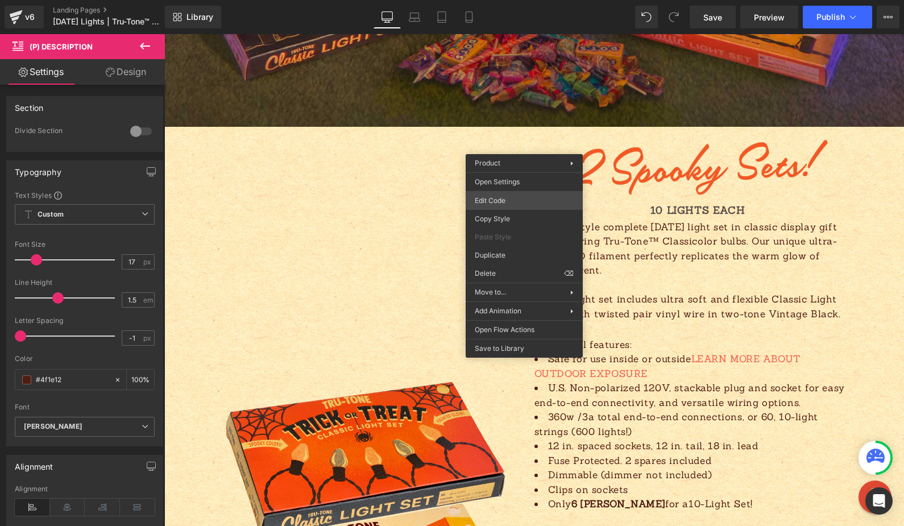
click at [507, 0] on div "(P) Description You are previewing how the will restyle your page. You can not …" at bounding box center [452, 0] width 904 height 0
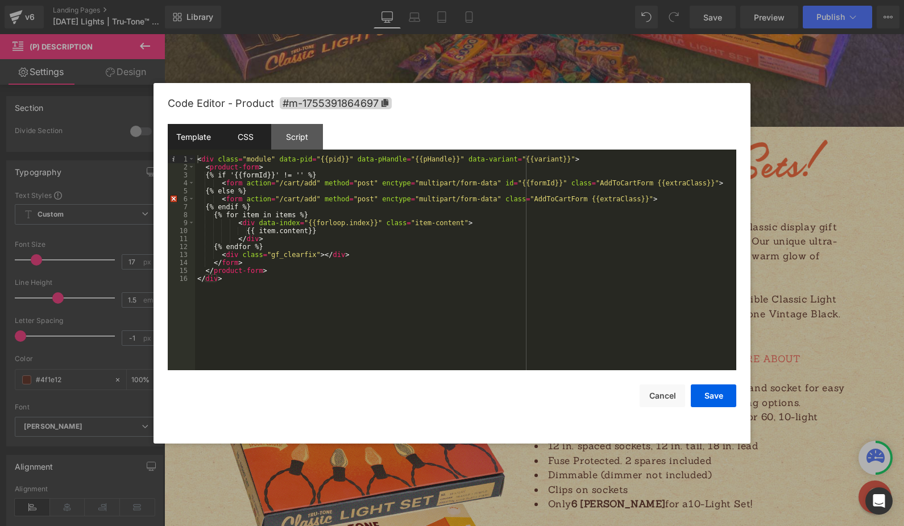
click at [240, 135] on div "CSS" at bounding box center [245, 137] width 52 height 26
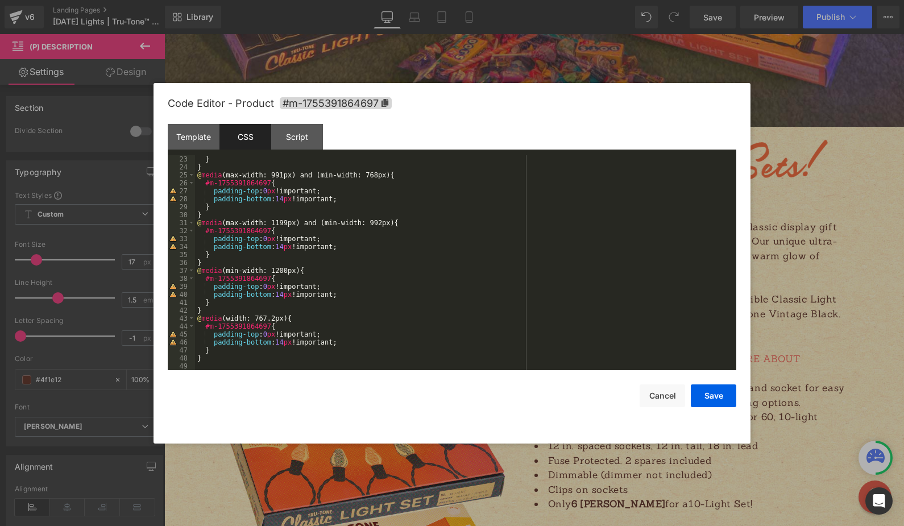
scroll to position [175, 0]
click at [843, 239] on div at bounding box center [452, 263] width 904 height 526
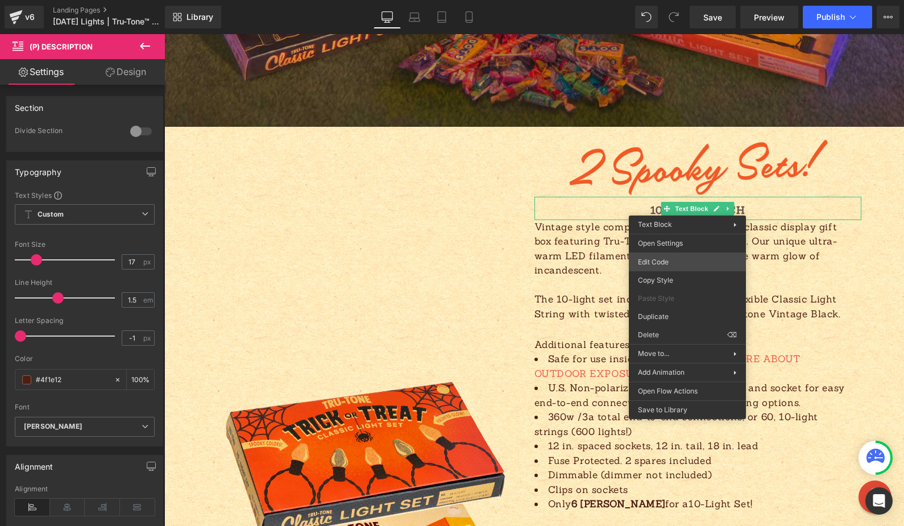
click at [679, 0] on div "(P) Description You are previewing how the will restyle your page. You can not …" at bounding box center [452, 0] width 904 height 0
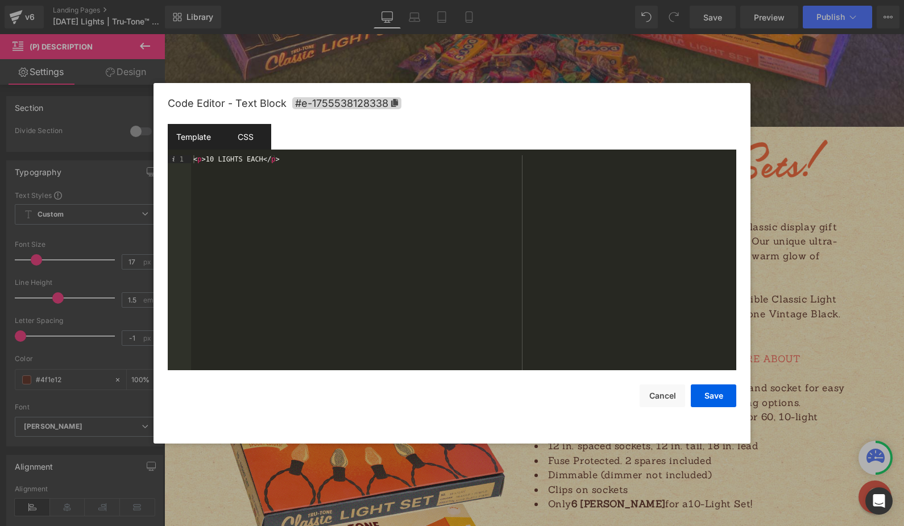
click at [247, 139] on div "CSS" at bounding box center [245, 137] width 52 height 26
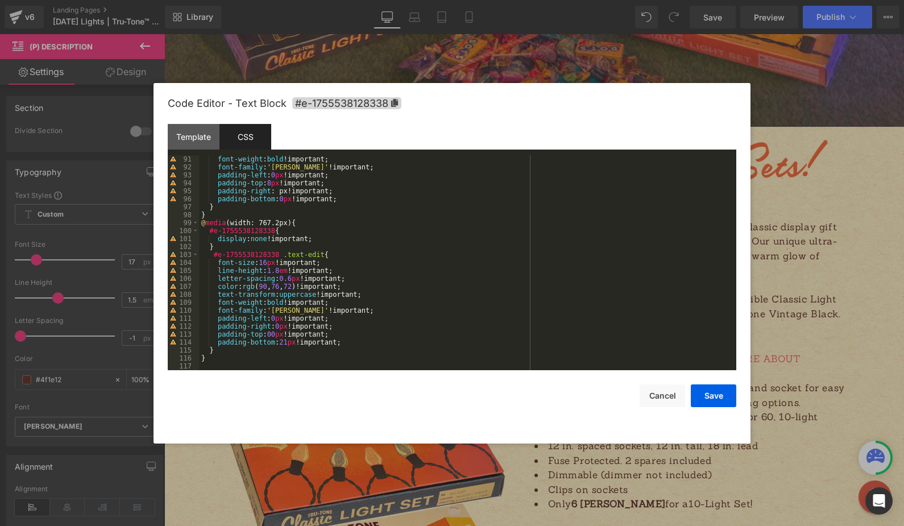
scroll to position [716, 0]
click at [662, 403] on button "Cancel" at bounding box center [662, 395] width 45 height 23
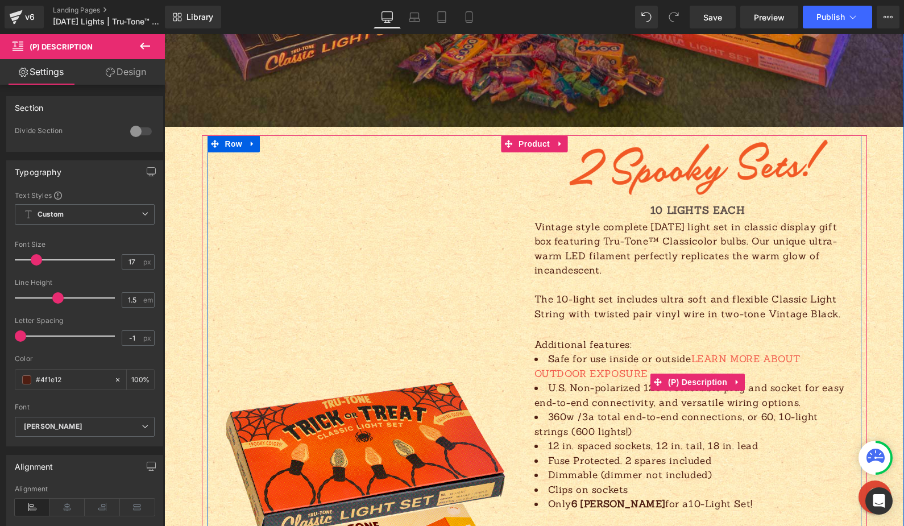
scroll to position [973, 0]
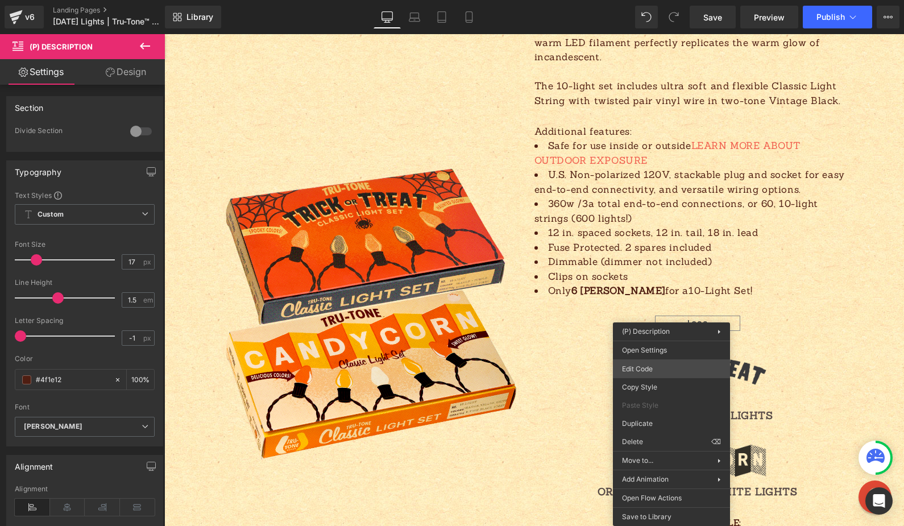
click at [666, 0] on div "(P) Description You are previewing how the will restyle your page. You can not …" at bounding box center [452, 0] width 904 height 0
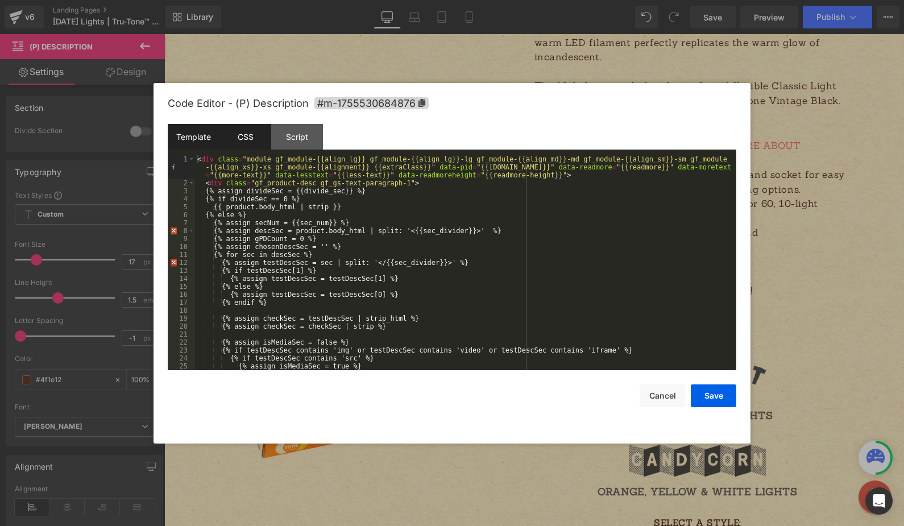
click at [247, 136] on div "CSS" at bounding box center [245, 137] width 52 height 26
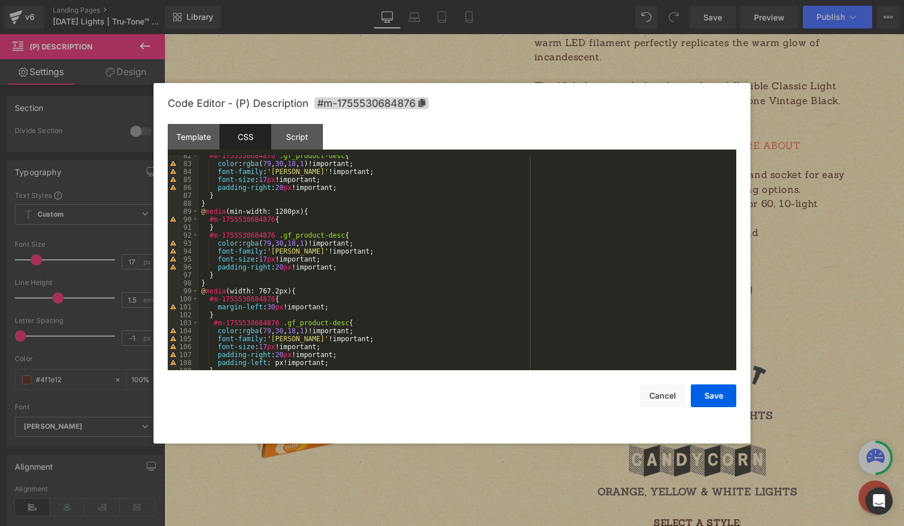
scroll to position [669, 0]
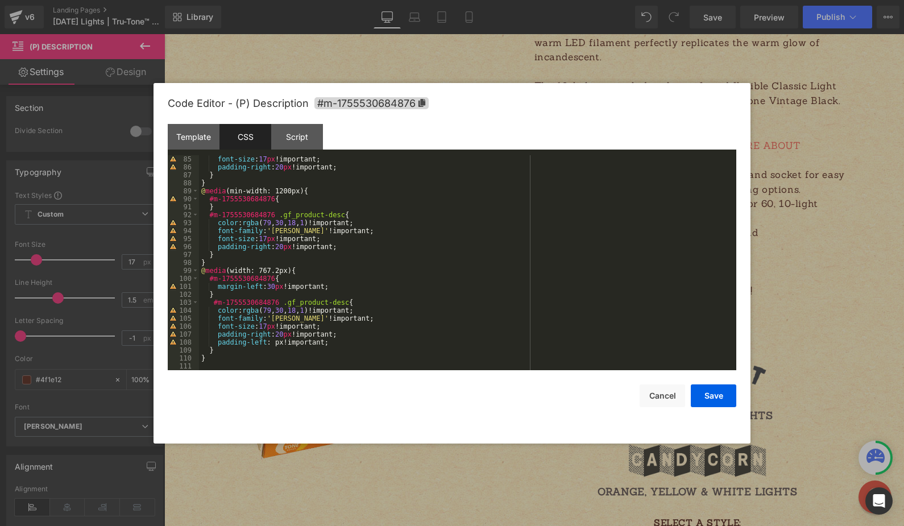
click at [843, 269] on div at bounding box center [452, 263] width 904 height 526
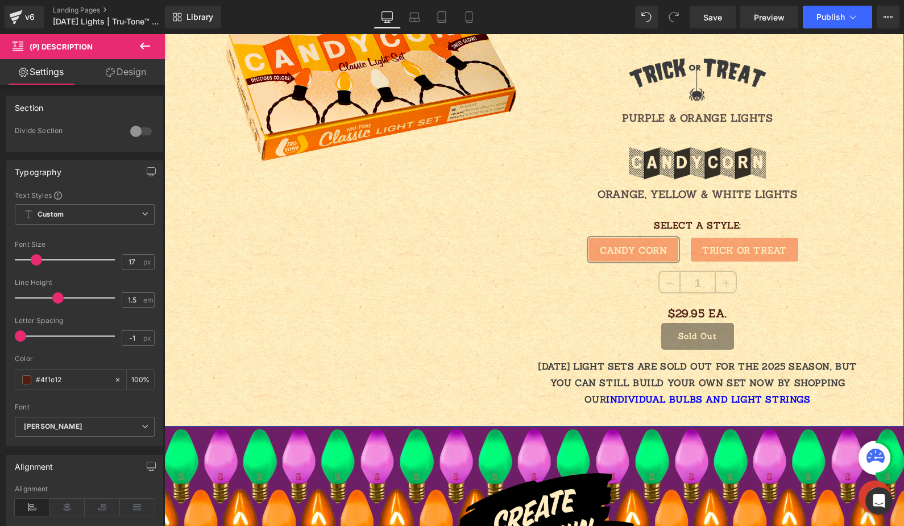
scroll to position [1268, 0]
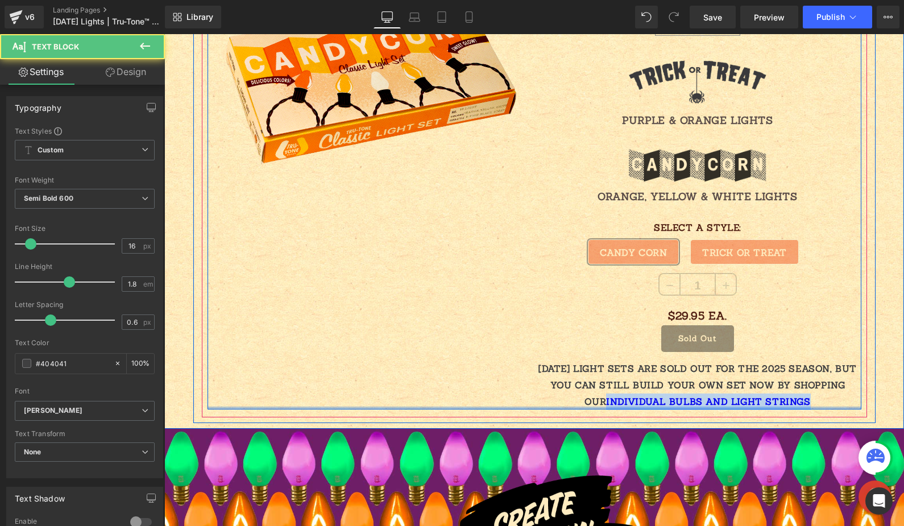
drag, startPoint x: 604, startPoint y: 400, endPoint x: 816, endPoint y: 406, distance: 212.2
click at [816, 406] on div "Sale Off (P) Image Image 10 LIGHTS EACH Text Block Vintage style complete Hallo…" at bounding box center [535, 18] width 654 height 782
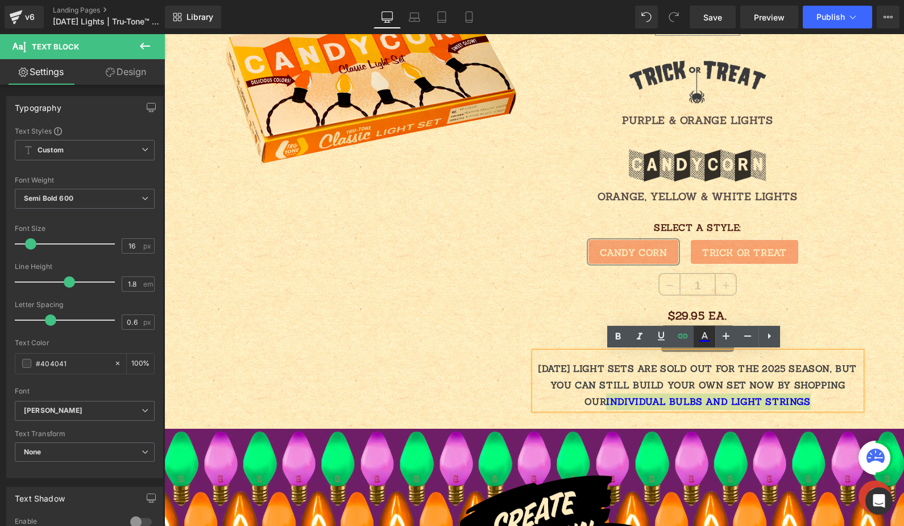
click at [704, 336] on icon at bounding box center [705, 335] width 6 height 7
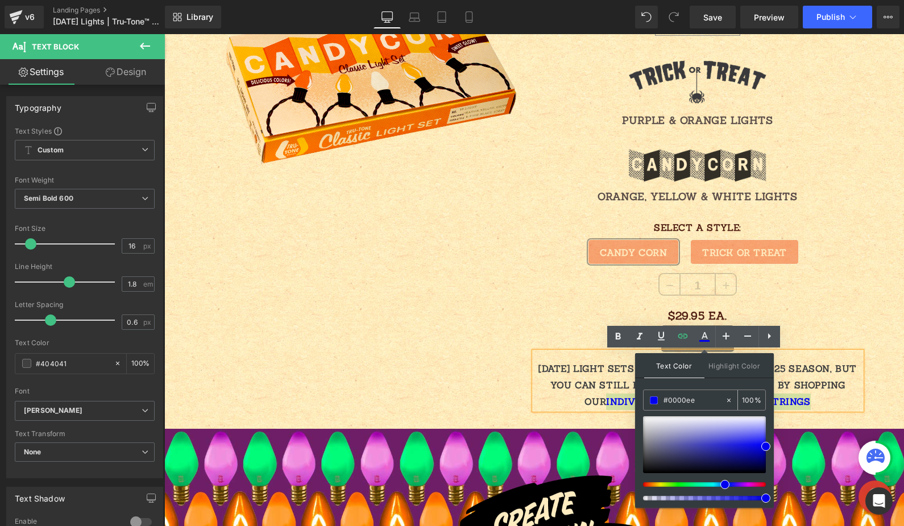
click at [685, 400] on input "#0000ee" at bounding box center [694, 400] width 61 height 13
paste input "F27B3E"
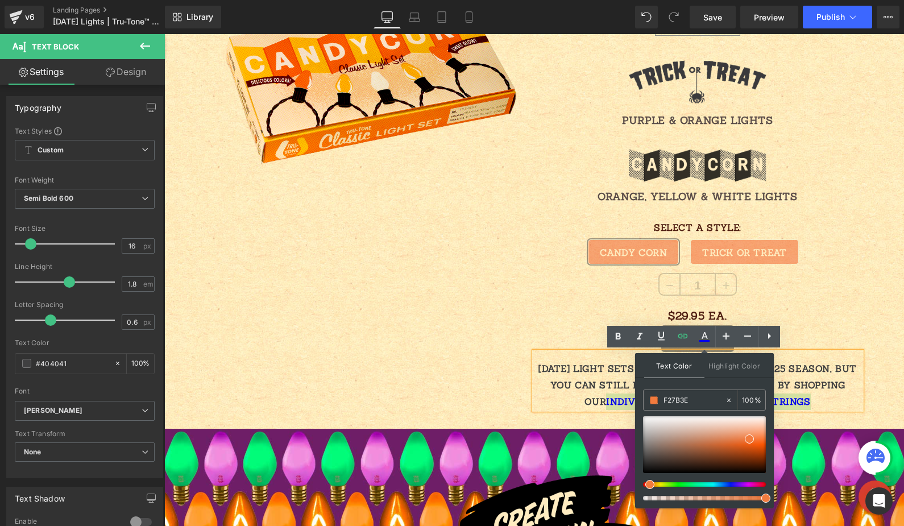
type input "#f27b3e"
click at [712, 383] on div "Text Color Highlight Color rgba(242, 123, 62, 1) #f27b3e 100 % transparent tran…" at bounding box center [704, 430] width 139 height 155
click at [700, 401] on input "#f27b3e" at bounding box center [694, 400] width 61 height 13
click at [721, 385] on div "Text Color Highlight Color rgba(242, 123, 62, 1) #f27b3e 100 % transparent tran…" at bounding box center [704, 430] width 139 height 155
click at [823, 329] on div "Sold Out" at bounding box center [697, 338] width 327 height 27
